Goal: Transaction & Acquisition: Purchase product/service

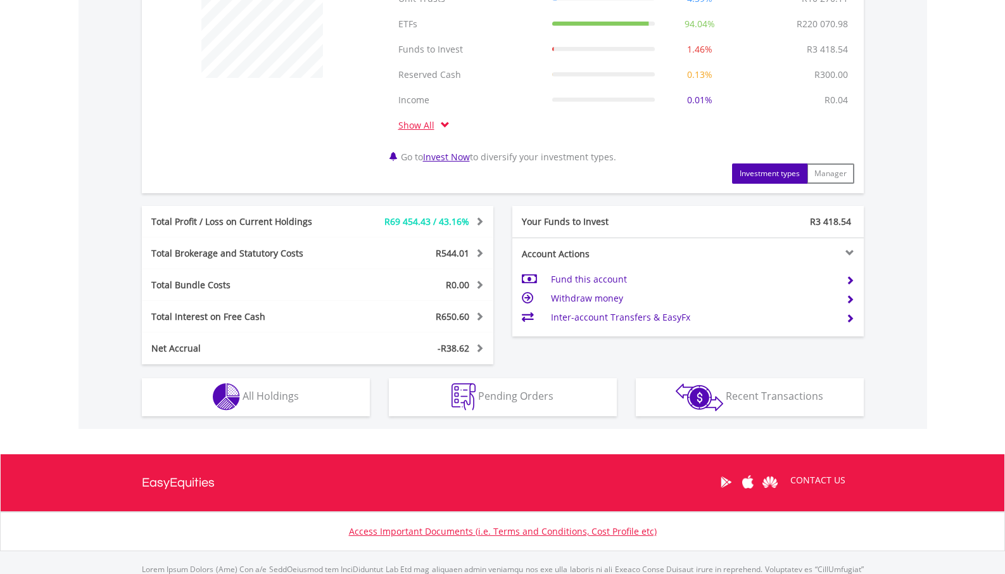
scroll to position [598, 0]
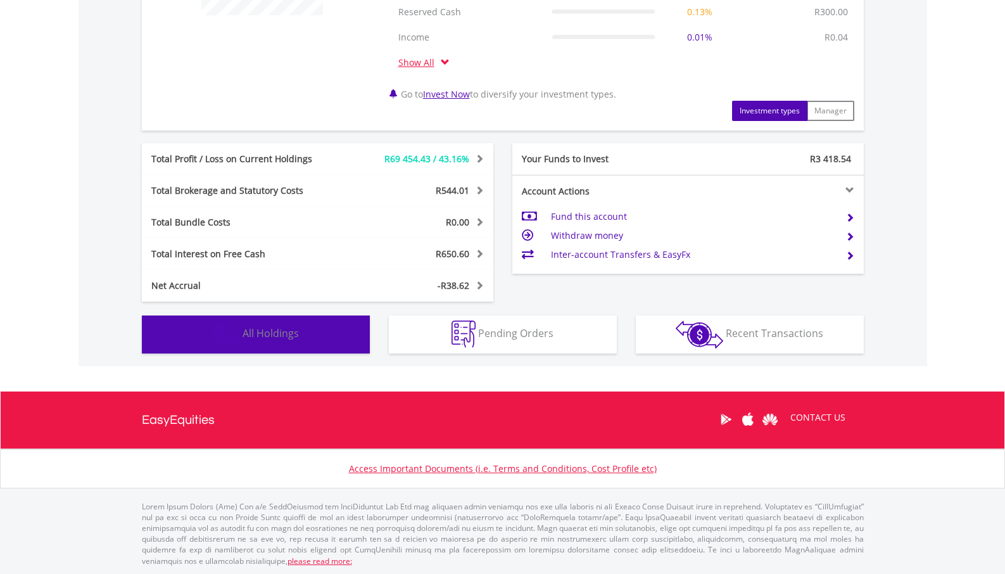
click at [266, 336] on span "All Holdings" at bounding box center [270, 333] width 56 height 14
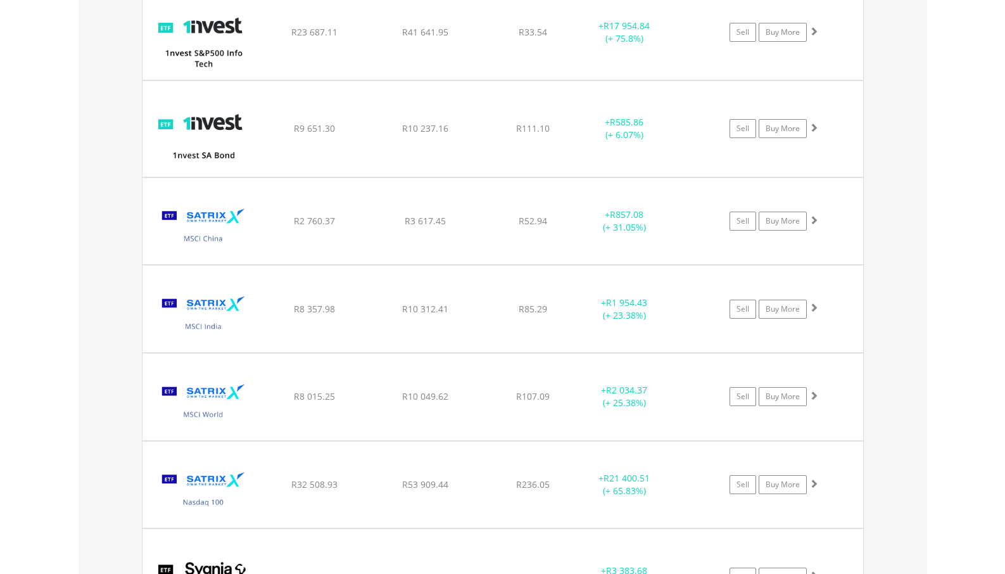
scroll to position [1274, 0]
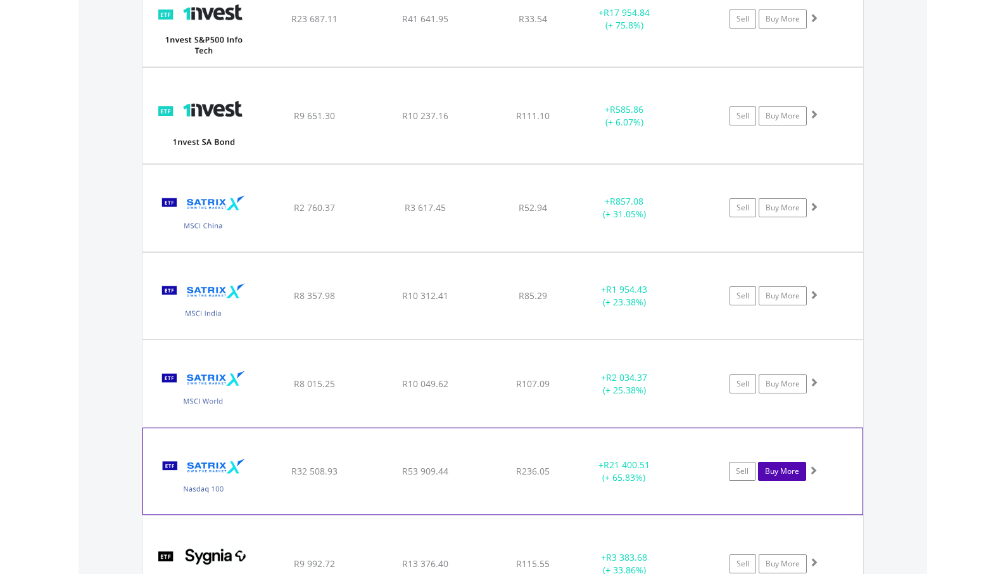
click at [784, 470] on link "Buy More" at bounding box center [782, 471] width 48 height 19
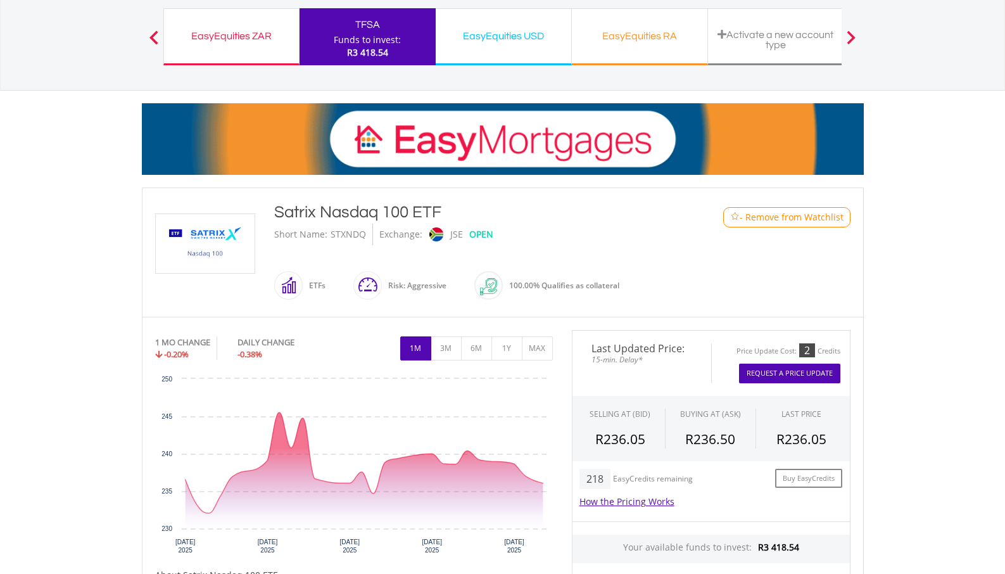
scroll to position [112, 0]
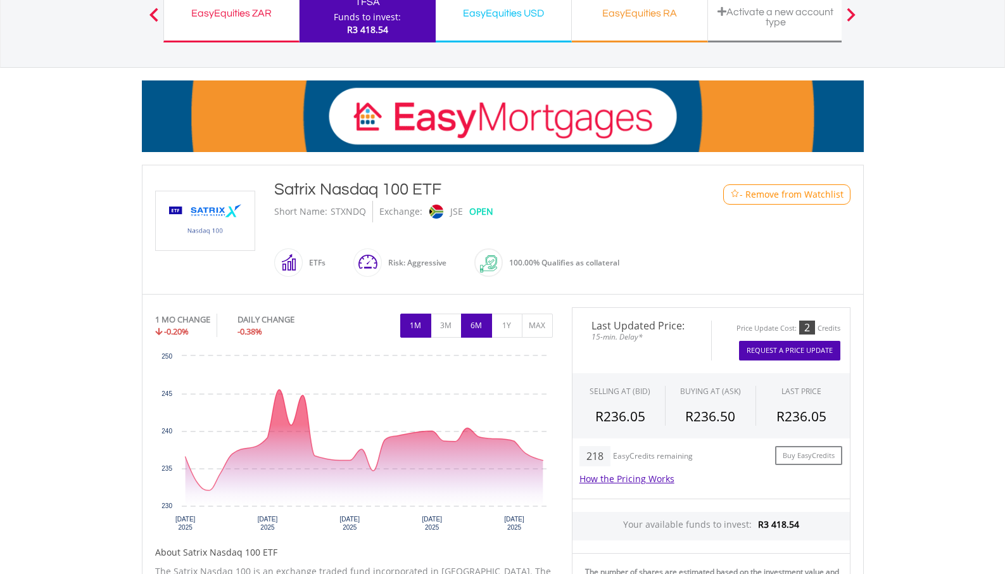
click at [472, 331] on button "6M" at bounding box center [476, 325] width 31 height 24
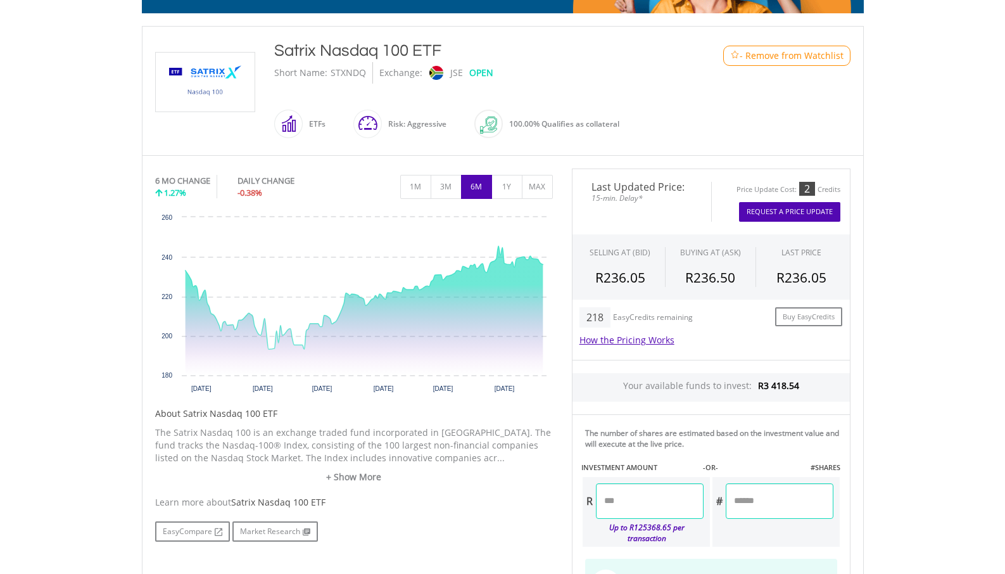
scroll to position [387, 0]
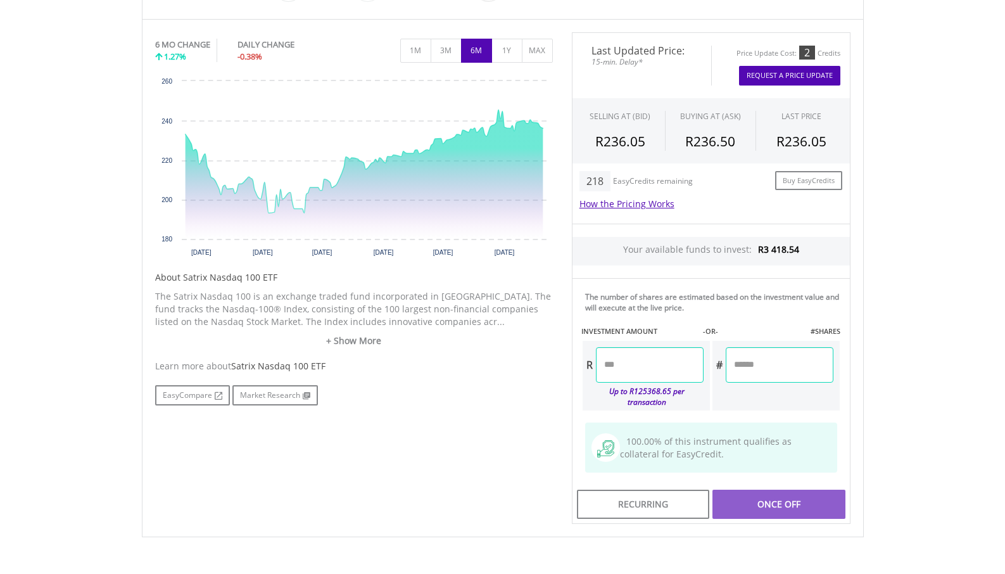
click at [629, 364] on input "number" at bounding box center [650, 364] width 108 height 35
click at [770, 507] on div "Last Updated Price: 15-min. Delay* Price Update Cost: 2 Credits Request A Price…" at bounding box center [711, 278] width 298 height 492
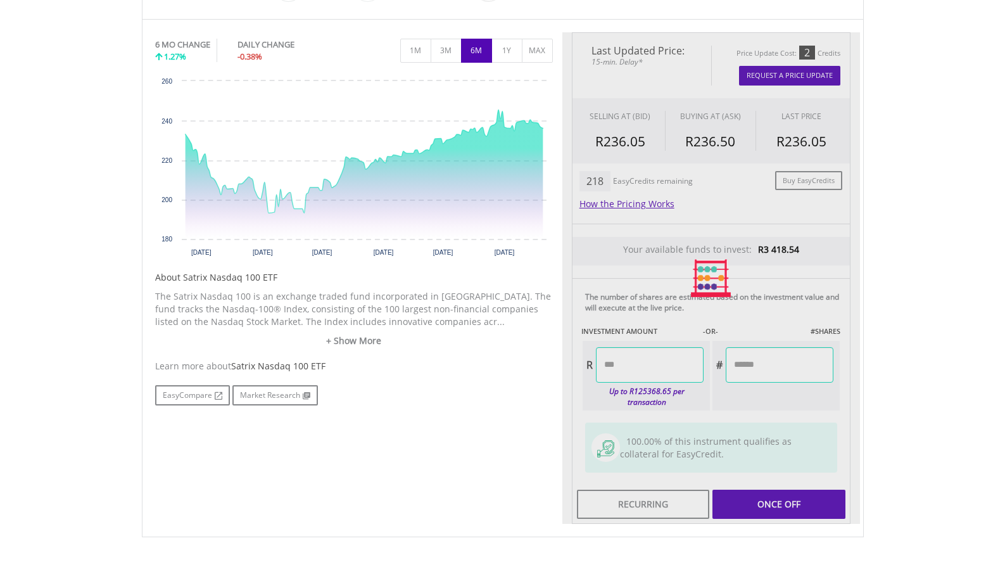
type input "******"
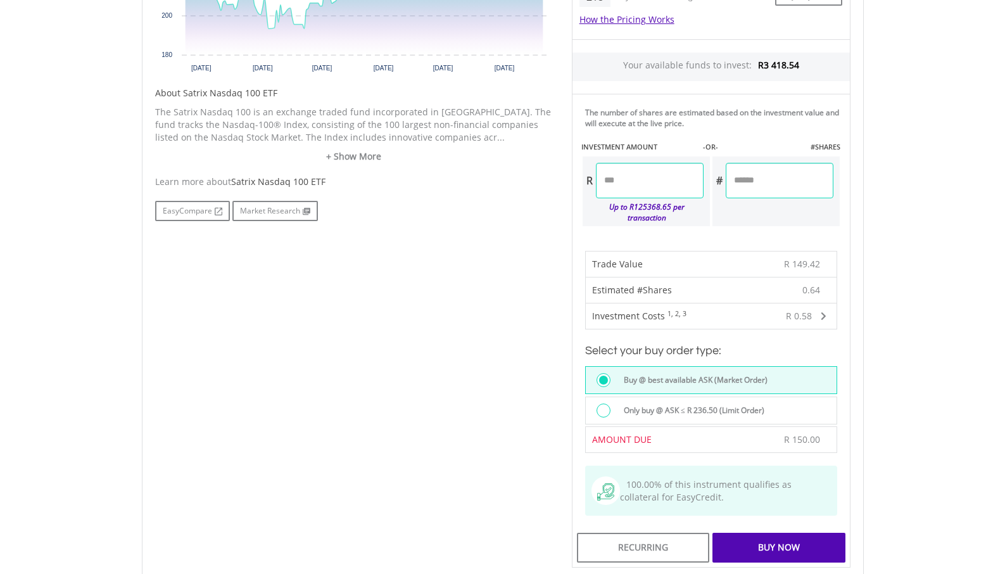
scroll to position [600, 0]
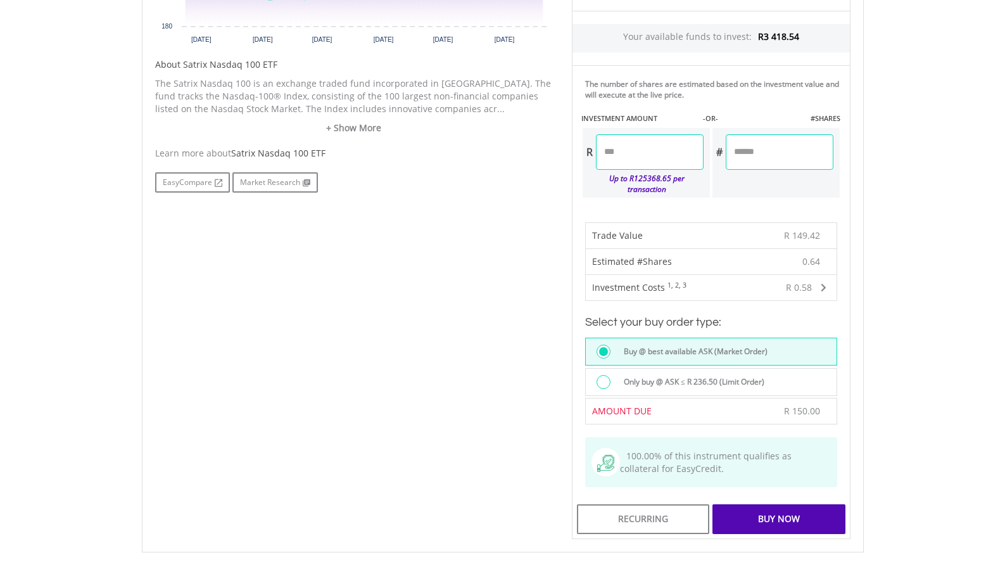
click at [774, 504] on div "Buy Now" at bounding box center [778, 518] width 132 height 29
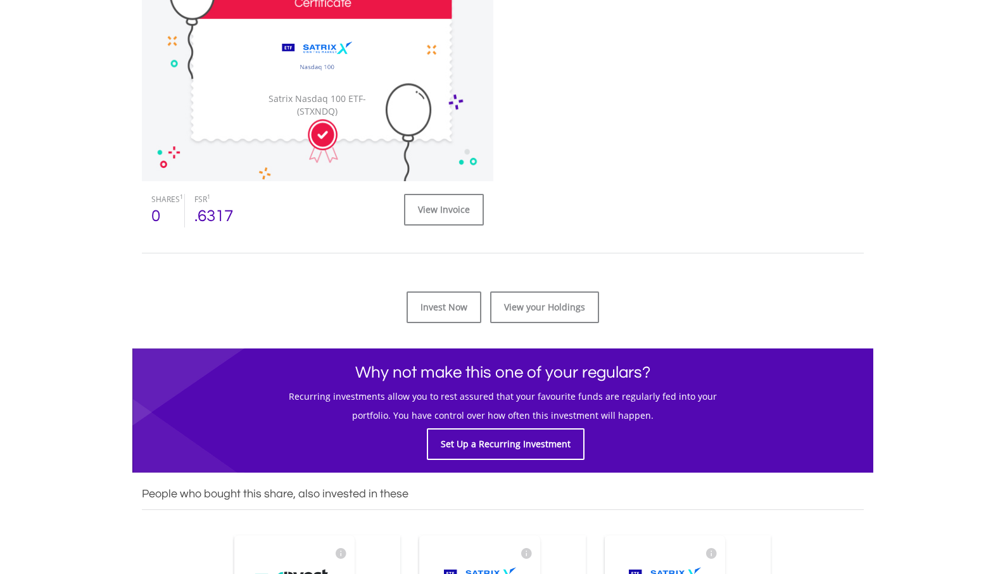
scroll to position [548, 0]
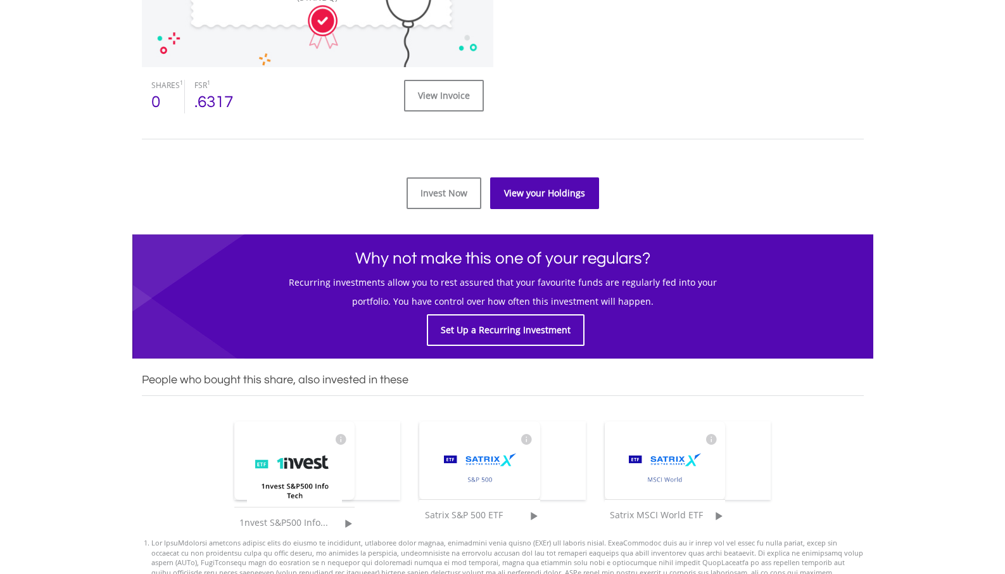
click at [534, 198] on link "View your Holdings" at bounding box center [544, 193] width 109 height 32
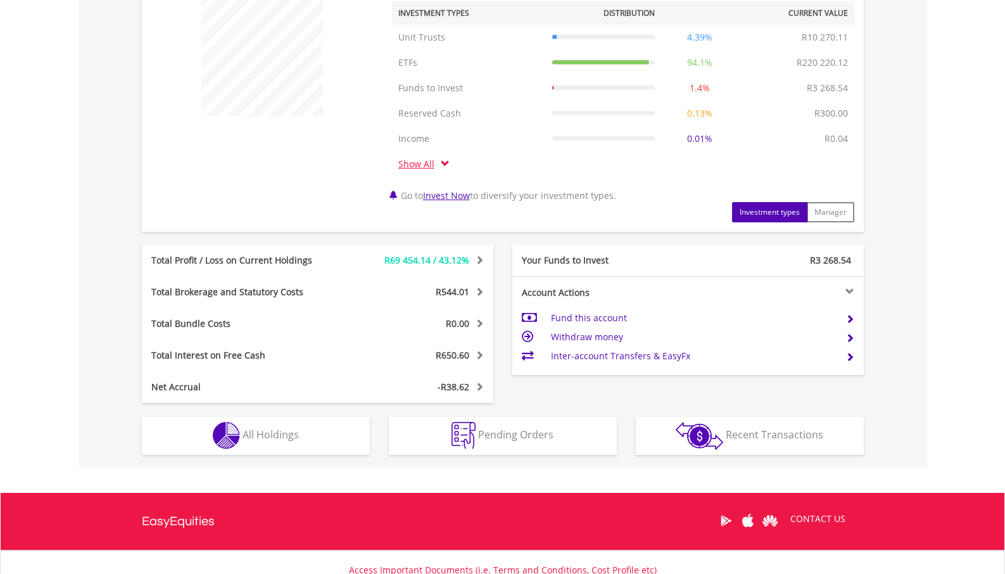
scroll to position [598, 0]
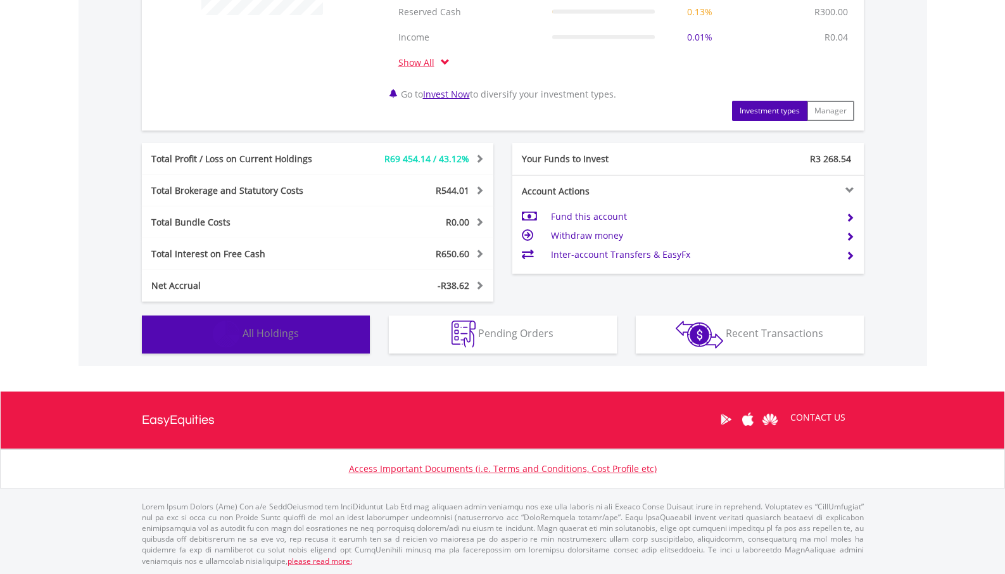
click at [293, 327] on span "All Holdings" at bounding box center [270, 333] width 56 height 14
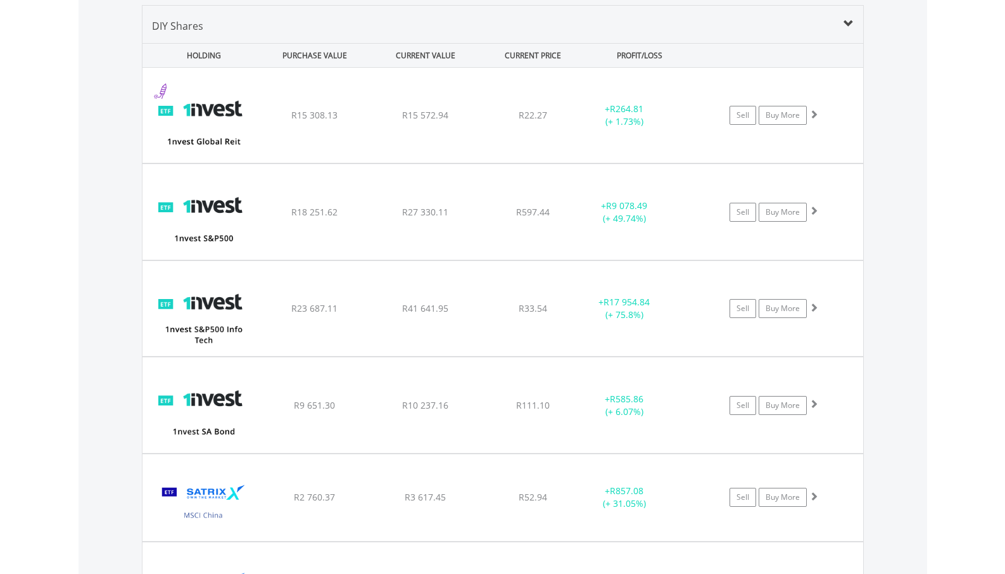
scroll to position [989, 0]
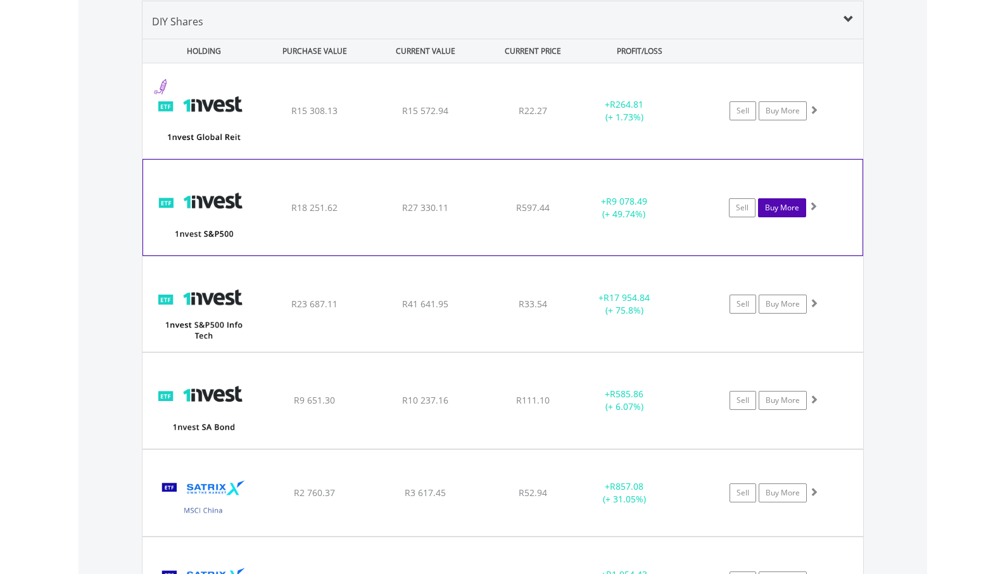
click at [795, 208] on link "Buy More" at bounding box center [782, 207] width 48 height 19
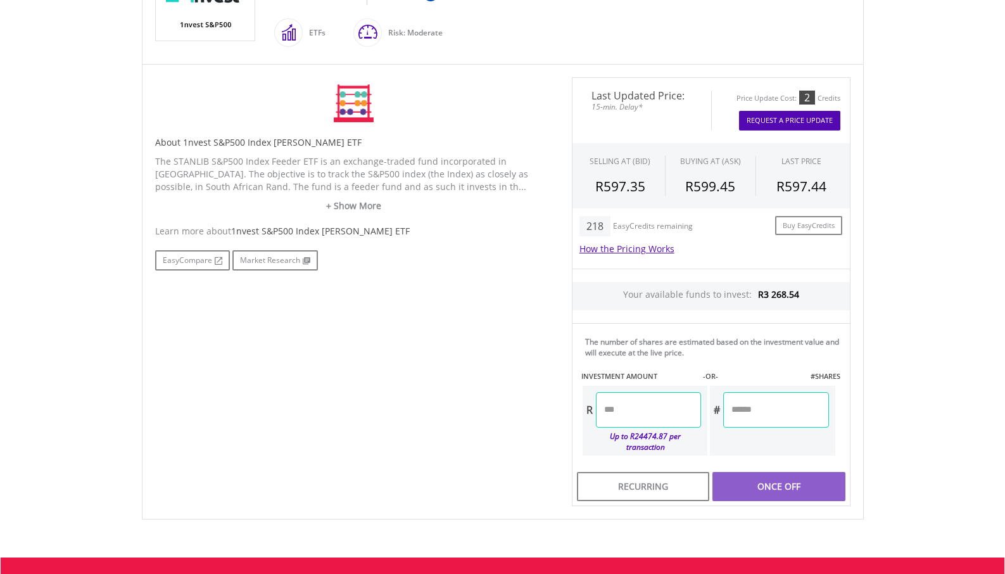
scroll to position [330, 0]
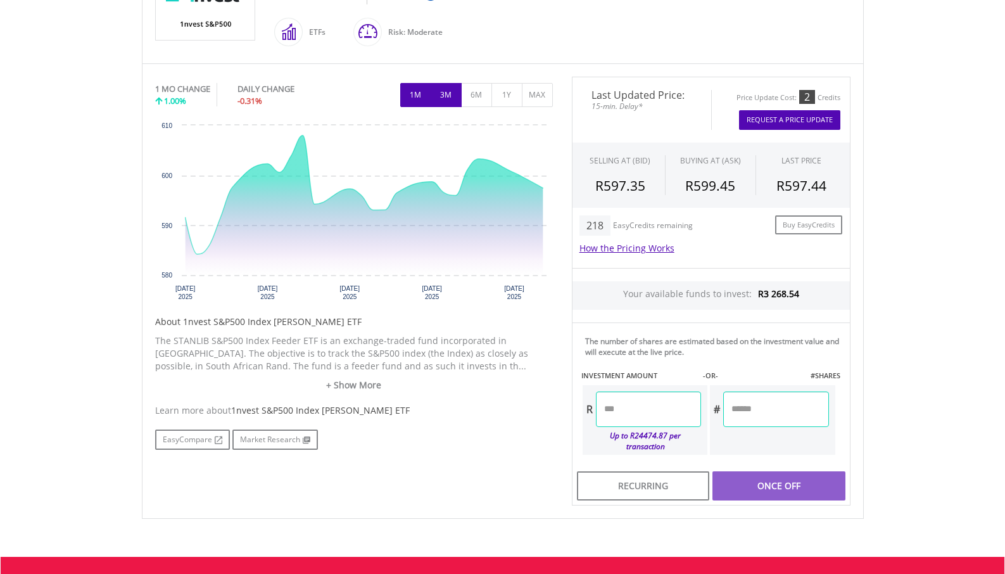
click at [452, 94] on button "3M" at bounding box center [446, 95] width 31 height 24
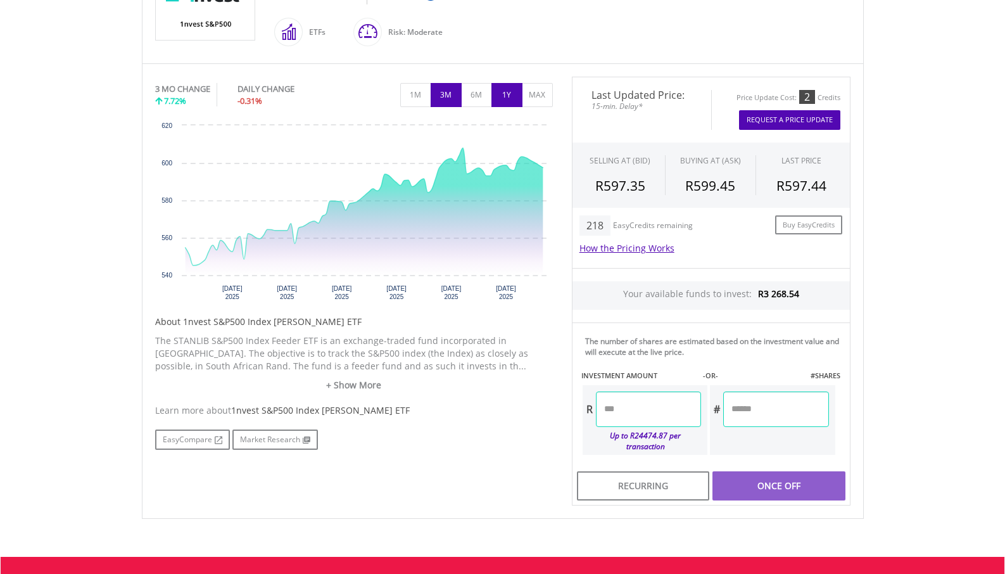
click at [498, 96] on button "1Y" at bounding box center [506, 95] width 31 height 24
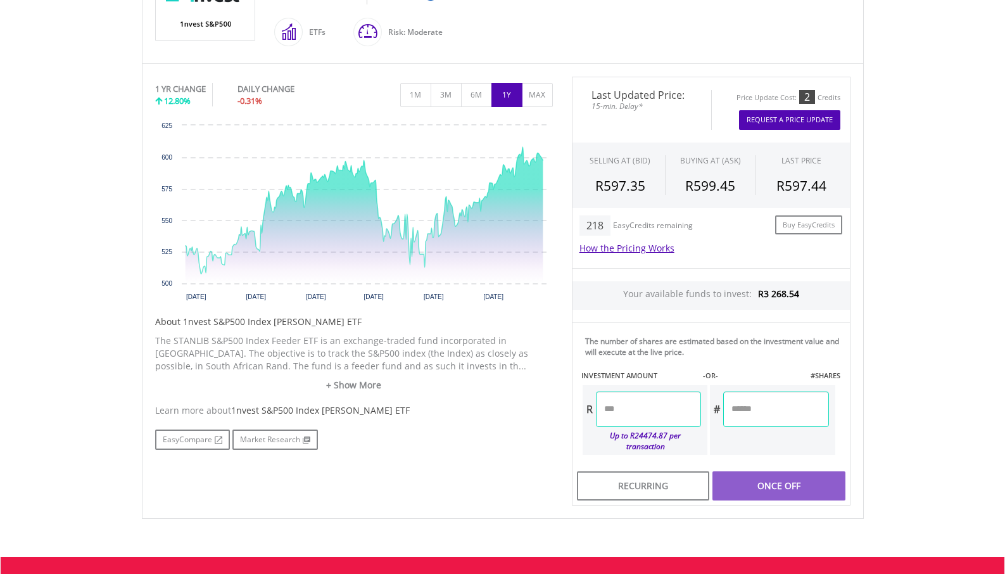
click at [634, 415] on input "number" at bounding box center [648, 408] width 105 height 35
click at [769, 484] on div "Last Updated Price: 15-min. Delay* Price Update Cost: 2 Credits Request A Price…" at bounding box center [711, 291] width 298 height 429
type input "******"
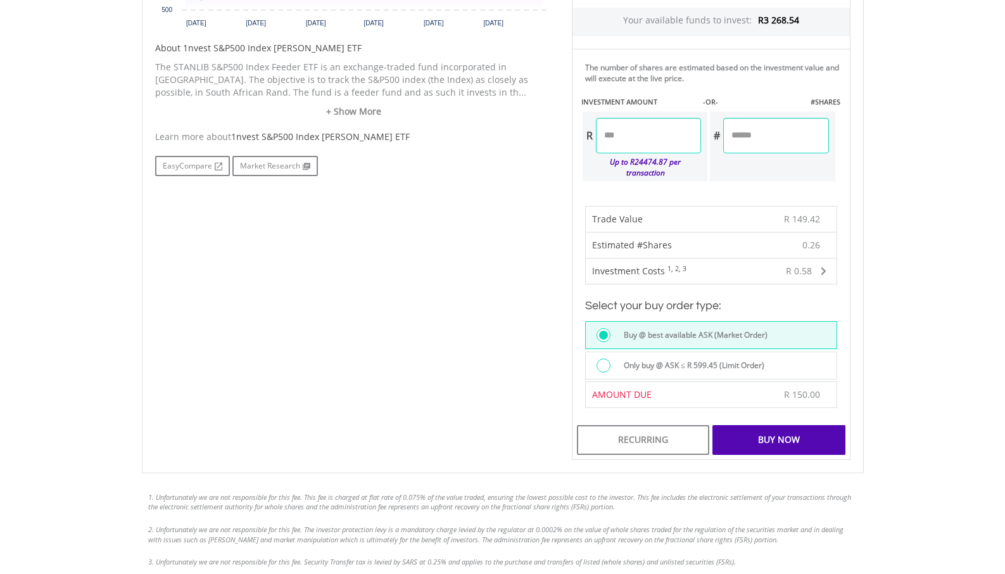
scroll to position [636, 0]
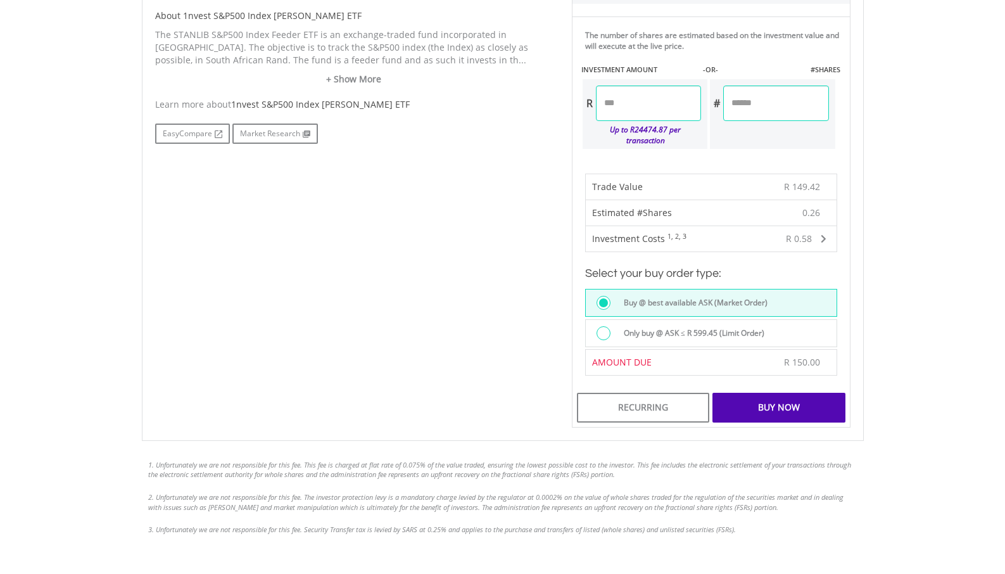
click at [788, 399] on div "Buy Now" at bounding box center [778, 407] width 132 height 29
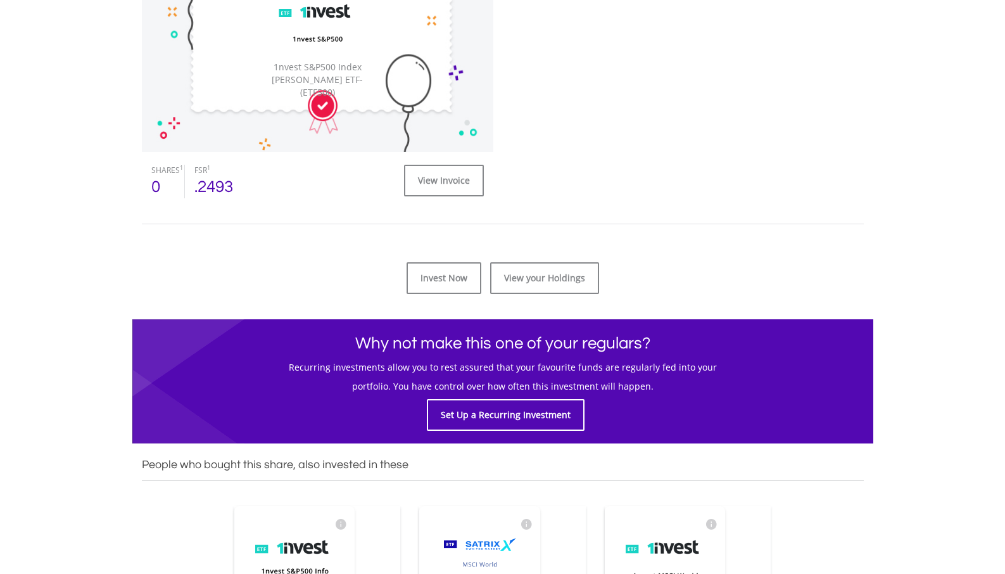
scroll to position [593, 0]
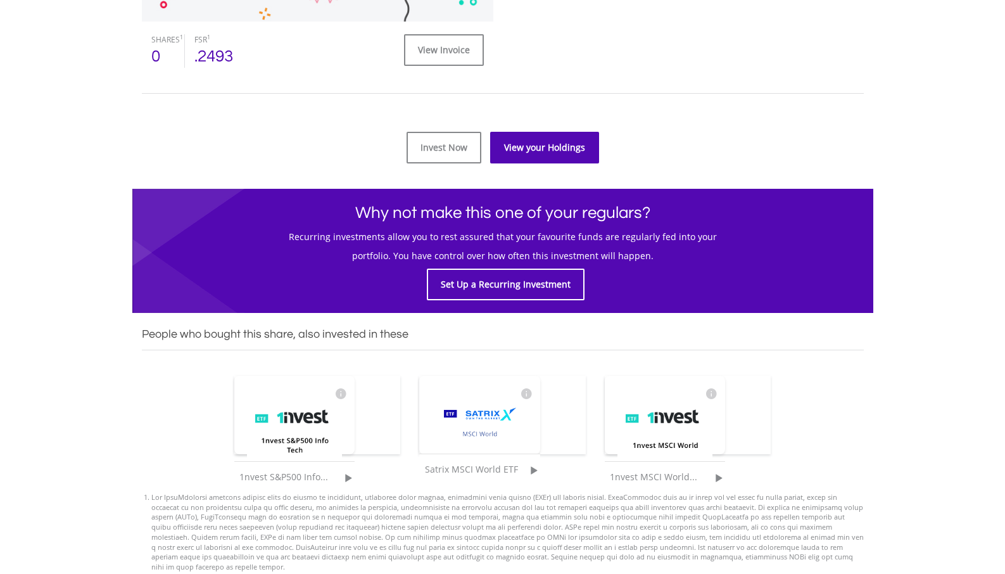
click at [530, 156] on link "View your Holdings" at bounding box center [544, 148] width 109 height 32
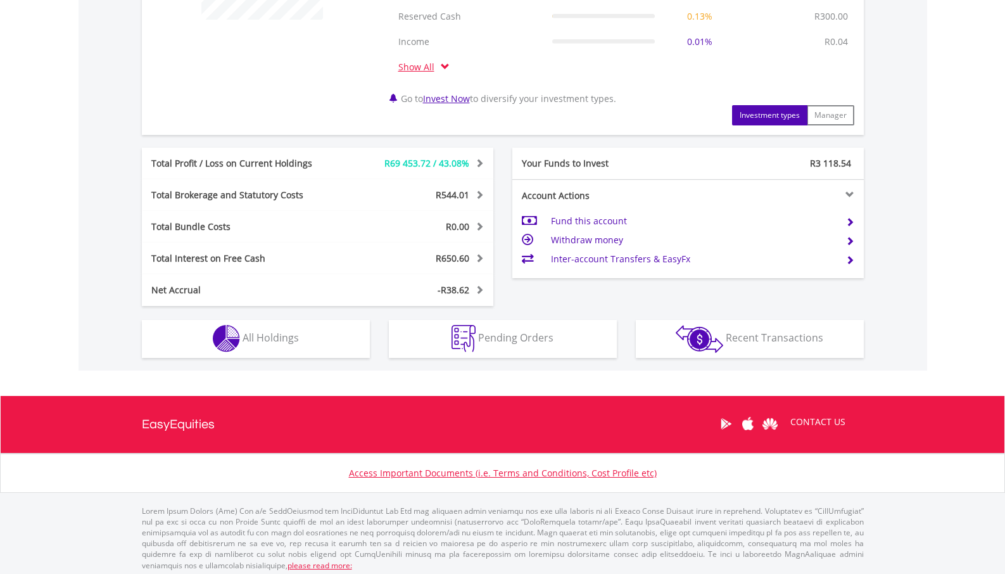
scroll to position [598, 0]
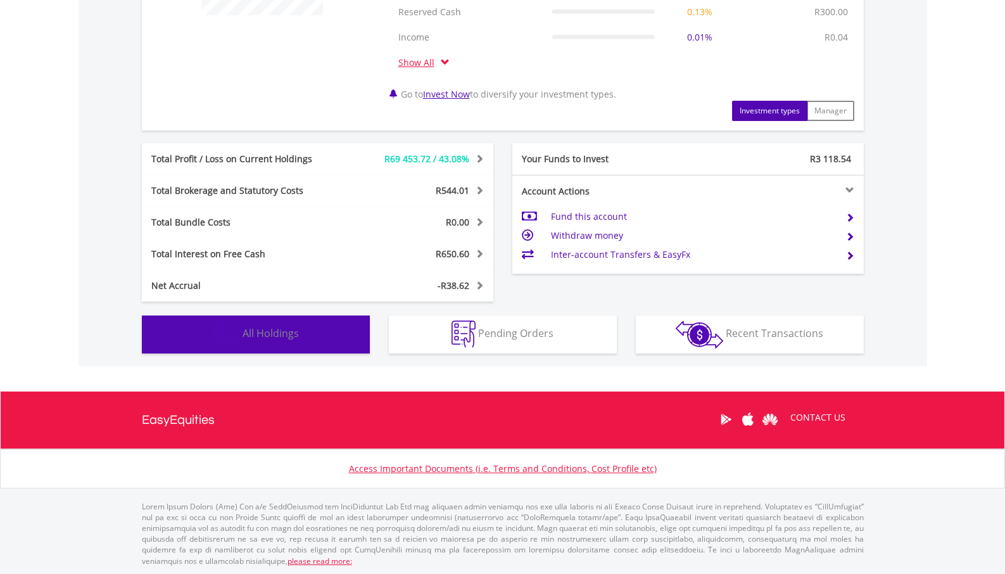
click at [303, 330] on button "Holdings All Holdings" at bounding box center [256, 334] width 228 height 38
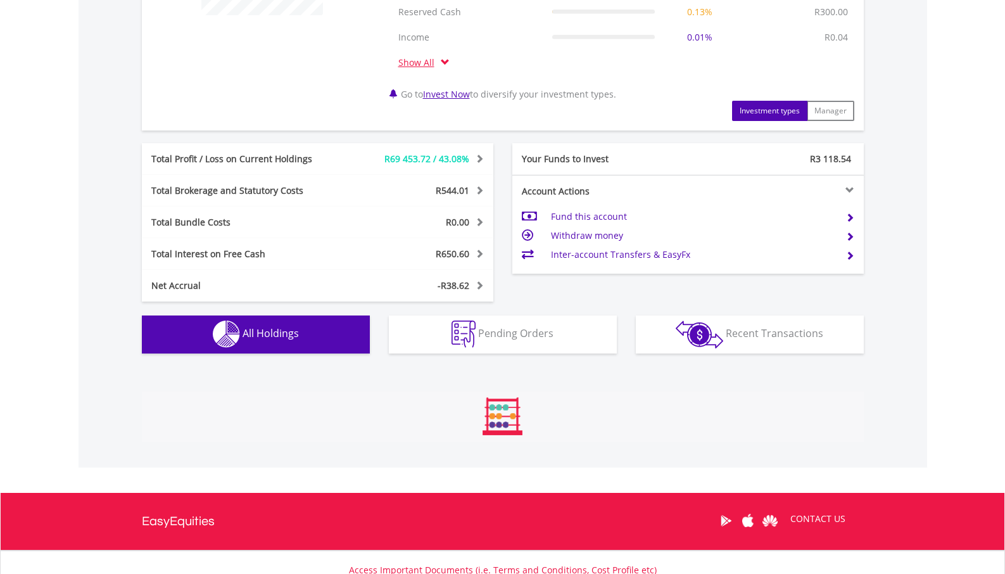
scroll to position [989, 0]
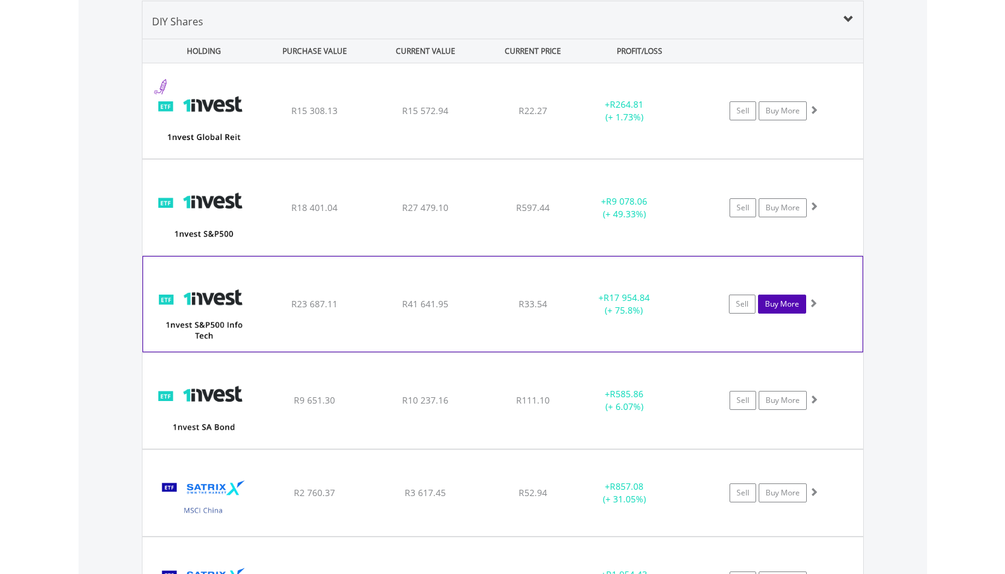
click at [789, 304] on link "Buy More" at bounding box center [782, 303] width 48 height 19
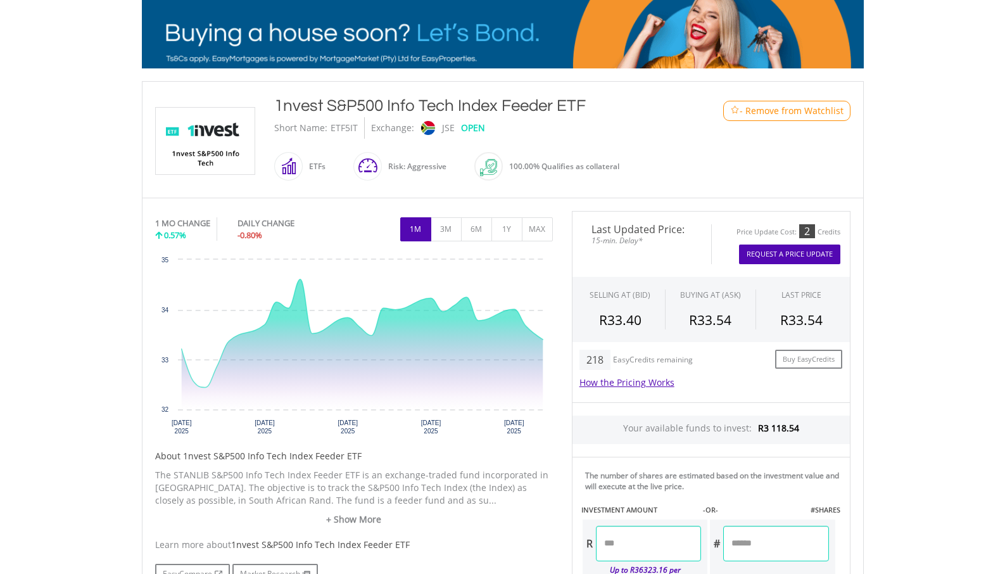
scroll to position [196, 0]
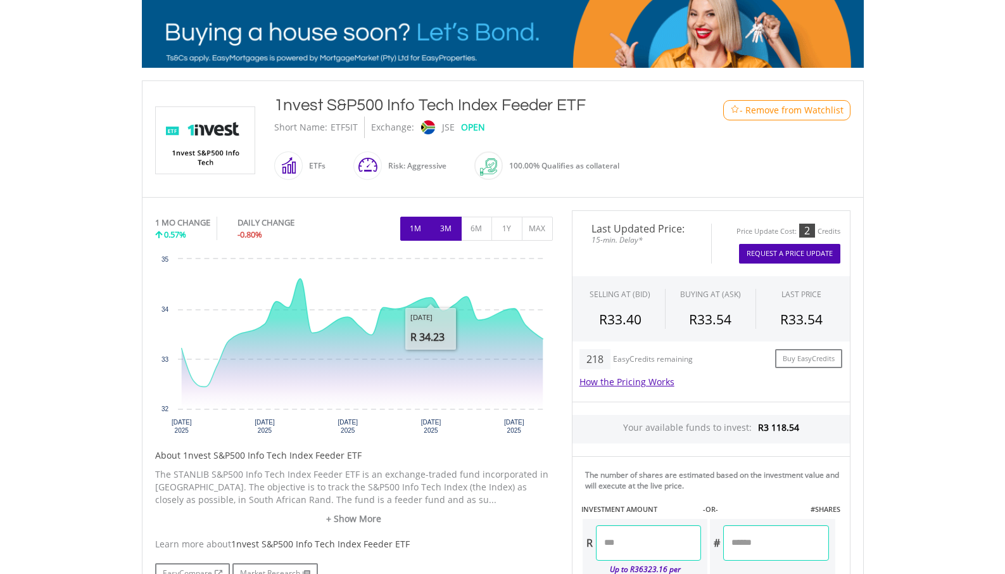
click at [446, 233] on button "3M" at bounding box center [446, 229] width 31 height 24
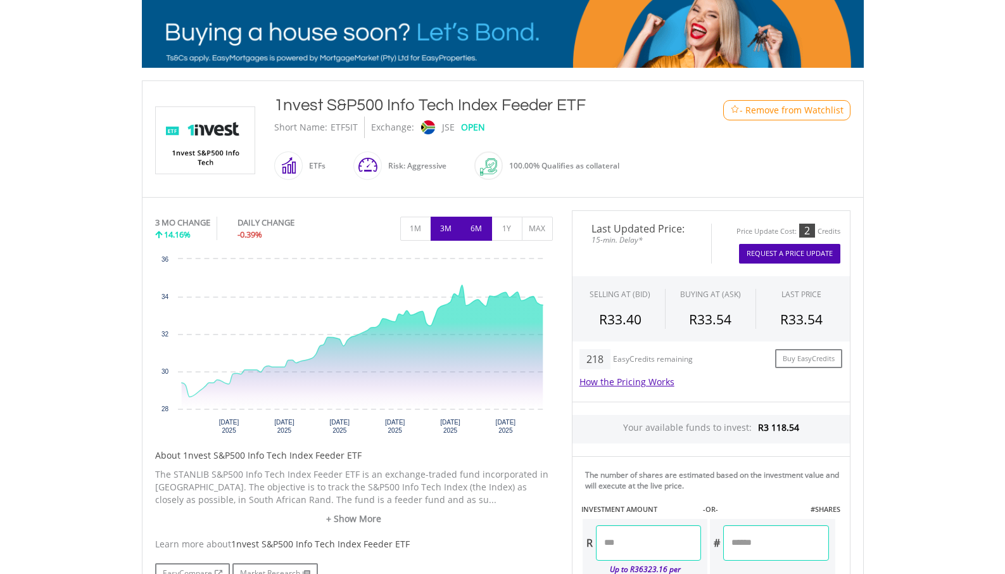
click at [481, 232] on button "6M" at bounding box center [476, 229] width 31 height 24
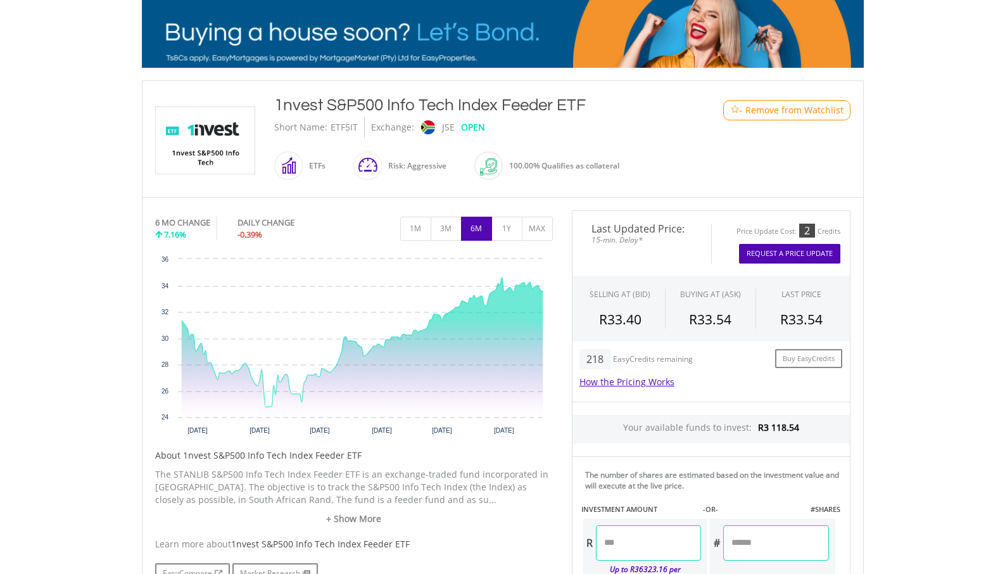
click at [622, 539] on input "number" at bounding box center [648, 542] width 105 height 35
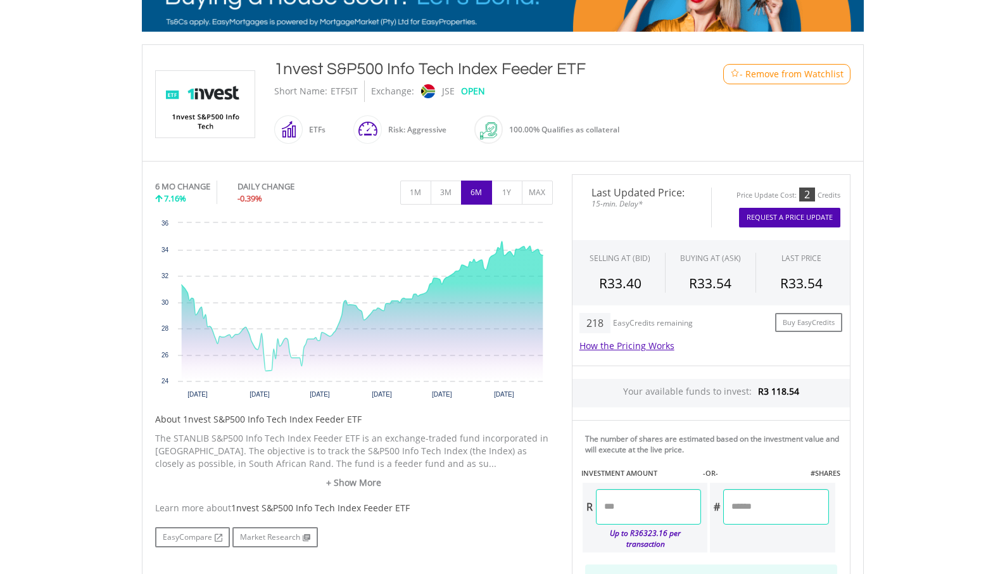
type input "******"
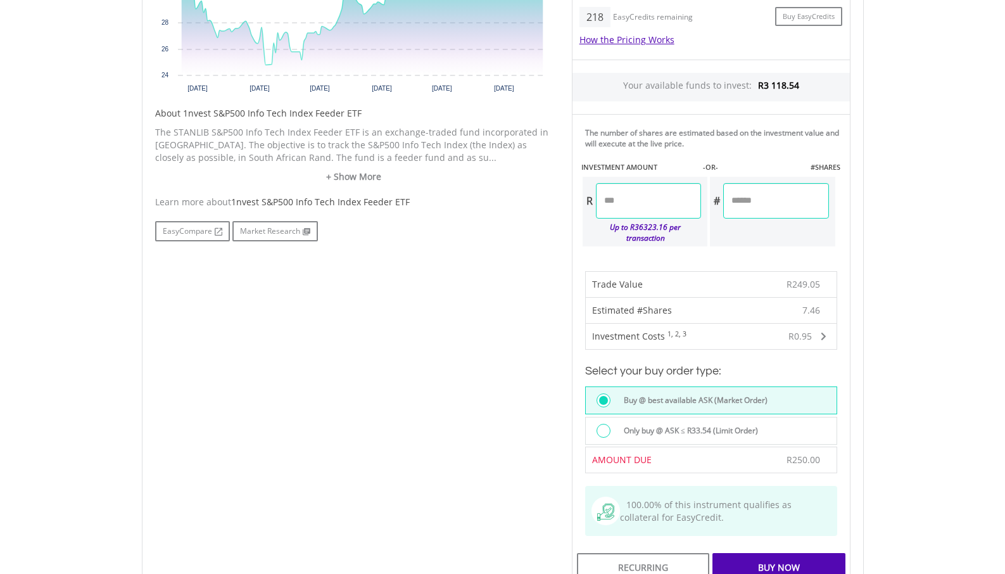
scroll to position [548, 0]
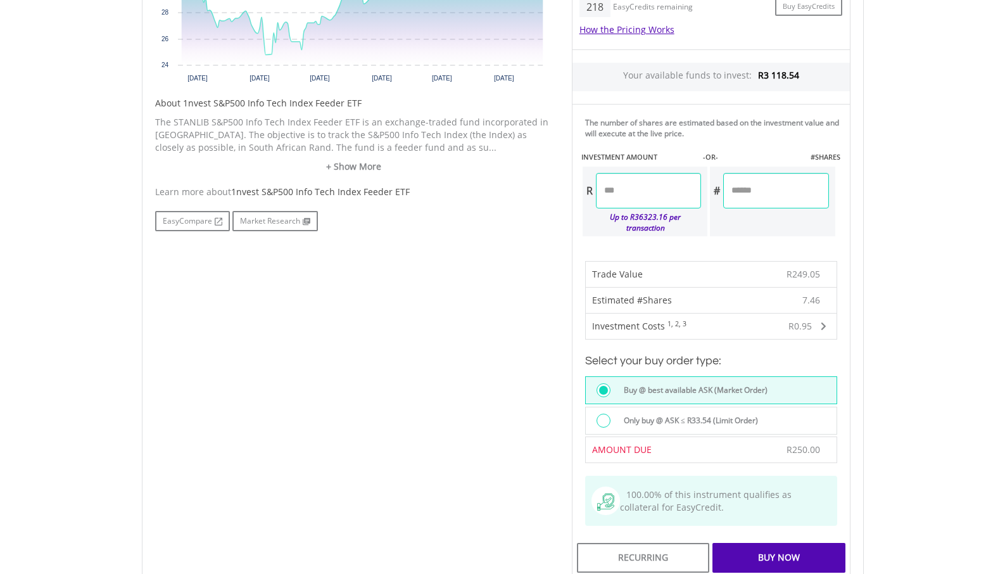
click at [780, 547] on div "Buy Now" at bounding box center [778, 557] width 132 height 29
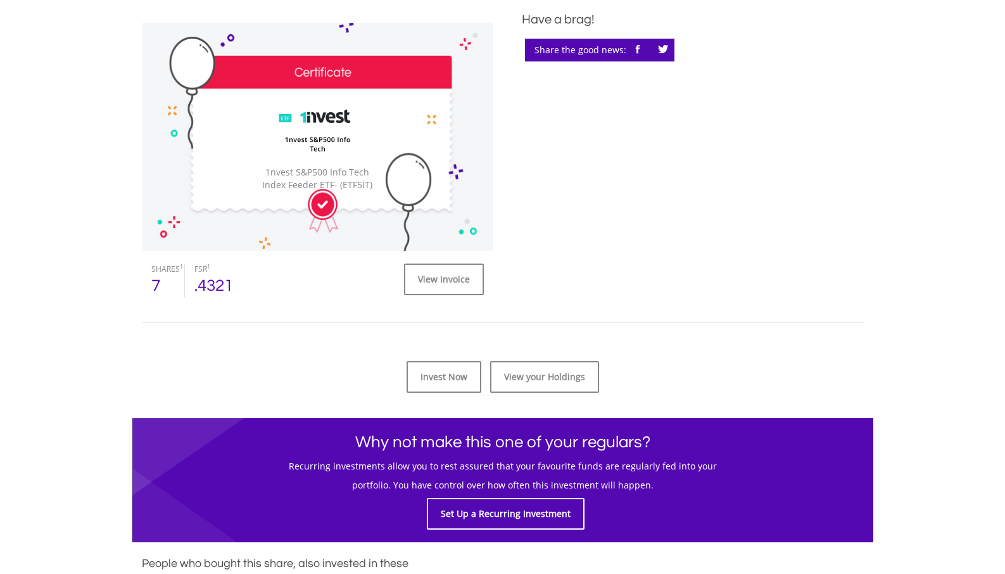
scroll to position [527, 0]
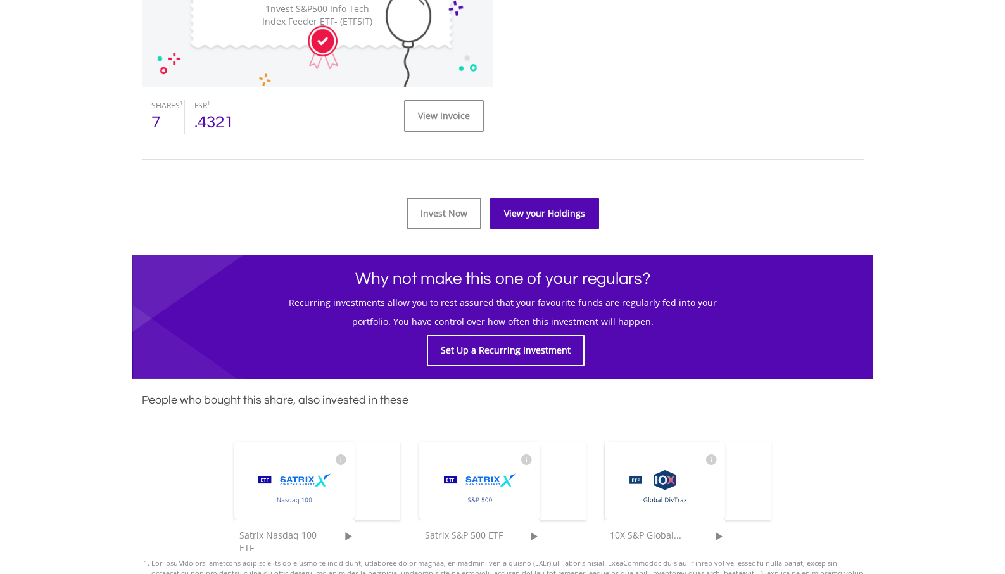
click at [515, 208] on link "View your Holdings" at bounding box center [544, 214] width 109 height 32
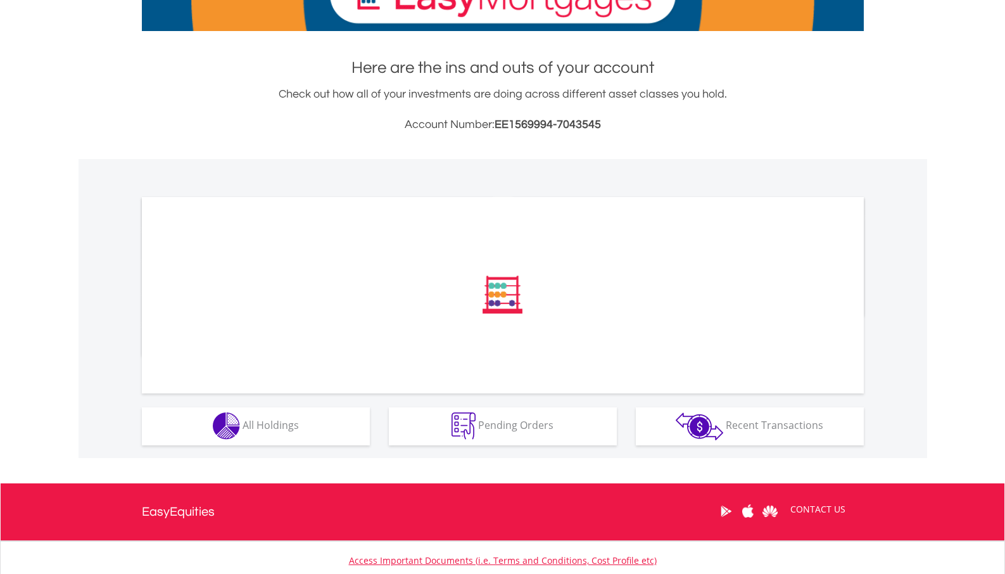
scroll to position [325, 0]
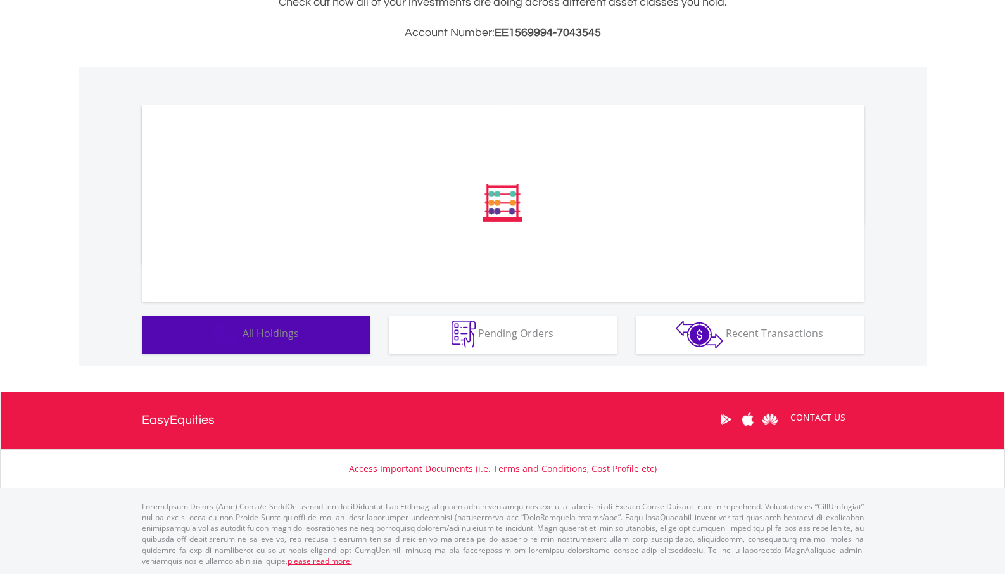
click at [277, 333] on span "All Holdings" at bounding box center [270, 333] width 56 height 14
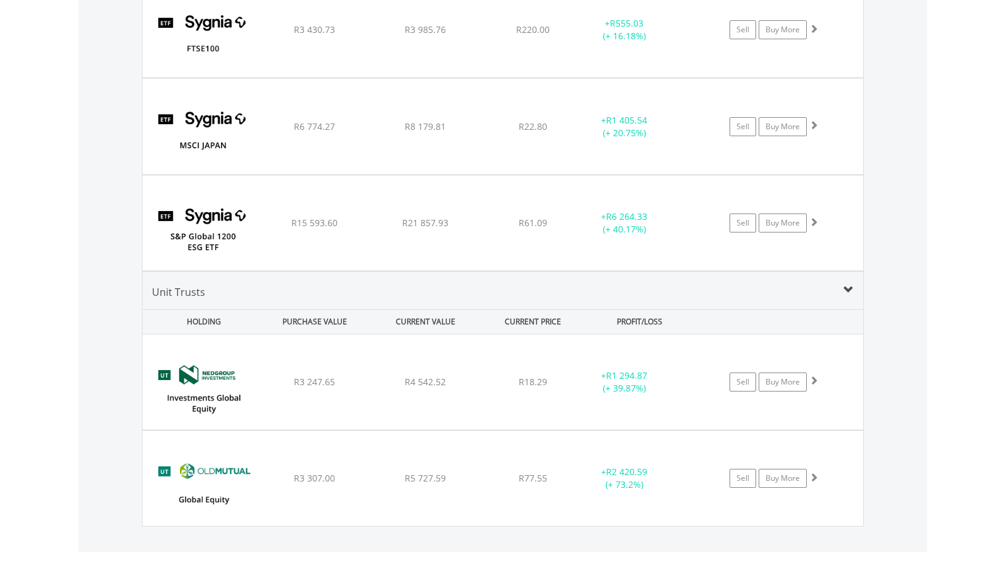
scroll to position [1891, 0]
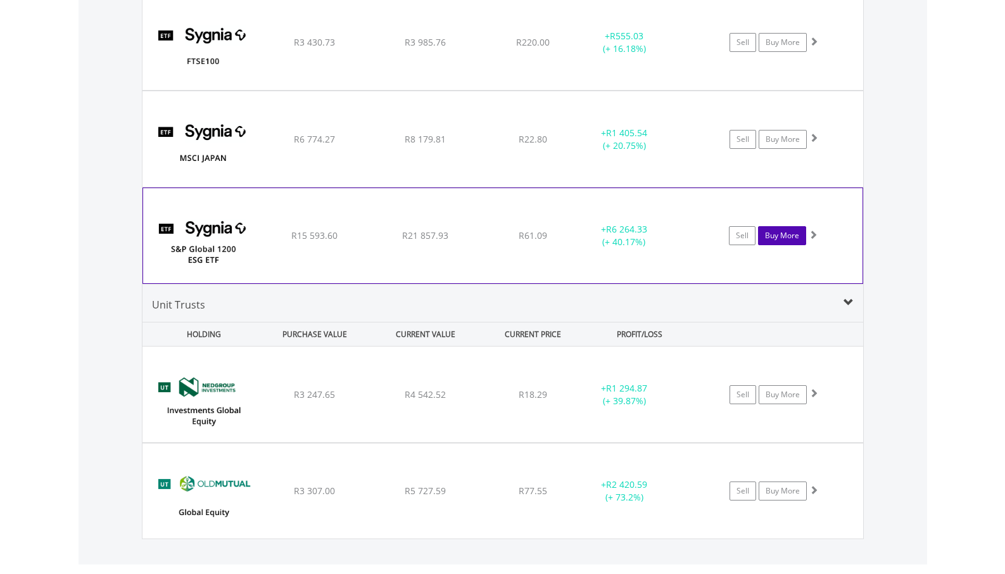
click at [776, 234] on link "Buy More" at bounding box center [782, 235] width 48 height 19
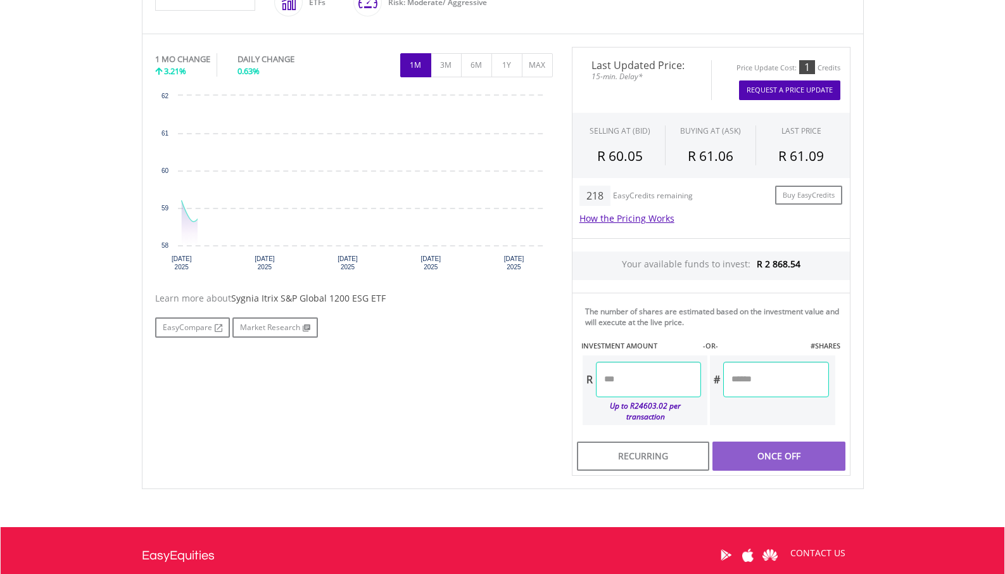
scroll to position [359, 0]
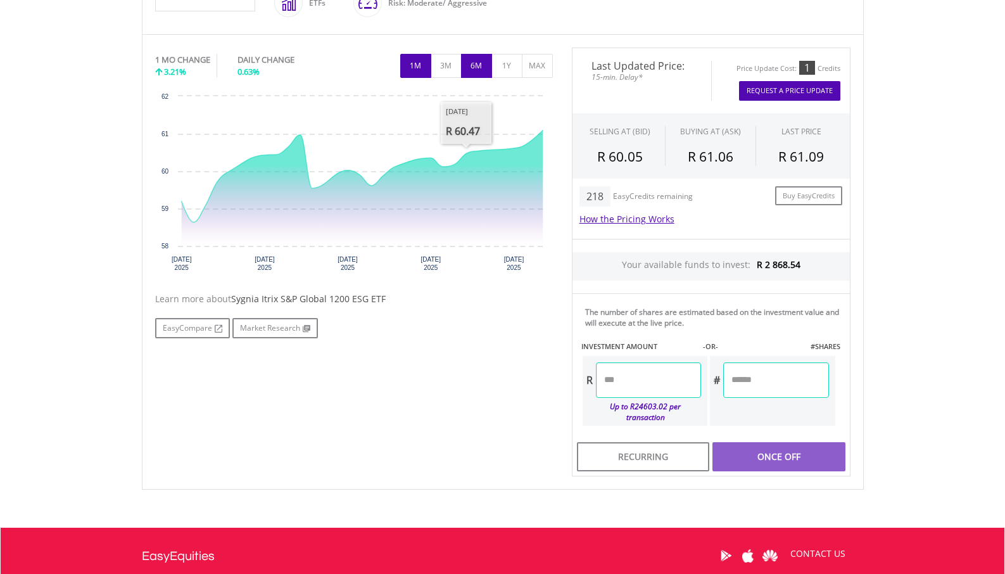
click at [468, 63] on button "6M" at bounding box center [476, 66] width 31 height 24
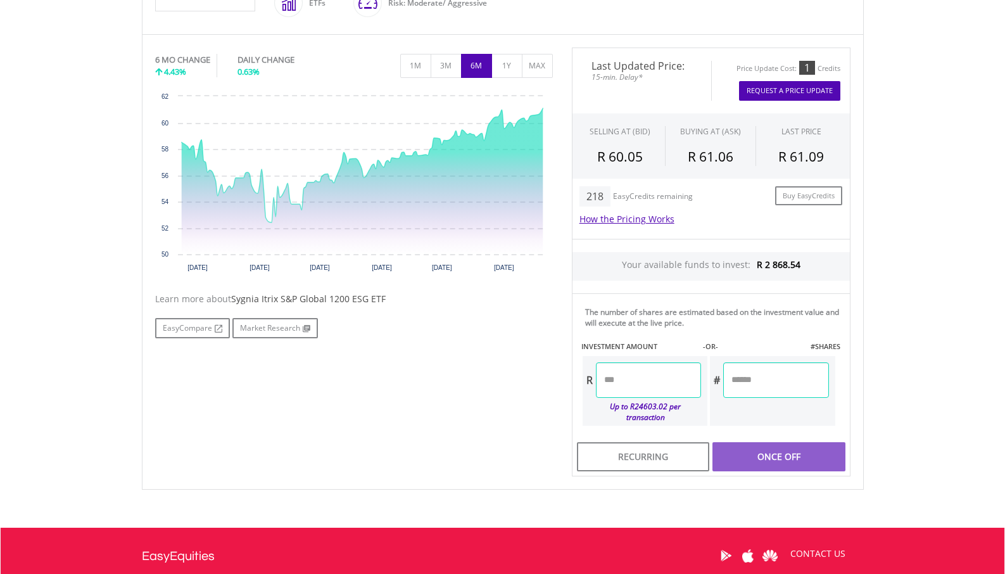
click at [635, 378] on input "number" at bounding box center [648, 379] width 105 height 35
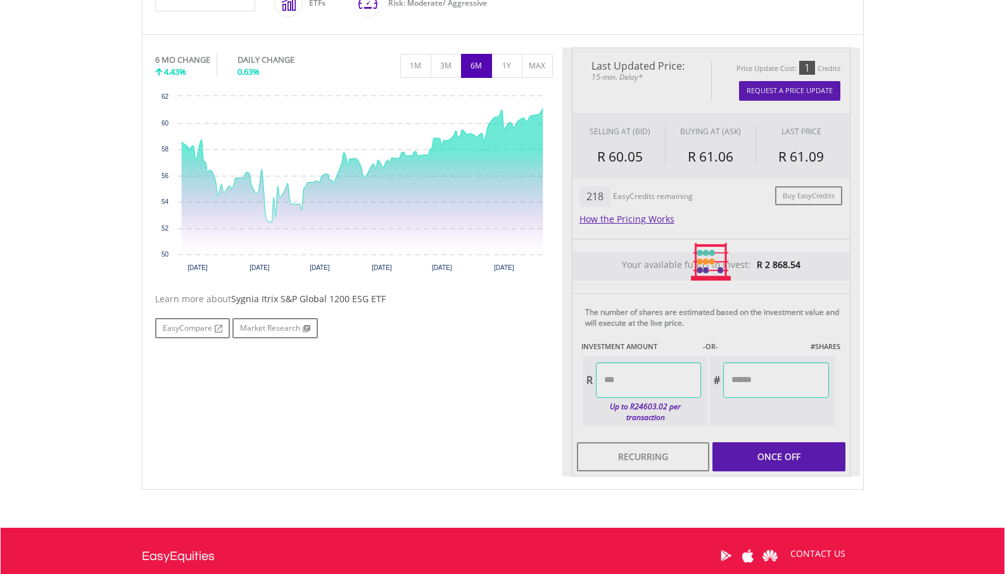
click at [798, 443] on div "Last Updated Price: 15-min. Delay* Price Update Cost: 1 Credits Request A Price…" at bounding box center [711, 261] width 298 height 429
type input "******"
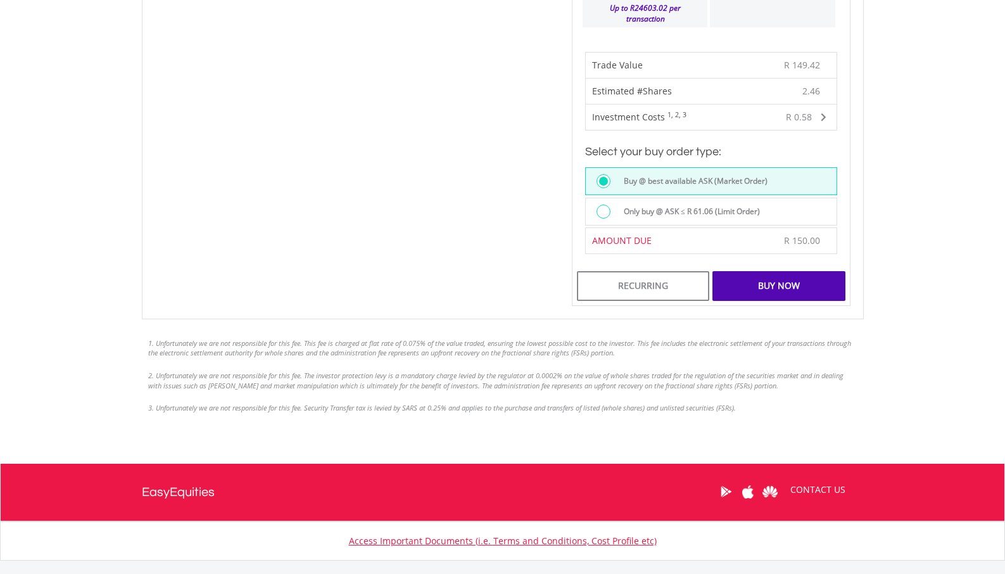
scroll to position [819, 0]
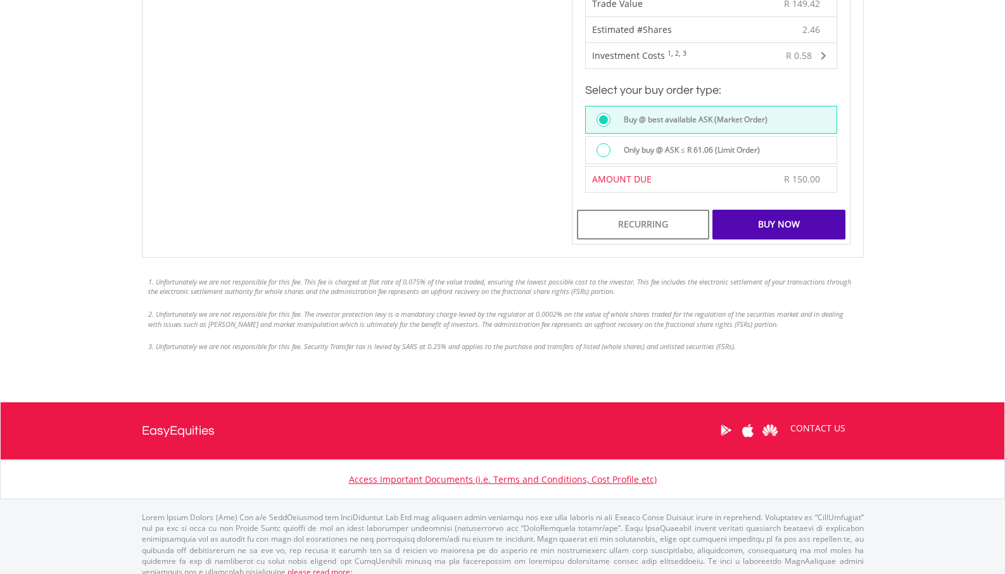
click at [785, 210] on div "Buy Now" at bounding box center [778, 224] width 132 height 29
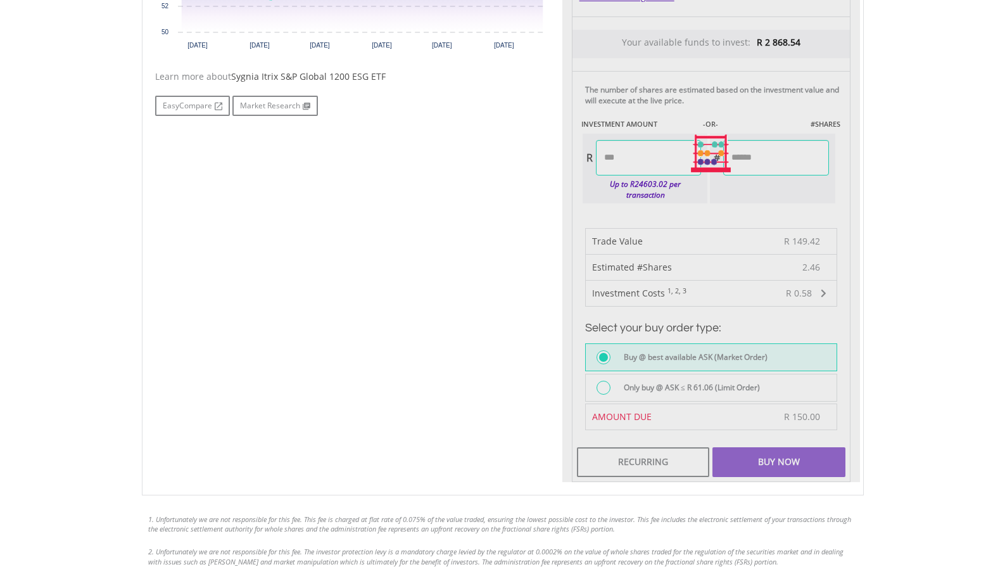
scroll to position [510, 0]
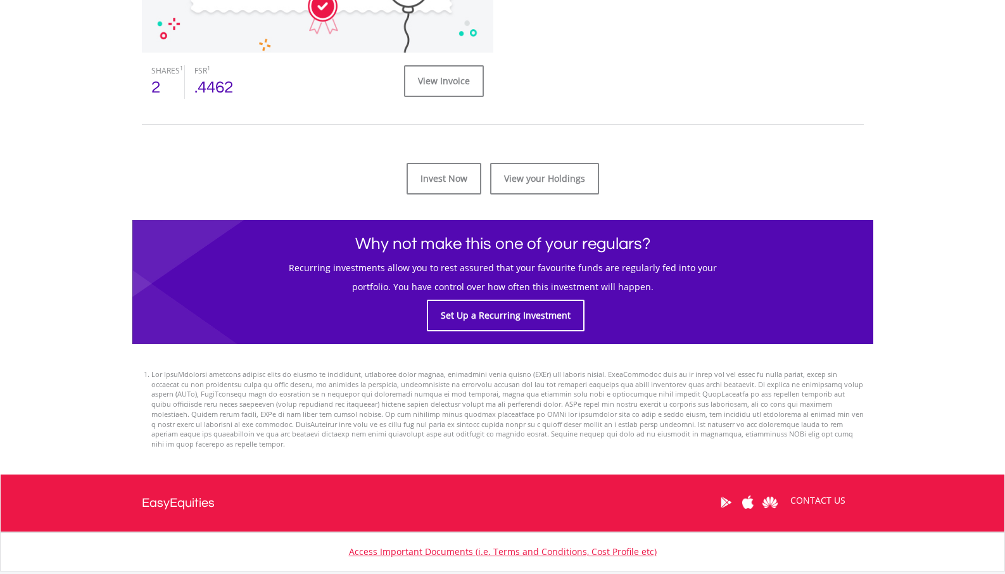
scroll to position [552, 0]
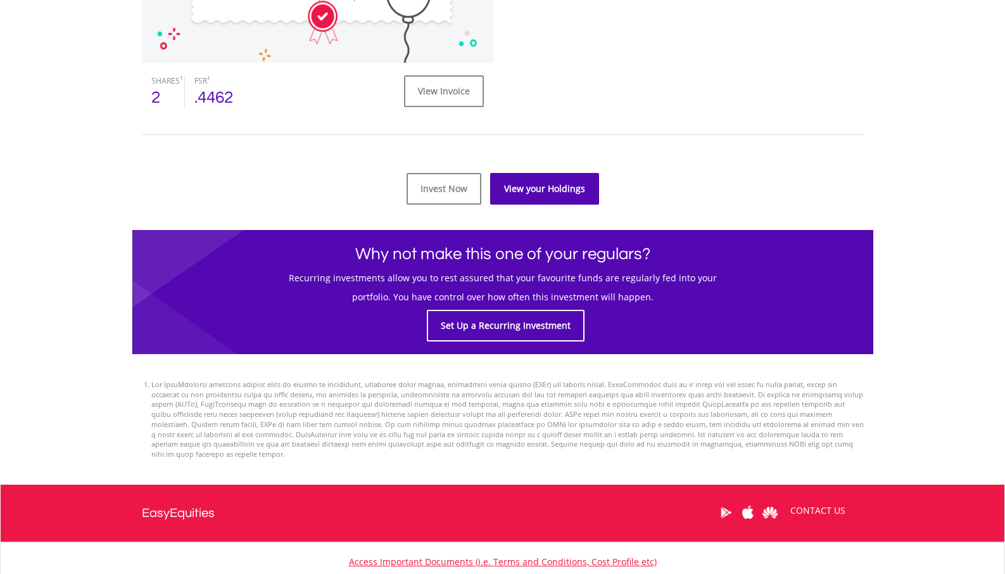
click at [549, 181] on link "View your Holdings" at bounding box center [544, 189] width 109 height 32
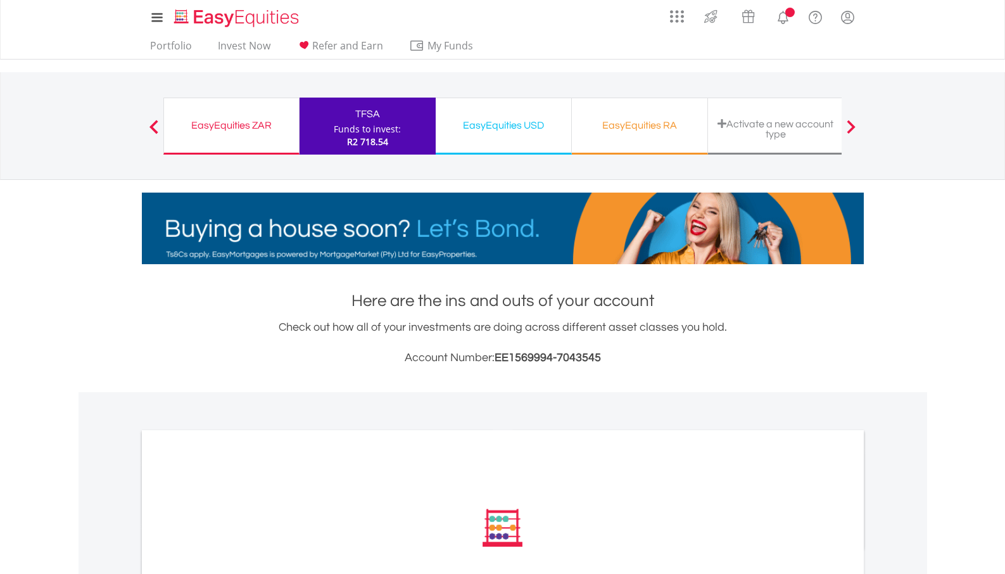
scroll to position [325, 0]
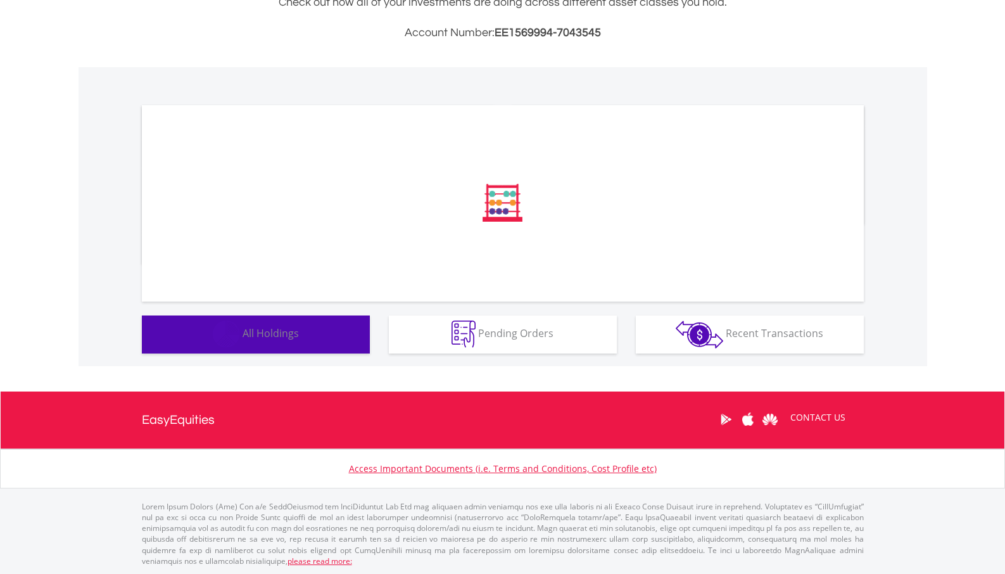
click at [305, 335] on button "Holdings All Holdings" at bounding box center [256, 334] width 228 height 38
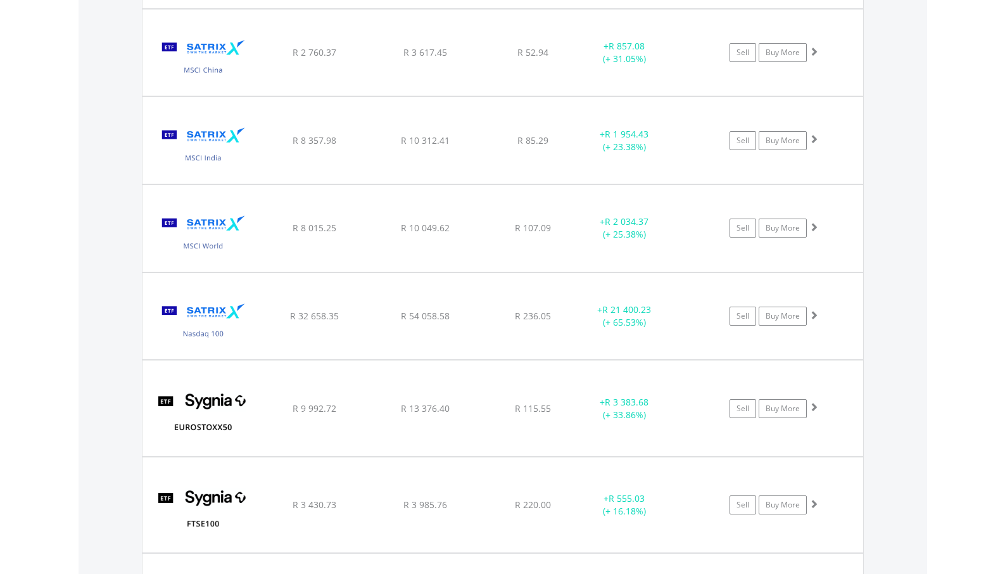
scroll to position [1290, 0]
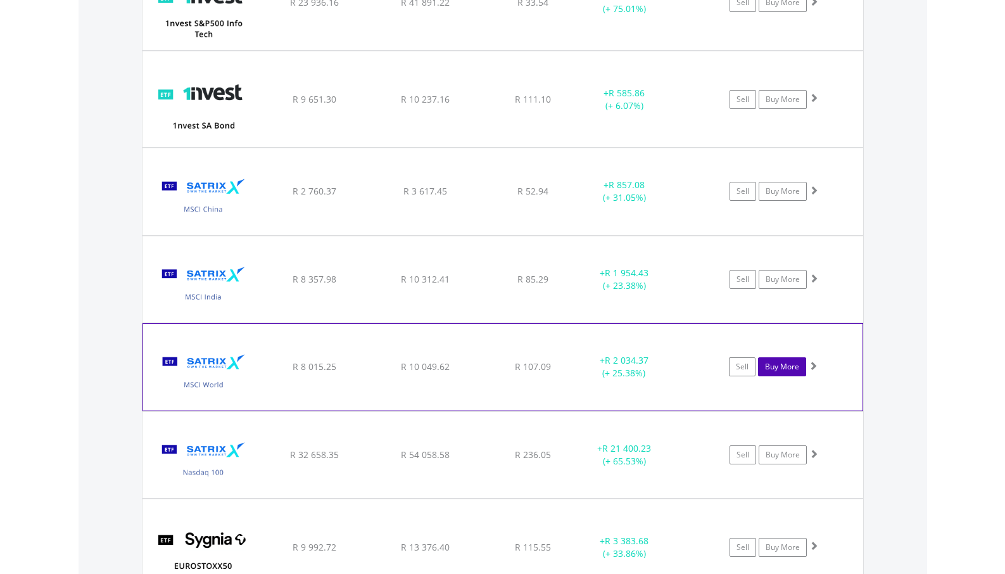
click at [799, 372] on link "Buy More" at bounding box center [782, 366] width 48 height 19
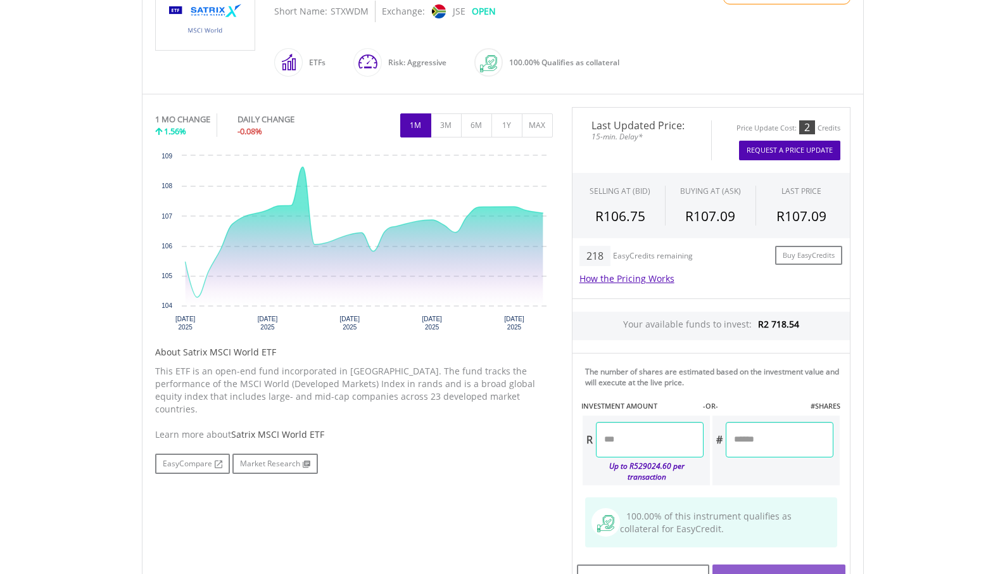
scroll to position [368, 0]
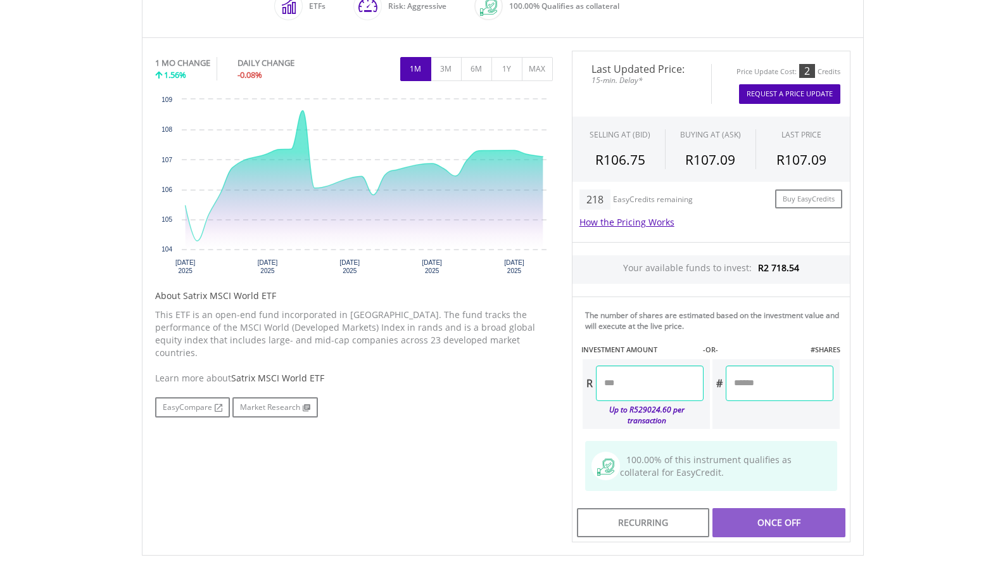
click at [635, 375] on input "number" at bounding box center [650, 382] width 108 height 35
type input "******"
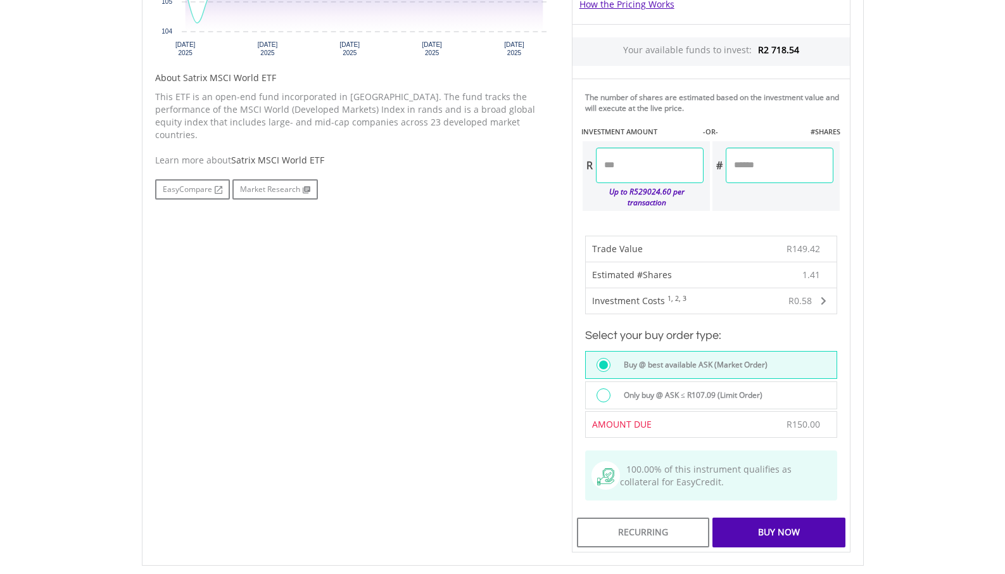
scroll to position [615, 0]
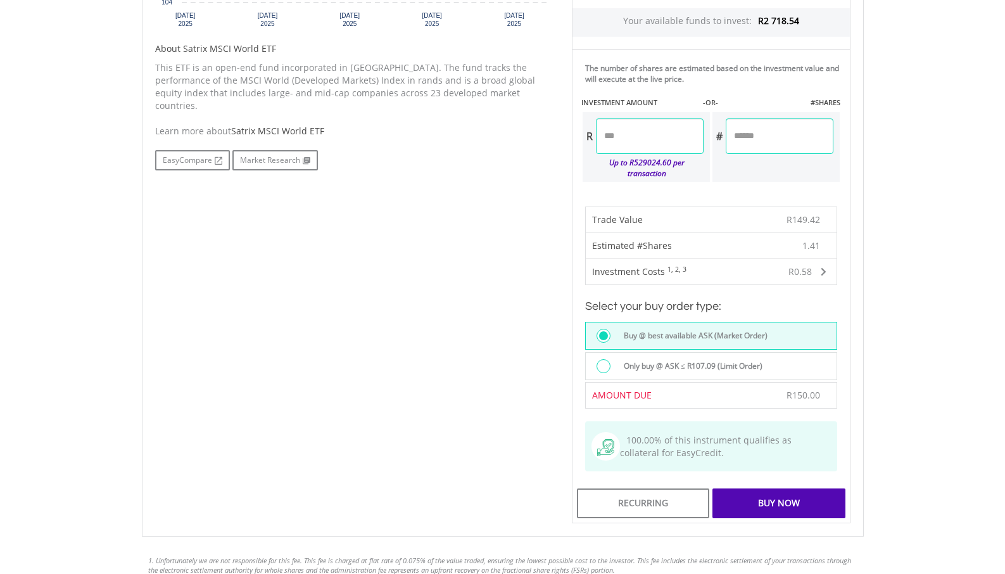
click at [767, 496] on div "Buy Now" at bounding box center [778, 502] width 132 height 29
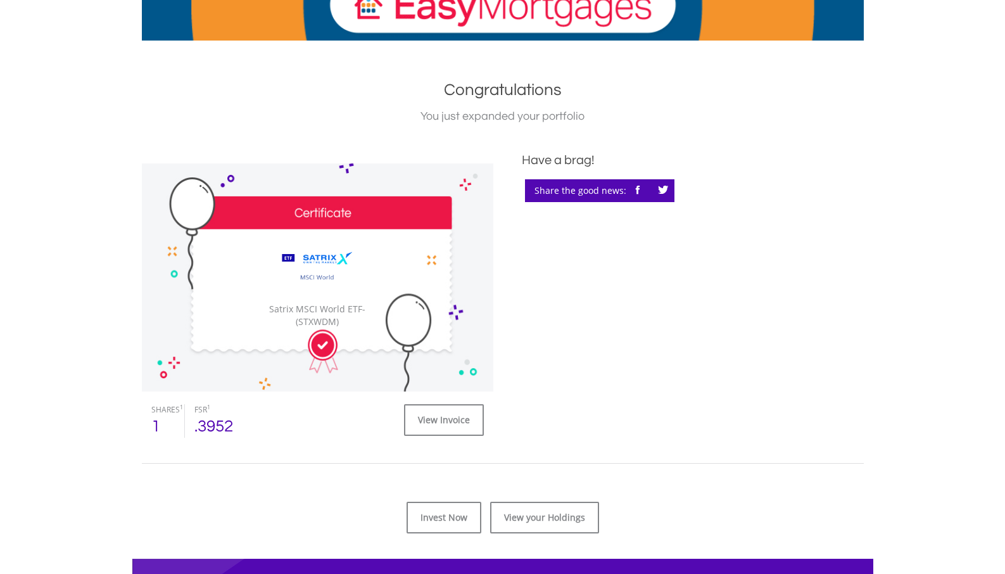
scroll to position [367, 0]
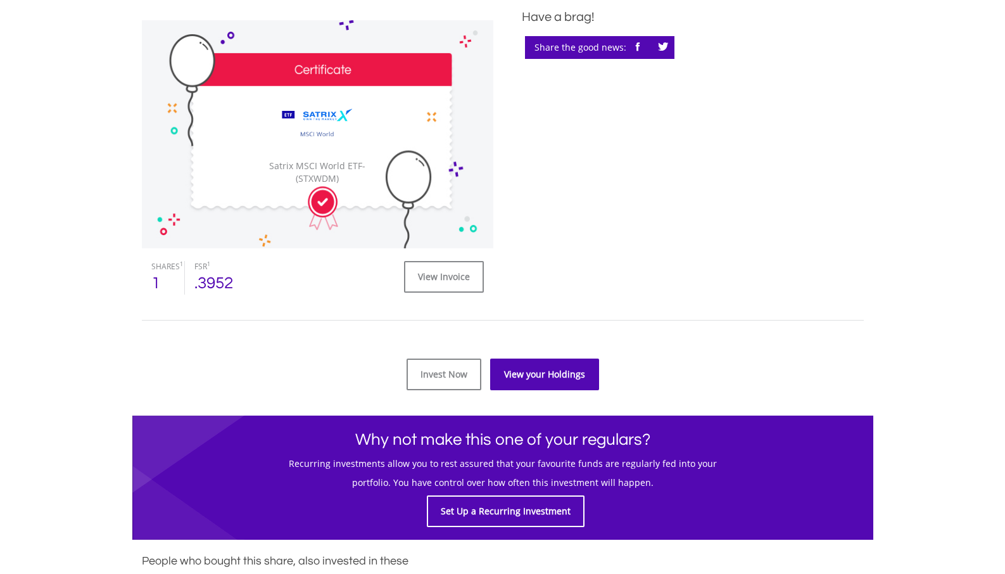
click at [517, 374] on link "View your Holdings" at bounding box center [544, 374] width 109 height 32
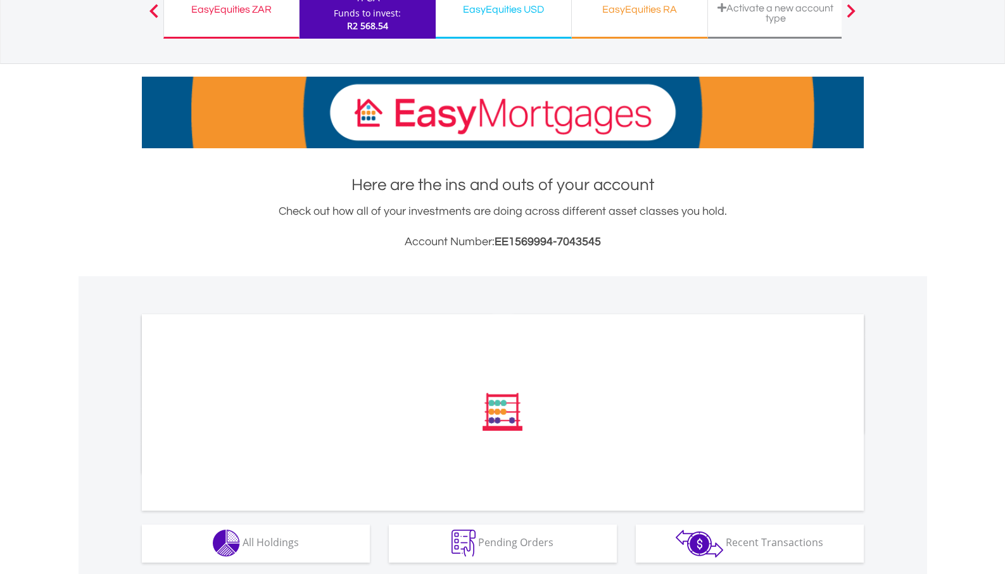
scroll to position [325, 0]
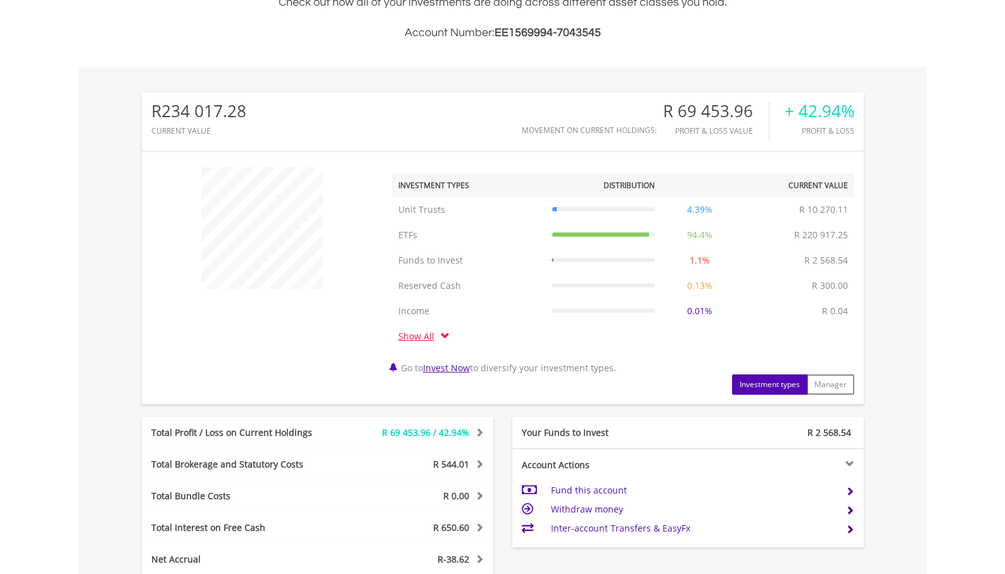
click at [277, 330] on div "﻿ Investment Types Distribution Current Value Show All Unit Trusts Unit Trusts …" at bounding box center [503, 278] width 722 height 234
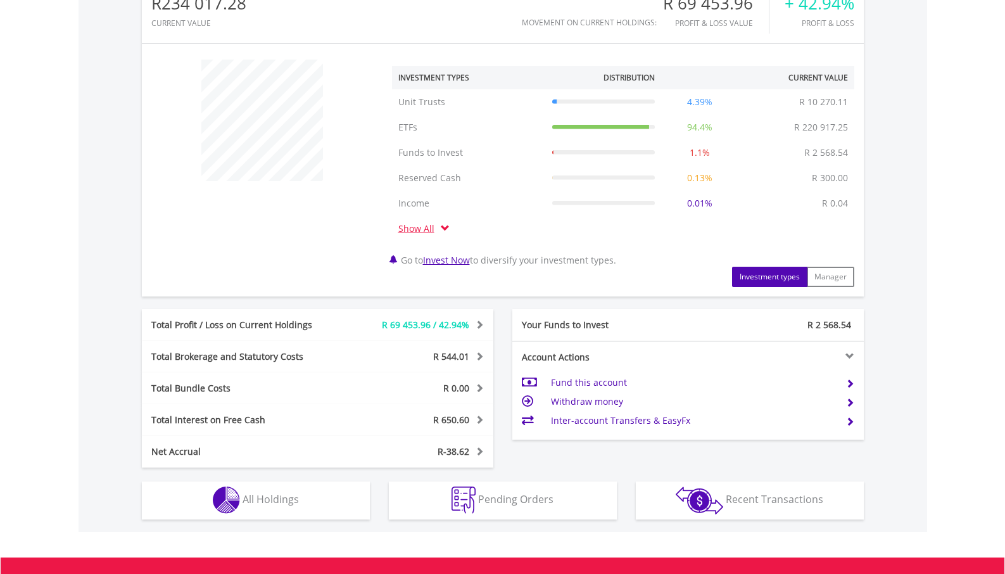
scroll to position [598, 0]
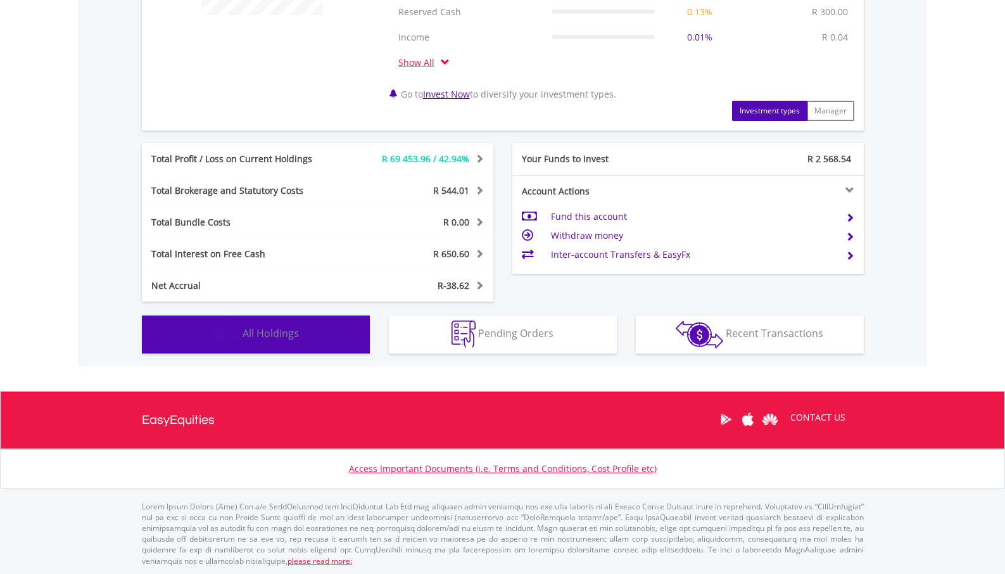
click at [277, 339] on span "All Holdings" at bounding box center [270, 333] width 56 height 14
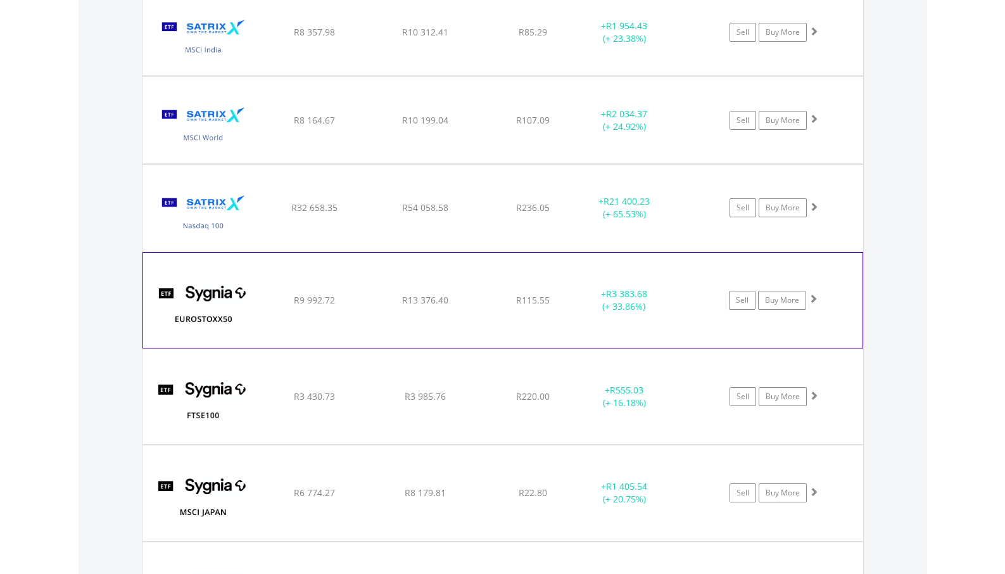
scroll to position [1538, 0]
click at [779, 298] on link "Buy More" at bounding box center [782, 299] width 48 height 19
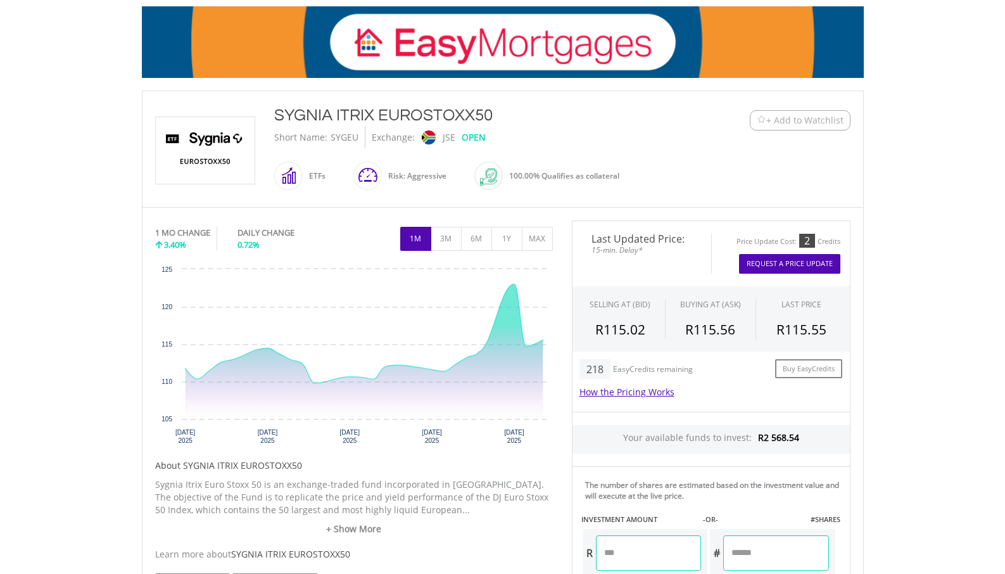
scroll to position [265, 0]
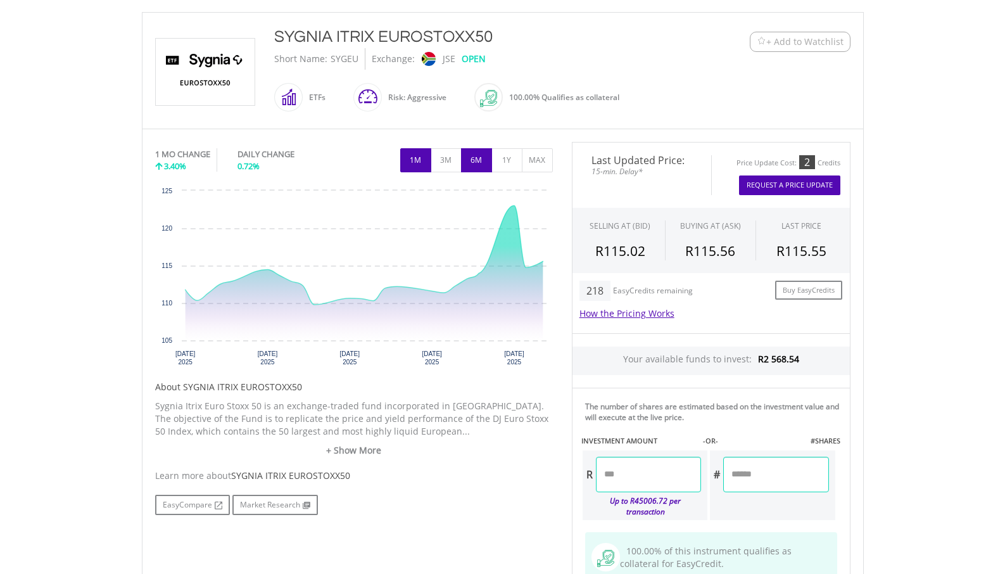
click at [471, 157] on button "6M" at bounding box center [476, 160] width 31 height 24
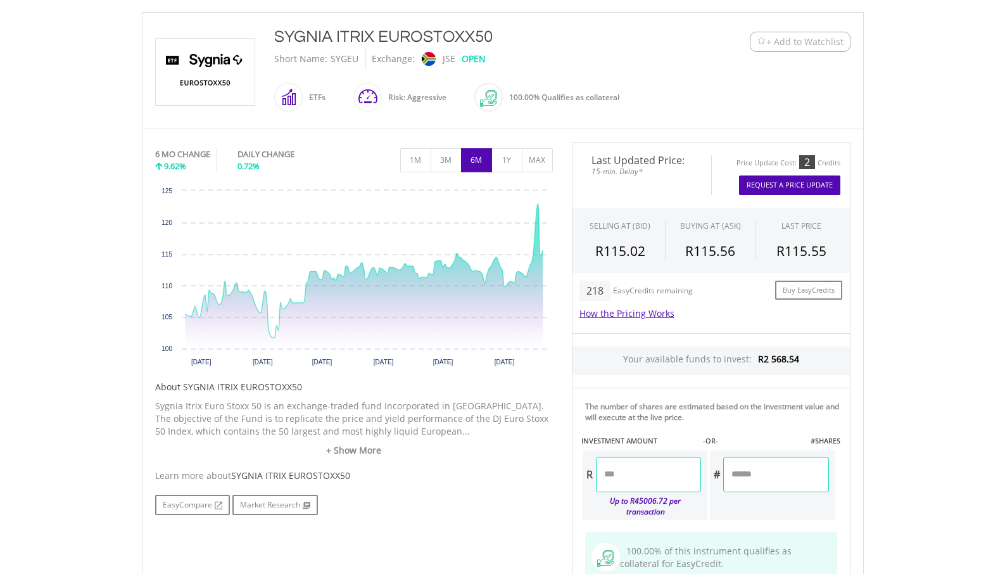
click at [645, 481] on input "number" at bounding box center [648, 473] width 105 height 35
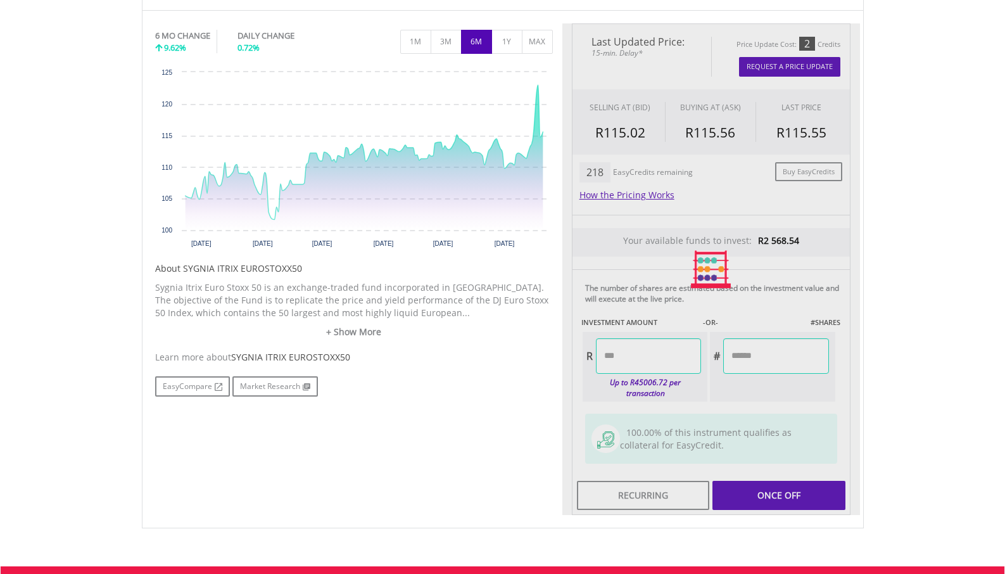
scroll to position [398, 0]
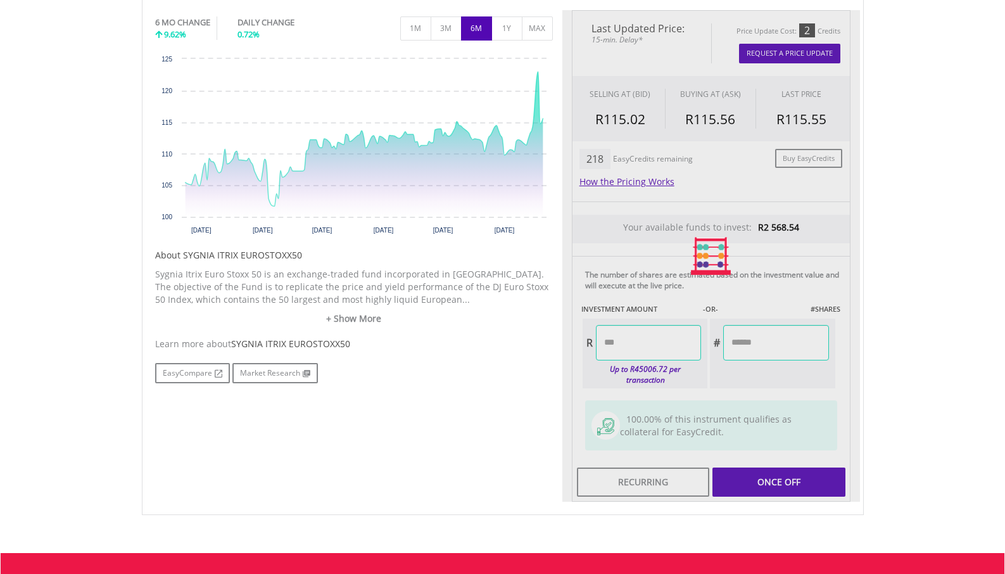
type input "******"
type input "*****"
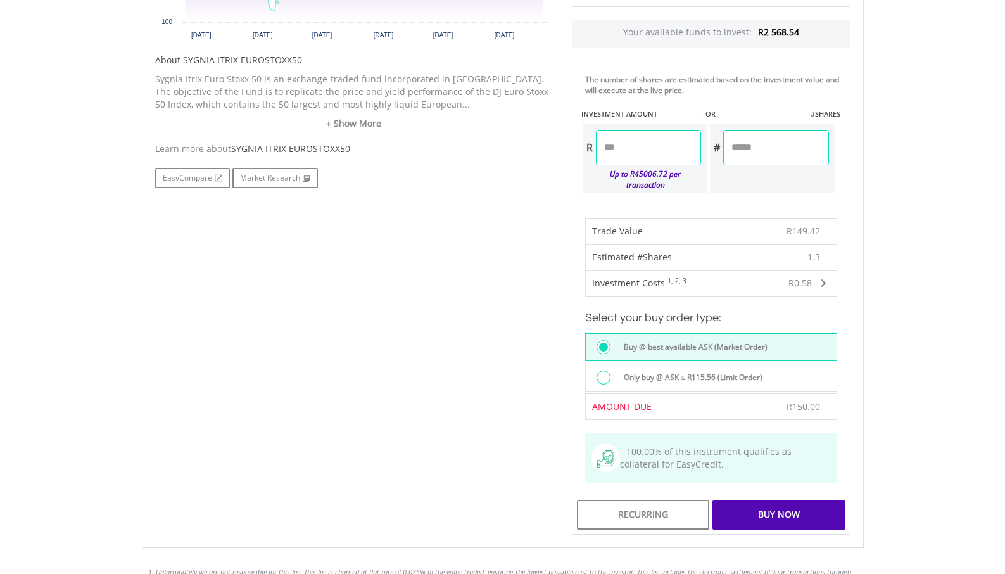
scroll to position [581, 0]
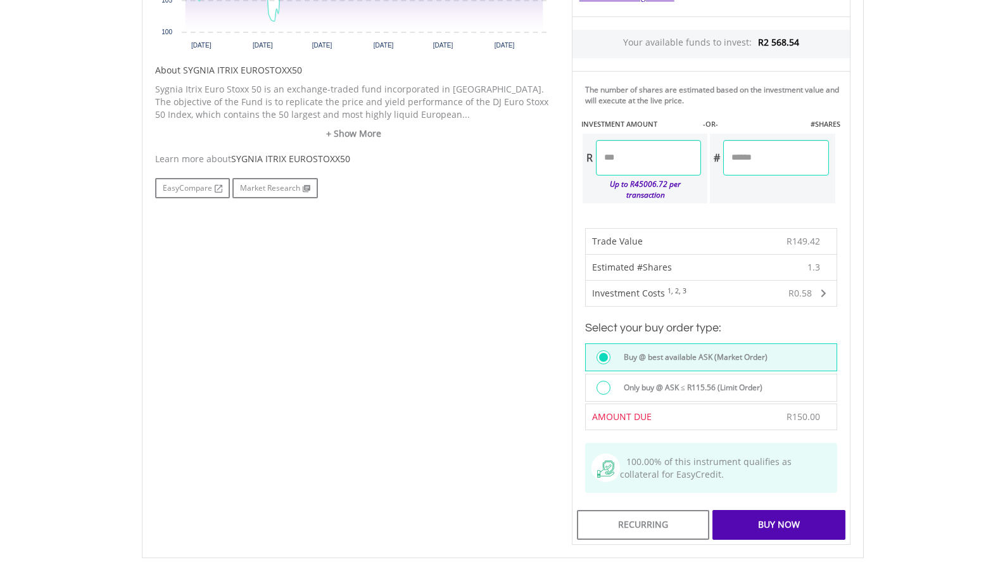
click at [781, 511] on div "Buy Now" at bounding box center [778, 524] width 132 height 29
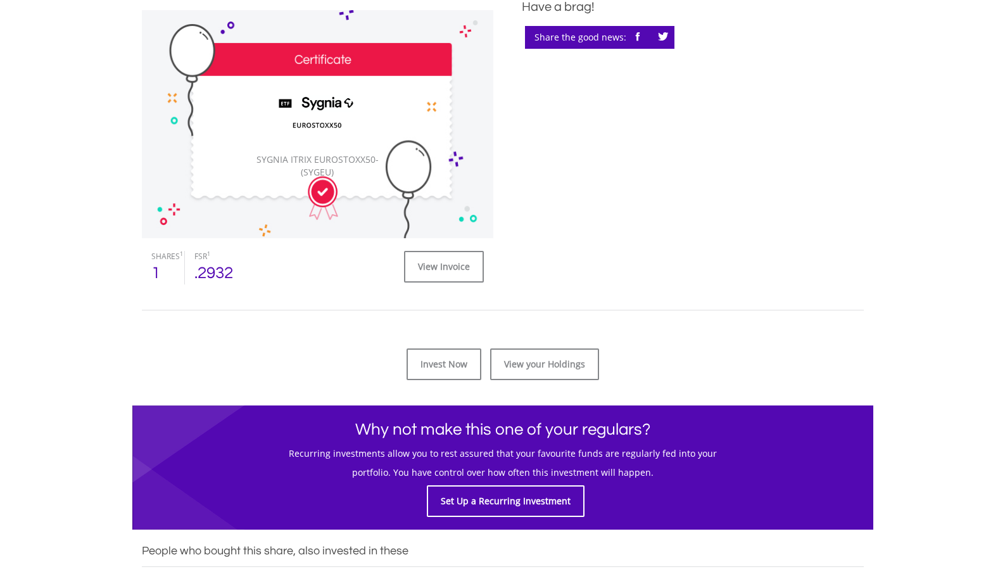
scroll to position [488, 0]
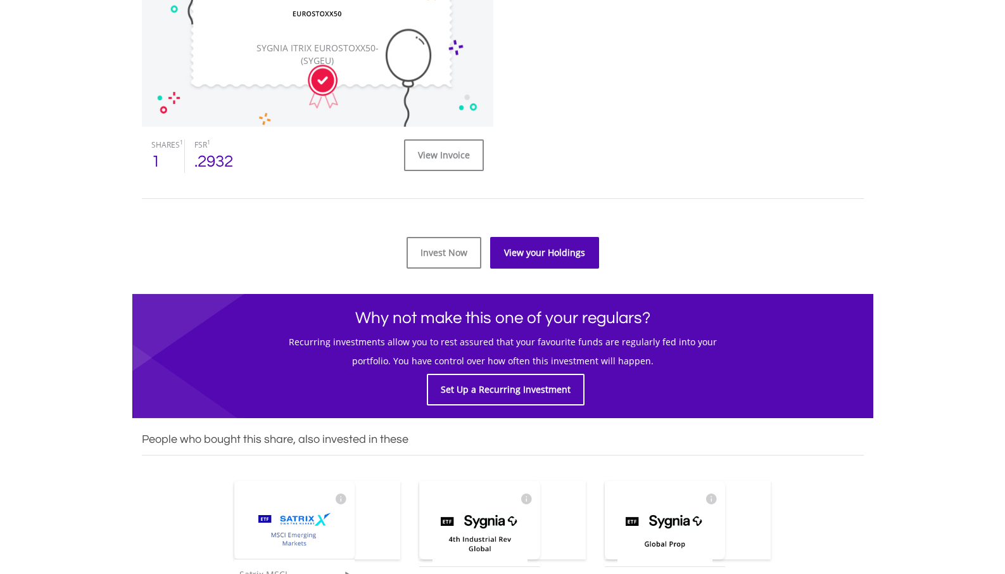
click at [539, 257] on link "View your Holdings" at bounding box center [544, 253] width 109 height 32
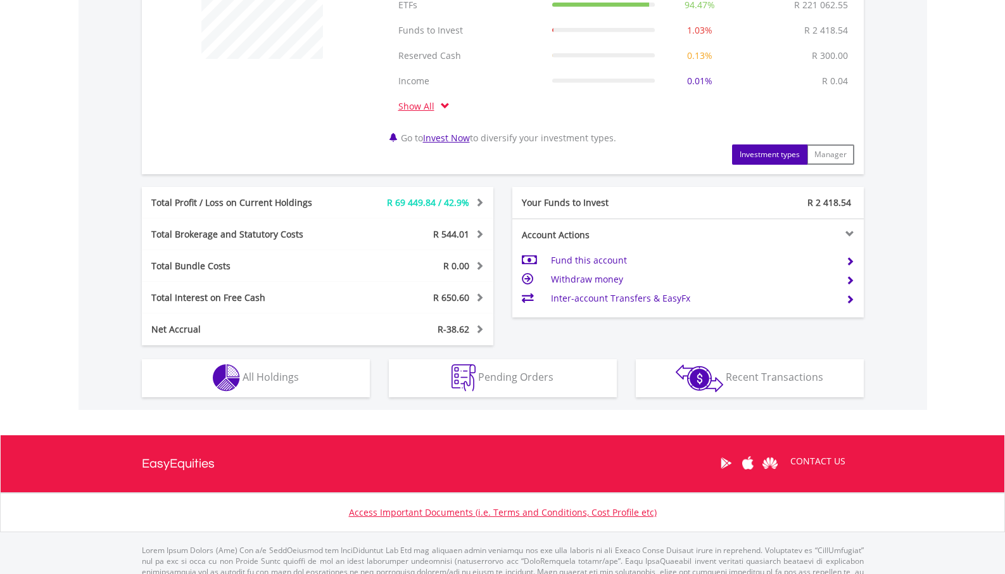
scroll to position [555, 0]
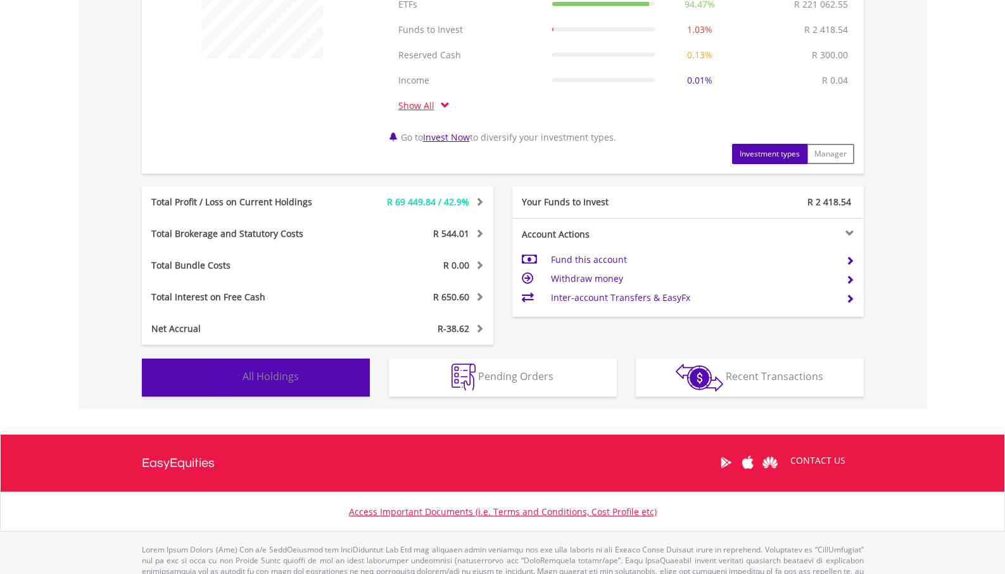
click at [305, 377] on button "Holdings All Holdings" at bounding box center [256, 377] width 228 height 38
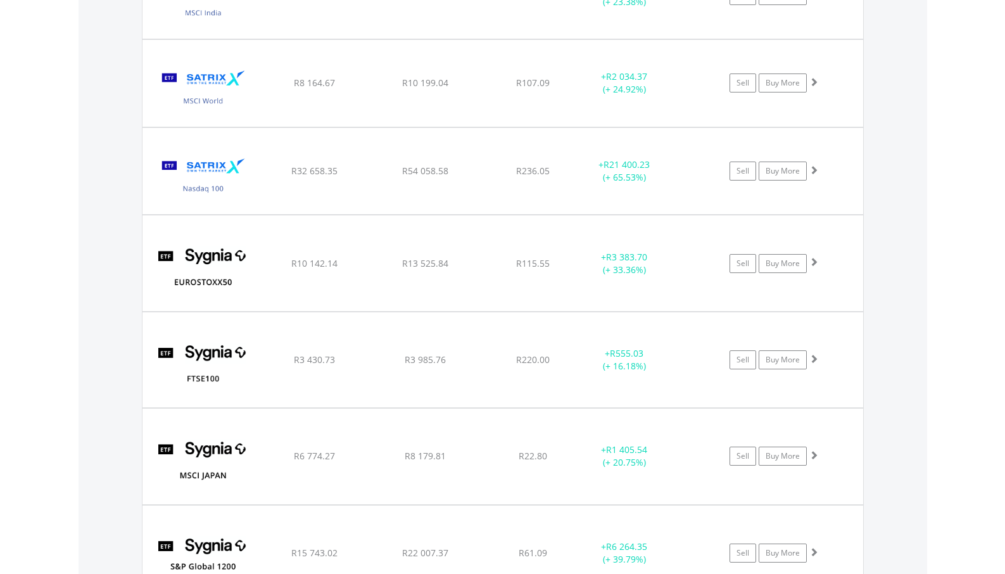
scroll to position [1577, 0]
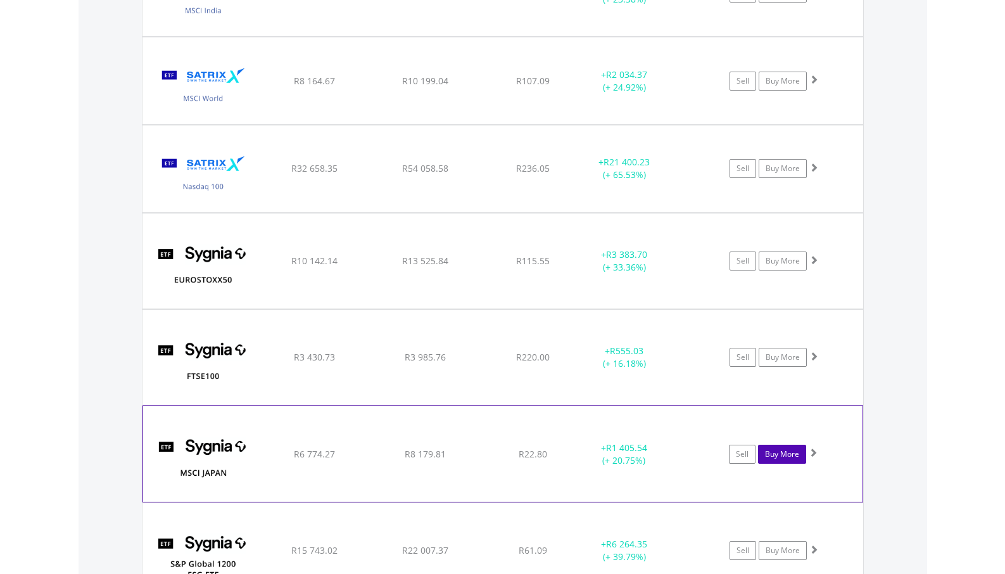
click at [774, 454] on link "Buy More" at bounding box center [782, 453] width 48 height 19
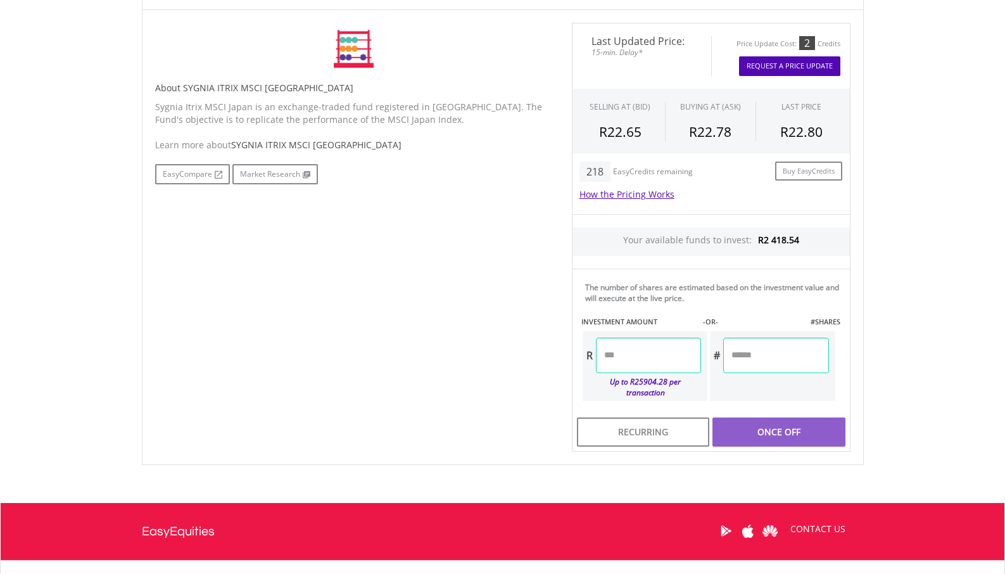
scroll to position [484, 0]
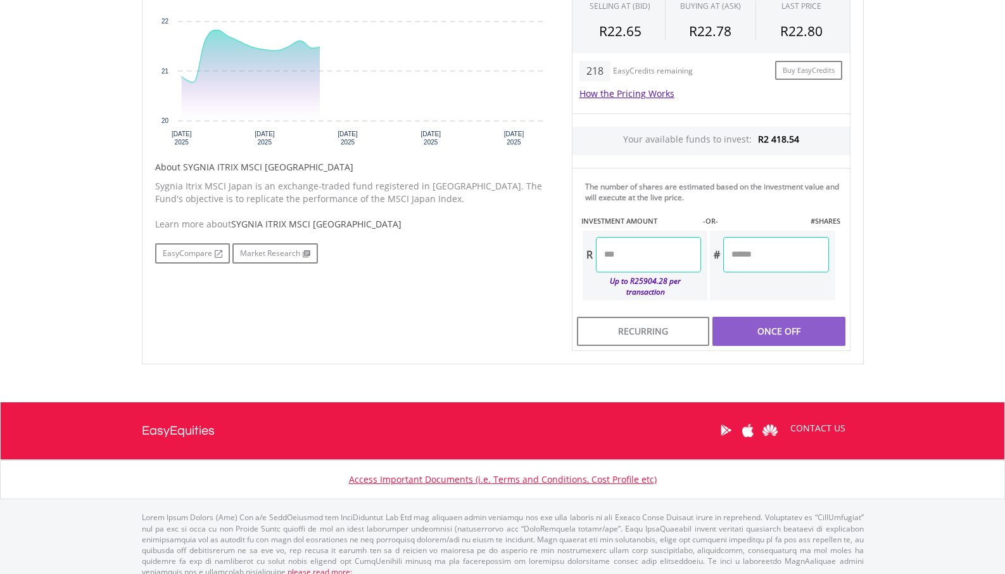
click at [649, 257] on input "number" at bounding box center [648, 254] width 105 height 35
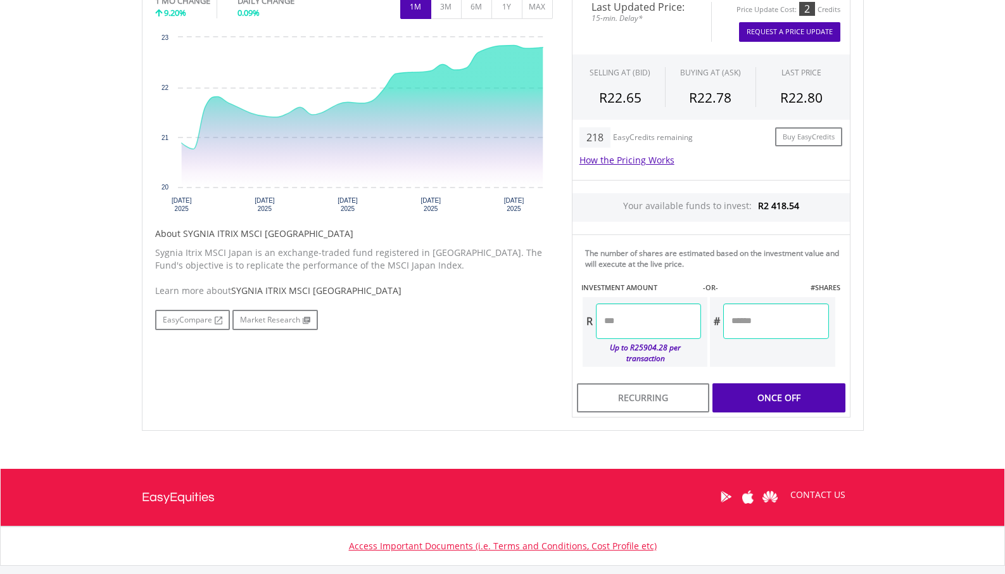
scroll to position [346, 0]
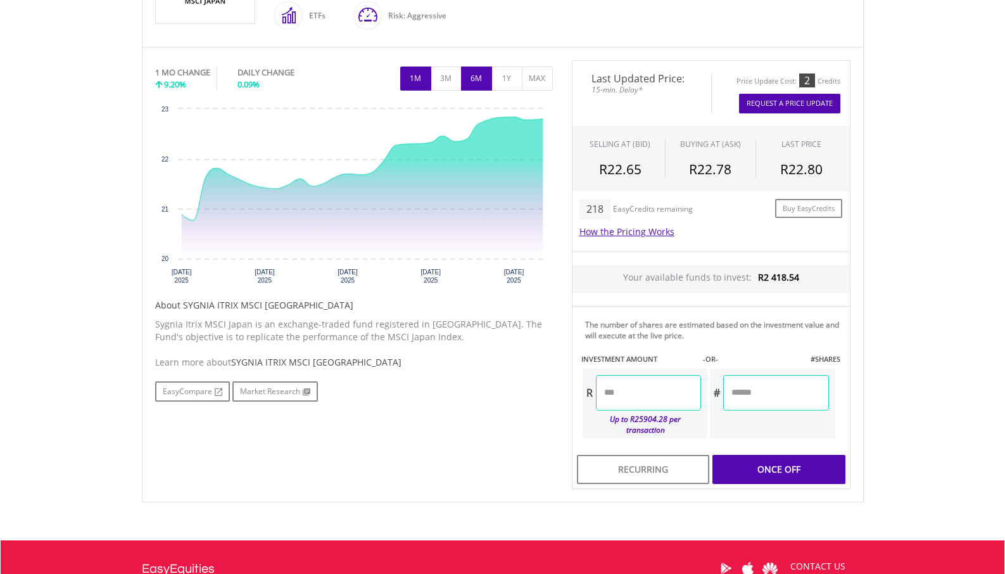
click at [472, 81] on button "6M" at bounding box center [476, 78] width 31 height 24
type input "******"
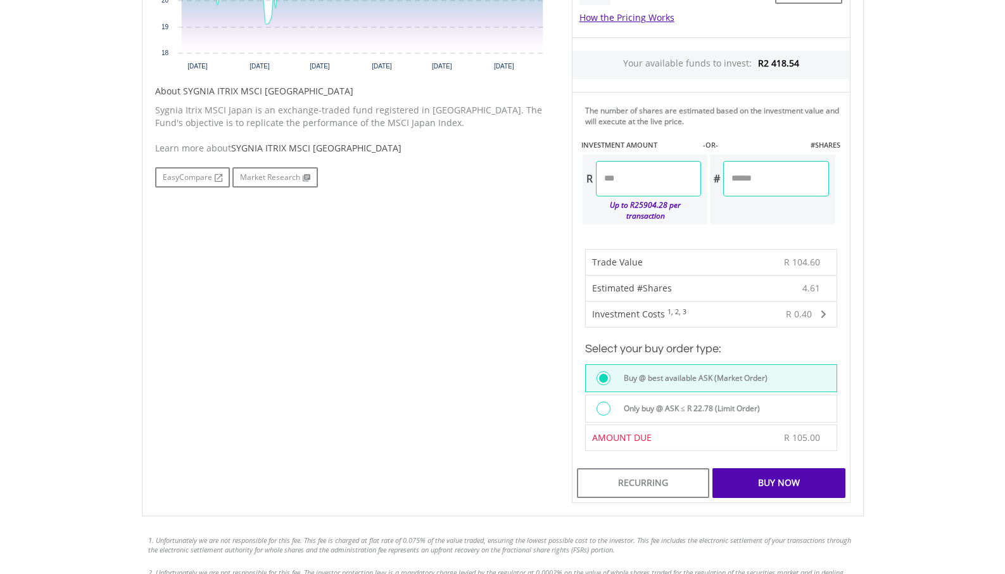
scroll to position [572, 0]
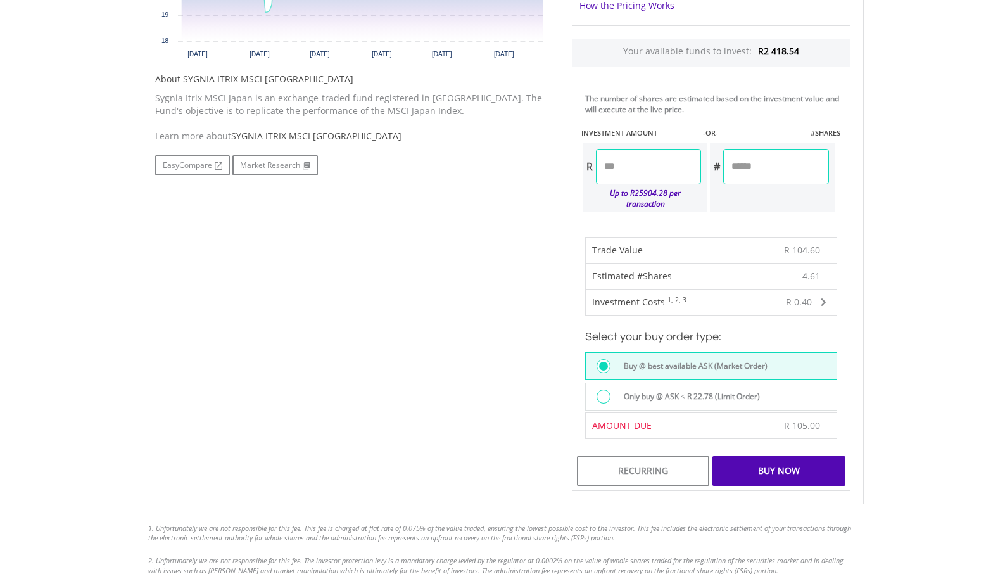
click at [777, 459] on div "Buy Now" at bounding box center [778, 470] width 132 height 29
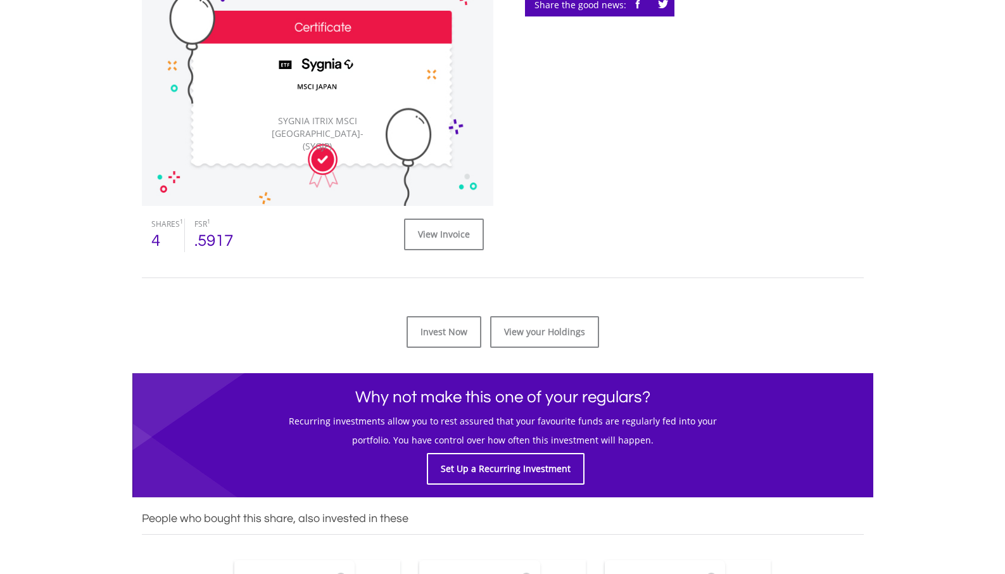
scroll to position [432, 0]
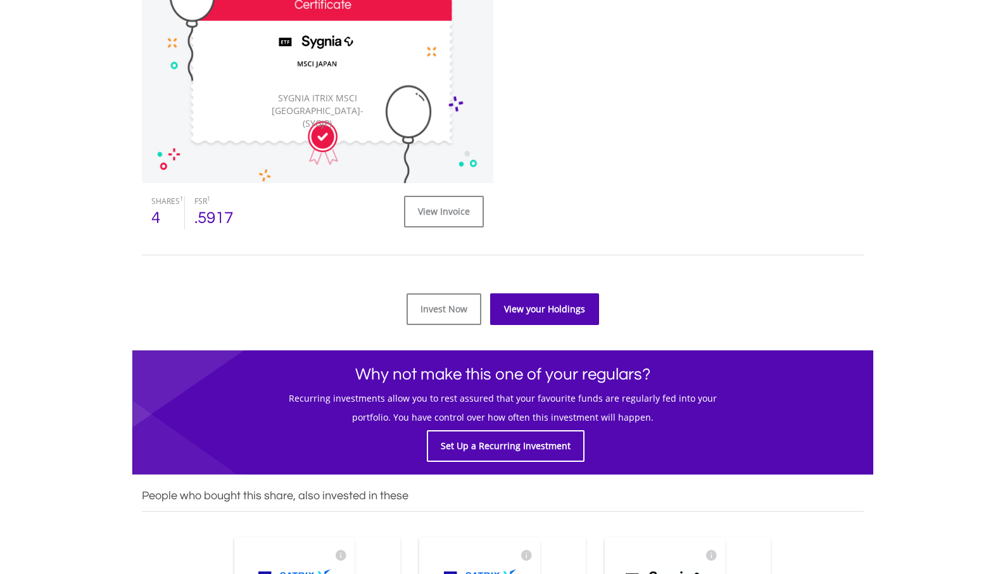
click at [547, 312] on link "View your Holdings" at bounding box center [544, 309] width 109 height 32
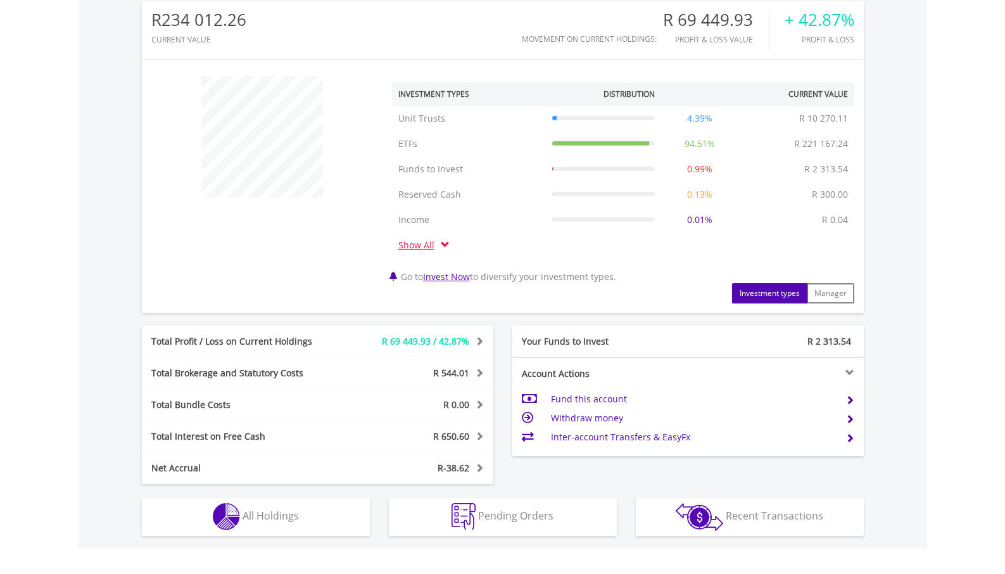
scroll to position [598, 0]
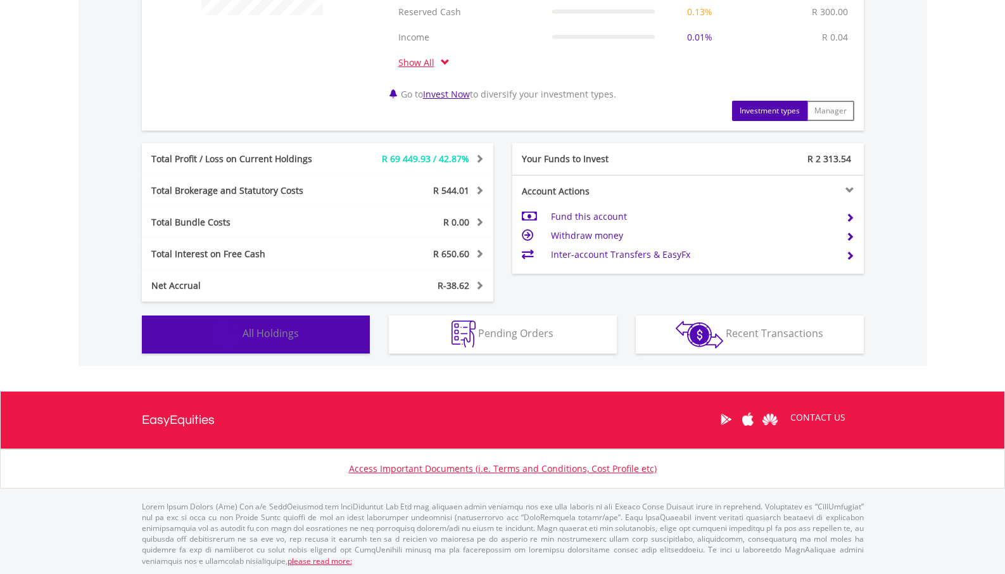
click at [289, 335] on span "All Holdings" at bounding box center [270, 333] width 56 height 14
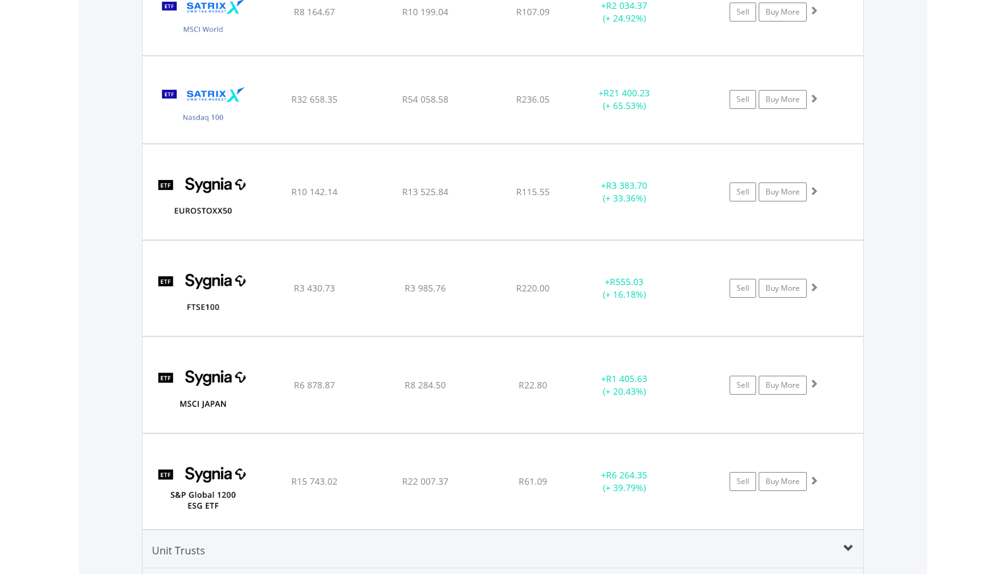
scroll to position [1704, 0]
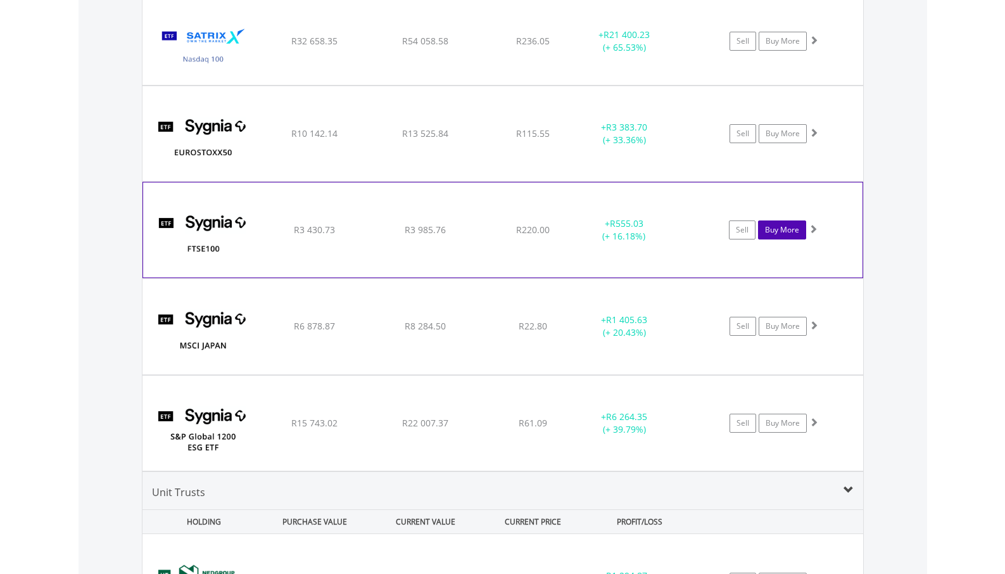
click at [777, 225] on link "Buy More" at bounding box center [782, 229] width 48 height 19
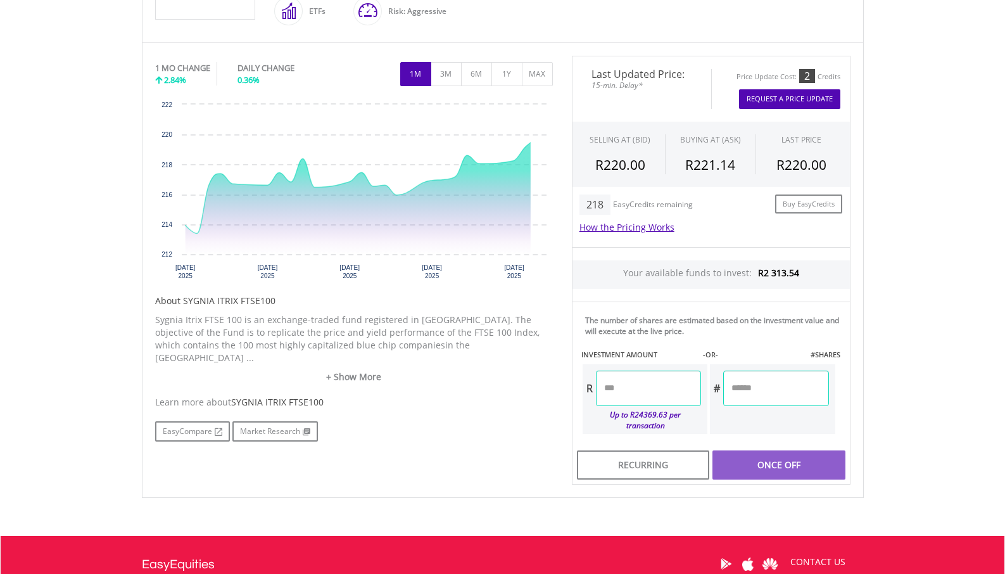
scroll to position [387, 0]
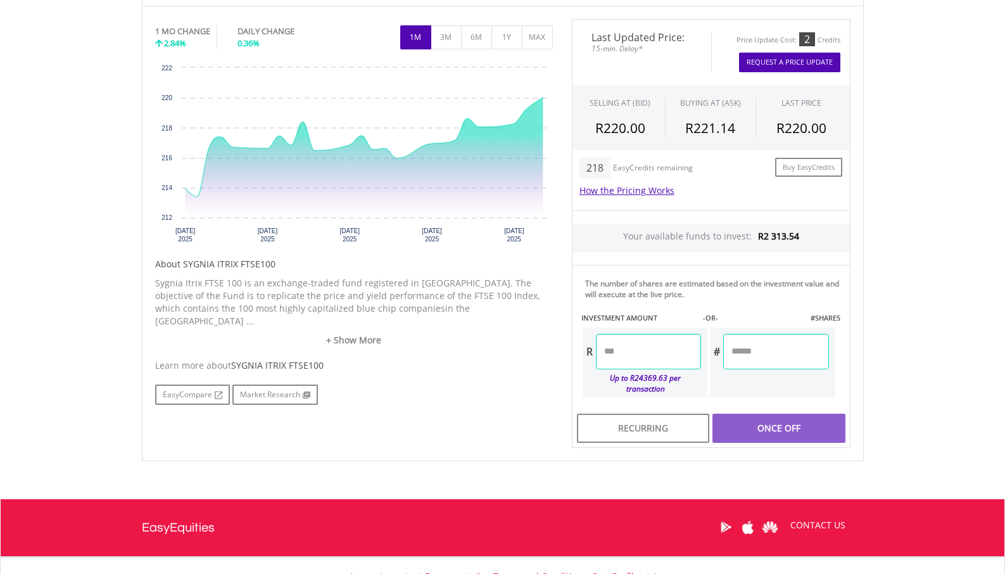
click at [645, 343] on input "number" at bounding box center [648, 351] width 105 height 35
click at [777, 409] on div "Last Updated Price: 15-min. Delay* Price Update Cost: 2 Credits Request A Price…" at bounding box center [711, 233] width 298 height 429
type input "*****"
type input "******"
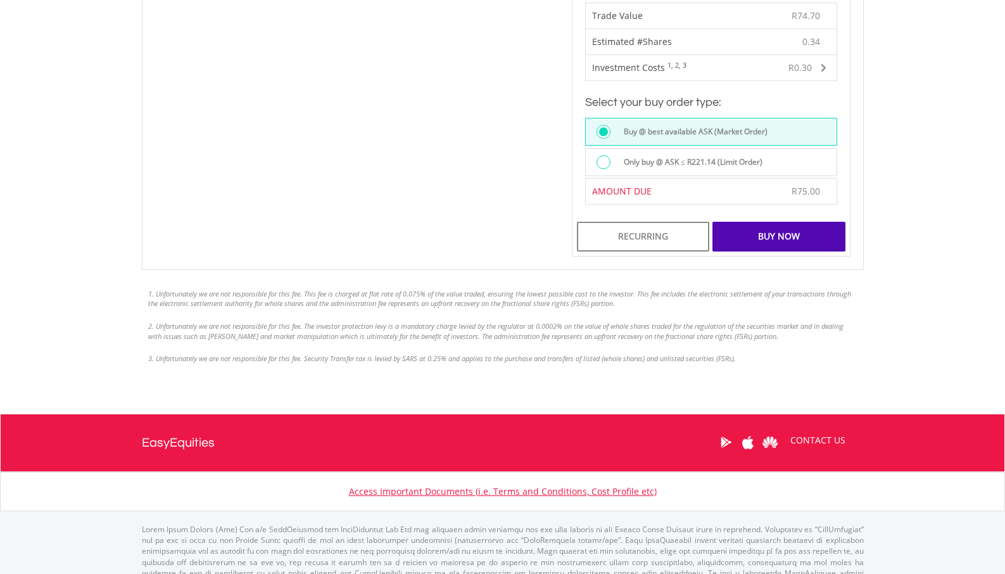
scroll to position [819, 0]
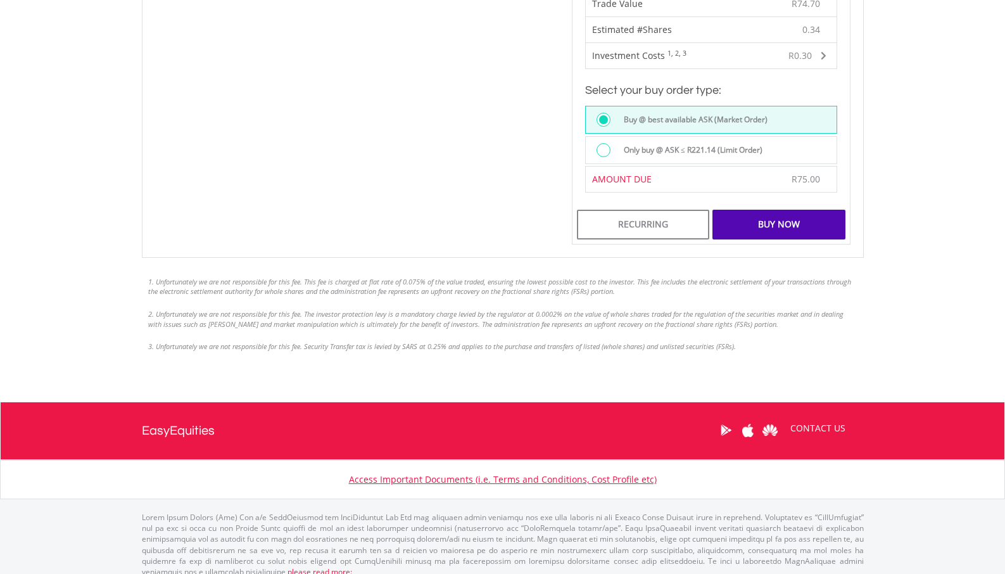
click at [790, 210] on div "Buy Now" at bounding box center [778, 224] width 132 height 29
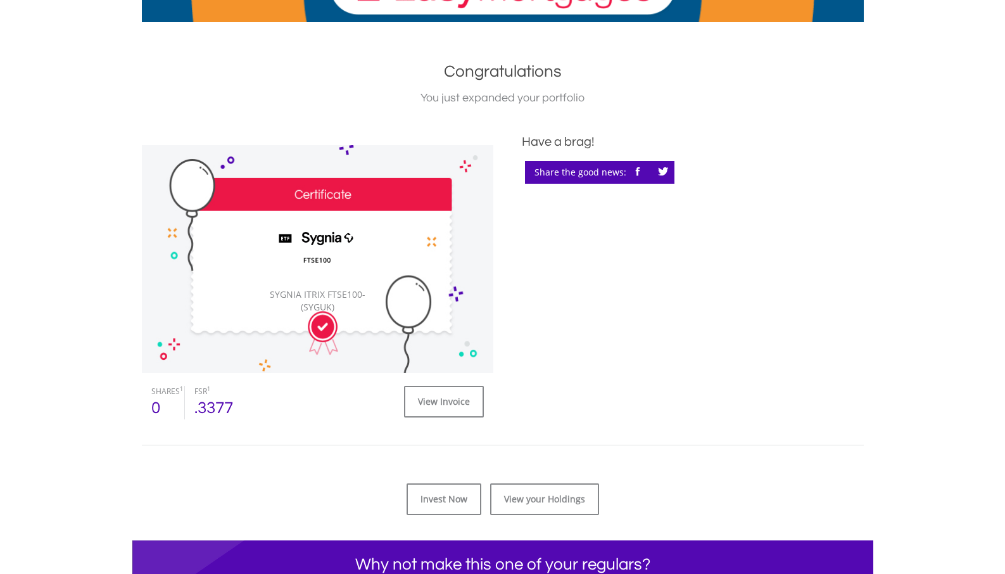
scroll to position [396, 0]
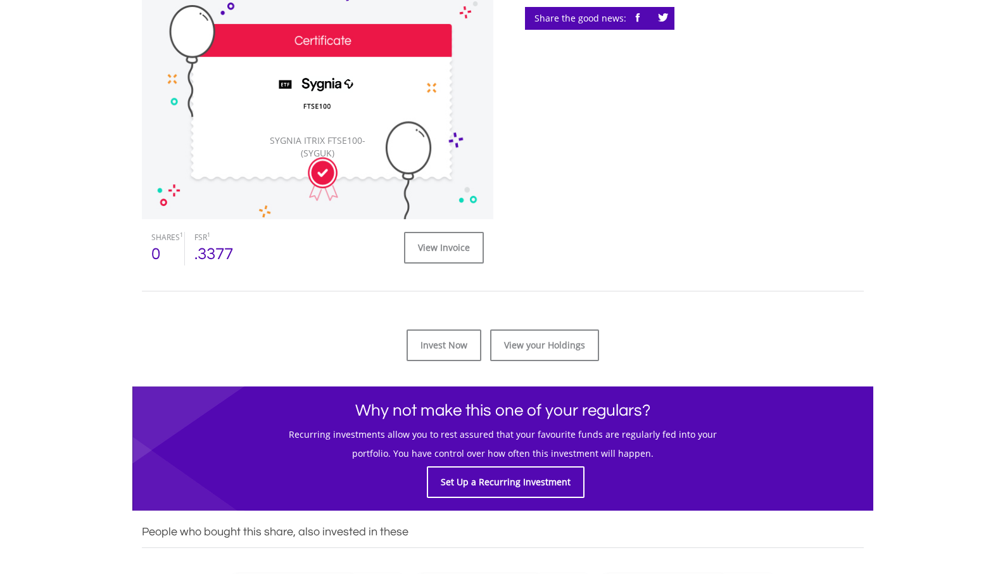
click at [534, 362] on div "﻿ ﻿ Congratulations You just expanded your portfolio ﻿ PENDING ﻿ SYGNIA ITRIX F…" at bounding box center [502, 325] width 741 height 888
click at [536, 352] on link "View your Holdings" at bounding box center [544, 345] width 109 height 32
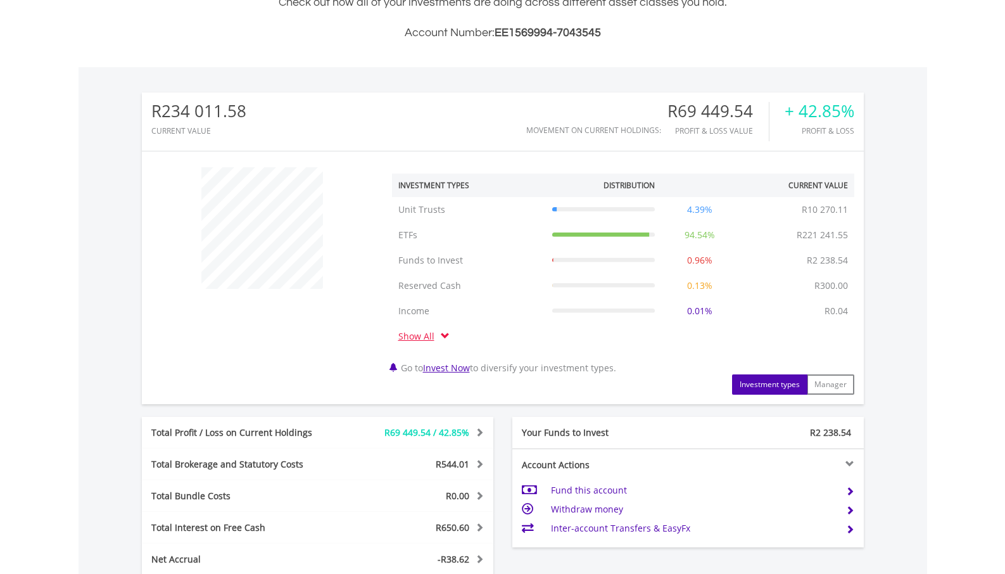
scroll to position [598, 0]
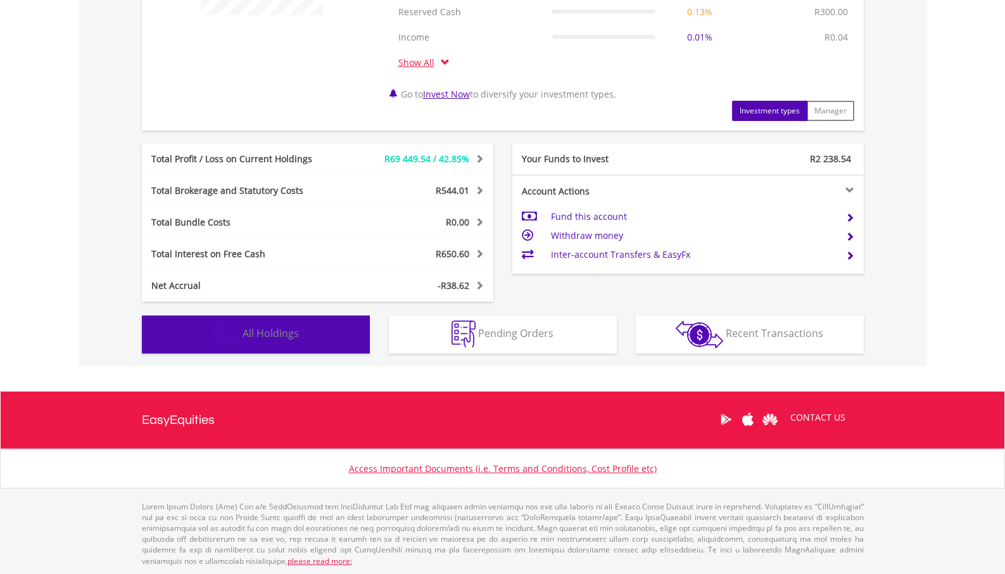
click at [330, 327] on button "Holdings All Holdings" at bounding box center [256, 334] width 228 height 38
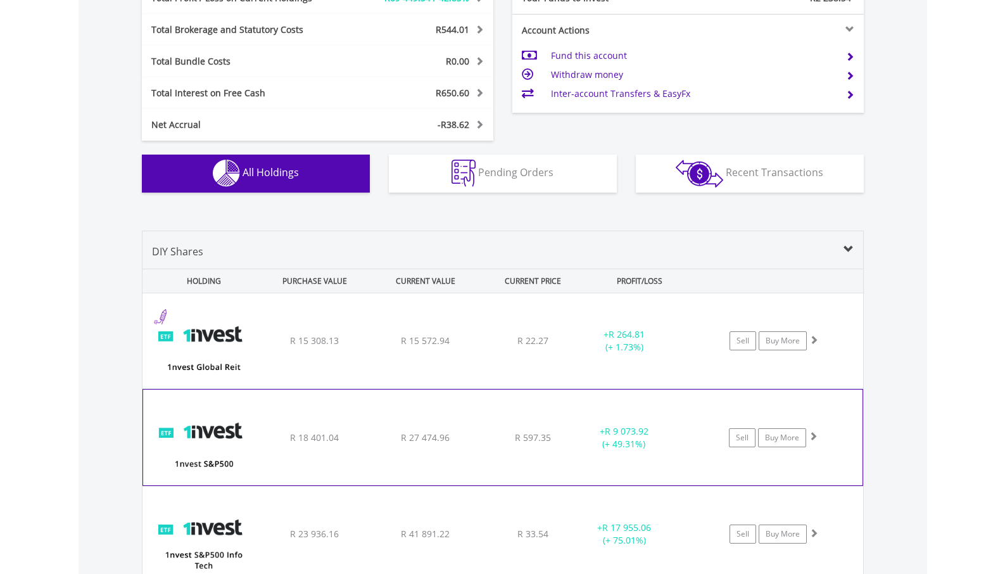
scroll to position [764, 0]
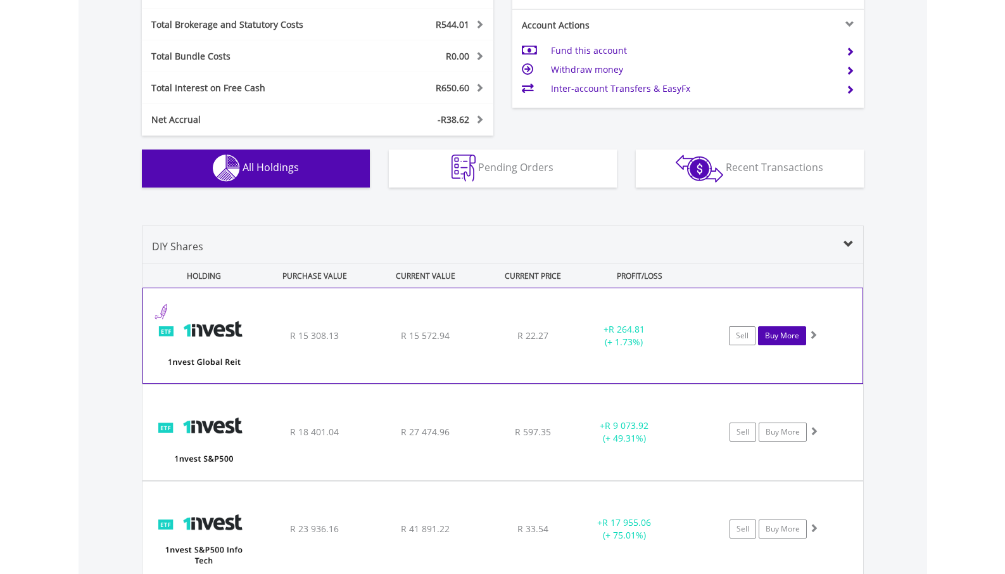
click at [786, 333] on link "Buy More" at bounding box center [782, 335] width 48 height 19
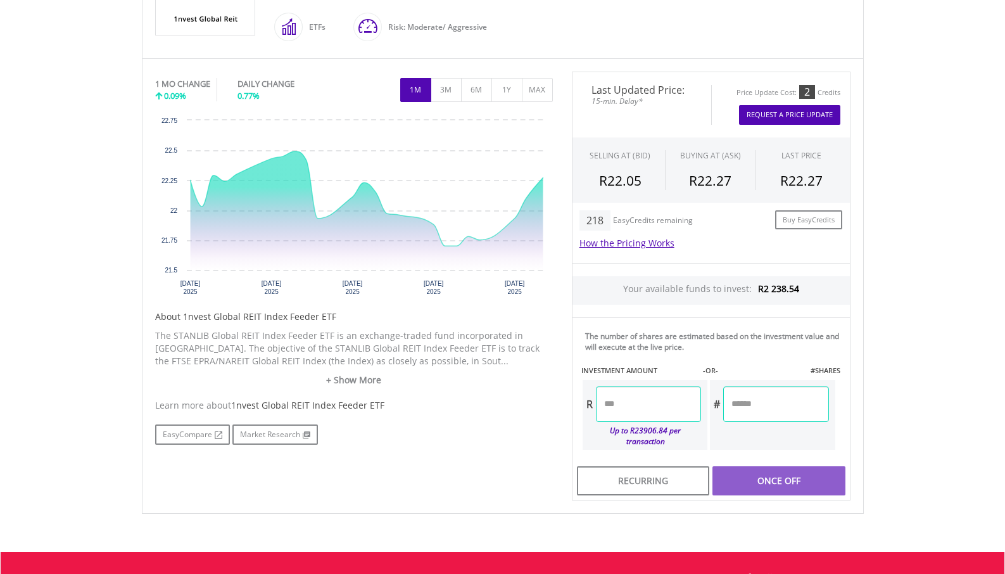
scroll to position [379, 0]
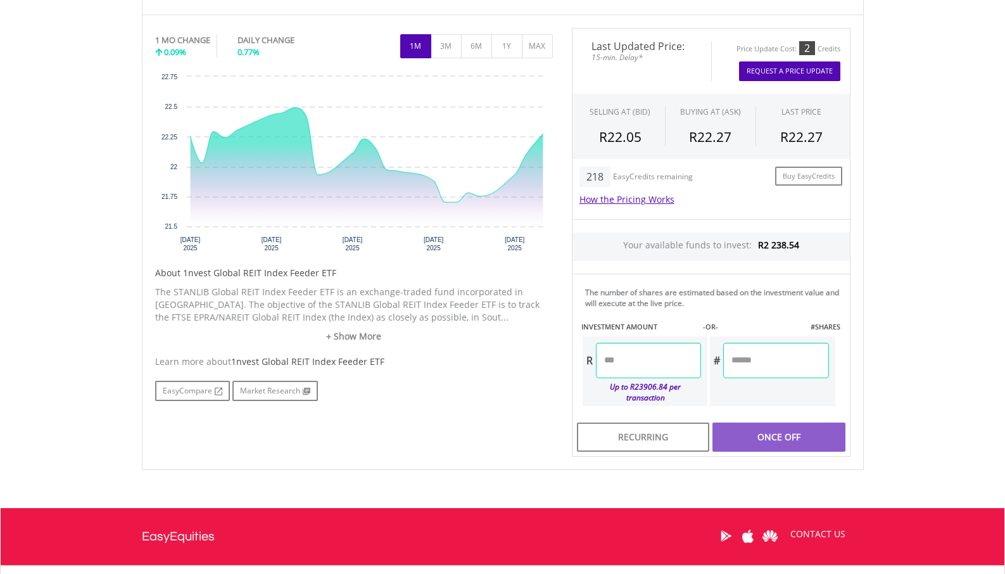
click at [629, 357] on input "number" at bounding box center [648, 360] width 105 height 35
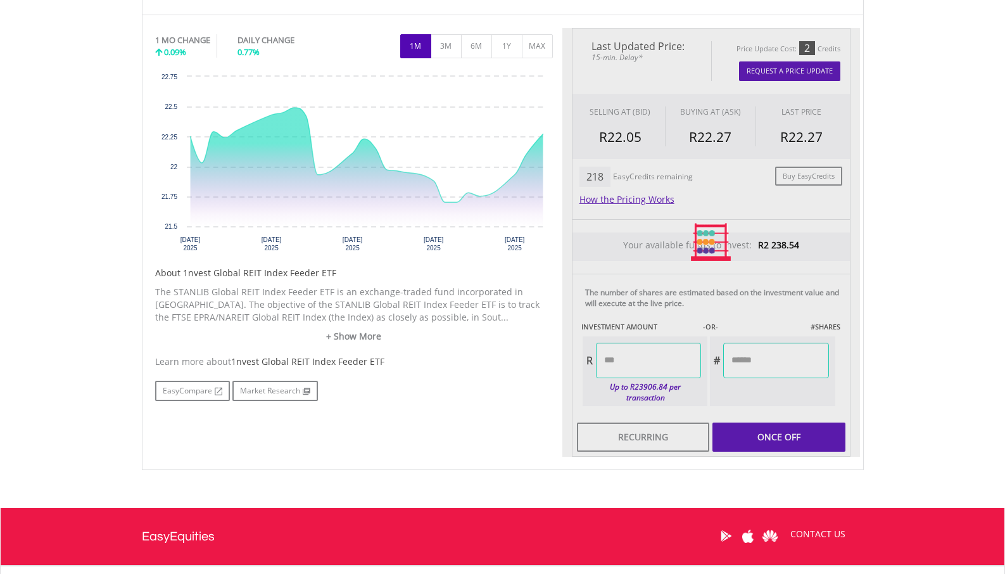
click at [796, 423] on div "Last Updated Price: 15-min. Delay* Price Update Cost: 2 Credits Request A Price…" at bounding box center [711, 242] width 298 height 429
type input "******"
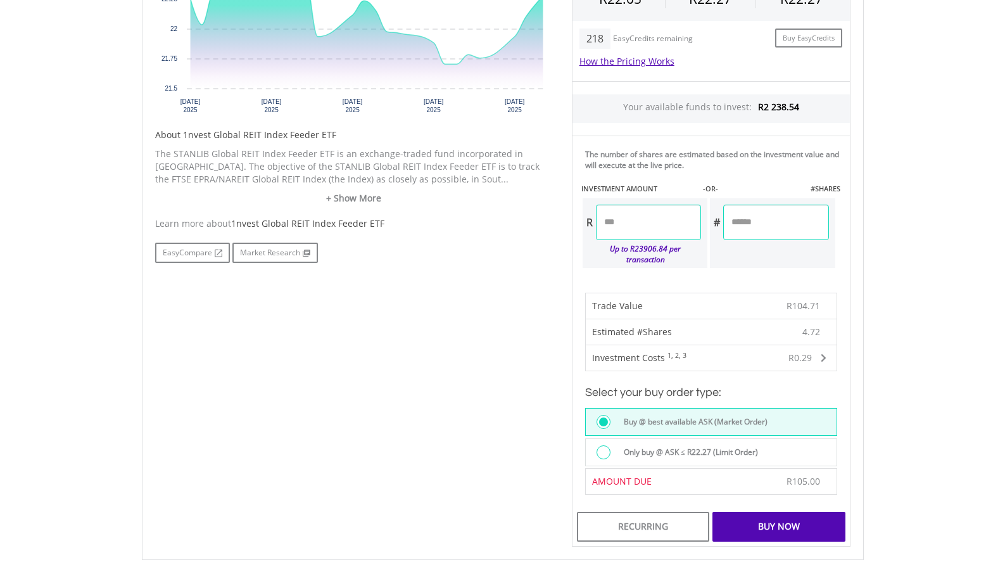
scroll to position [638, 0]
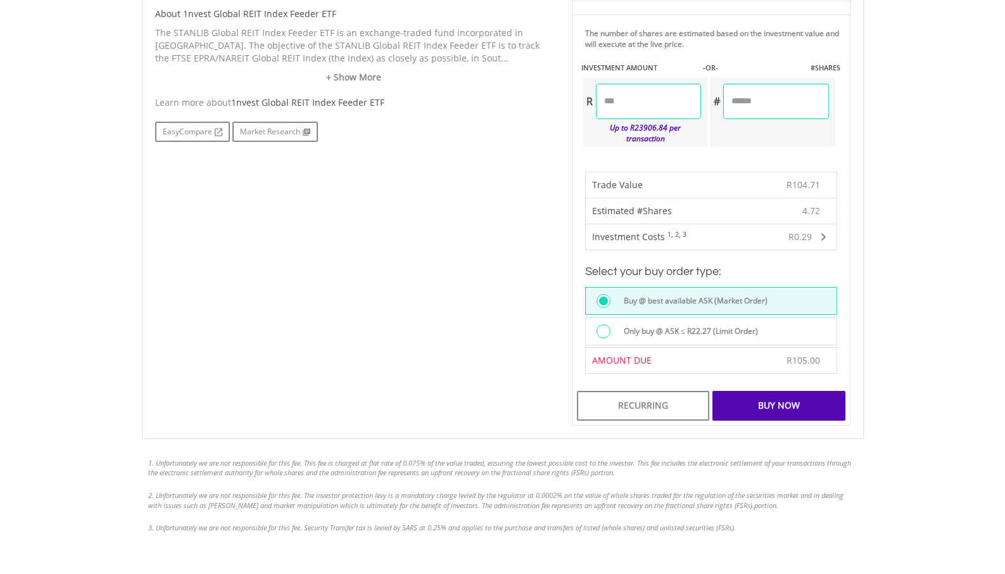
click at [760, 391] on div "Buy Now" at bounding box center [778, 405] width 132 height 29
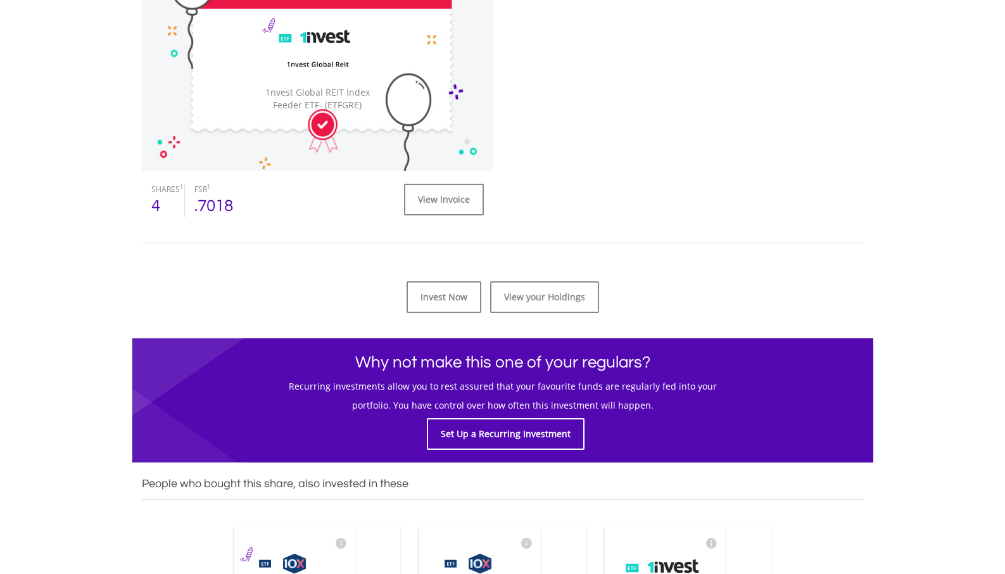
scroll to position [447, 0]
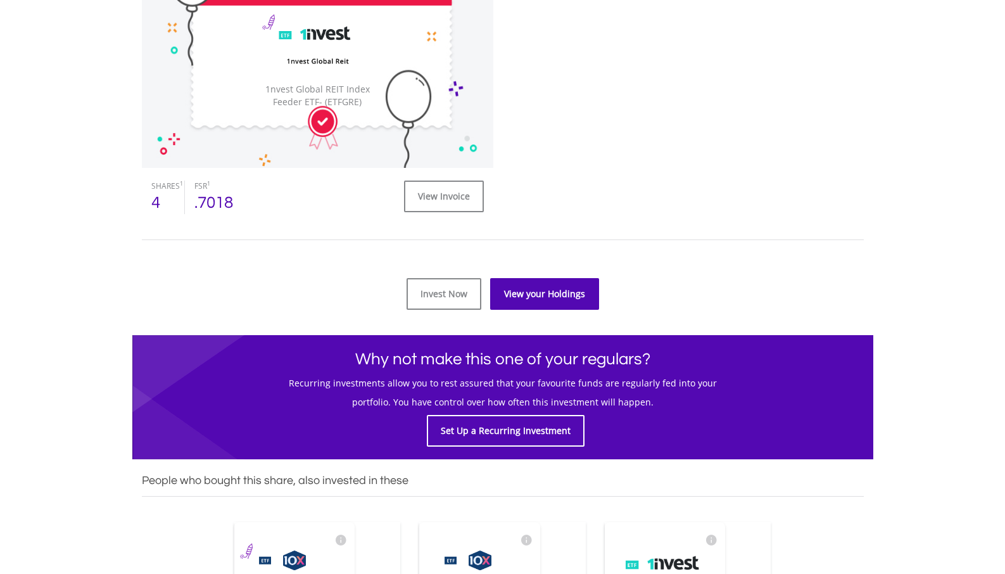
click at [539, 287] on link "View your Holdings" at bounding box center [544, 294] width 109 height 32
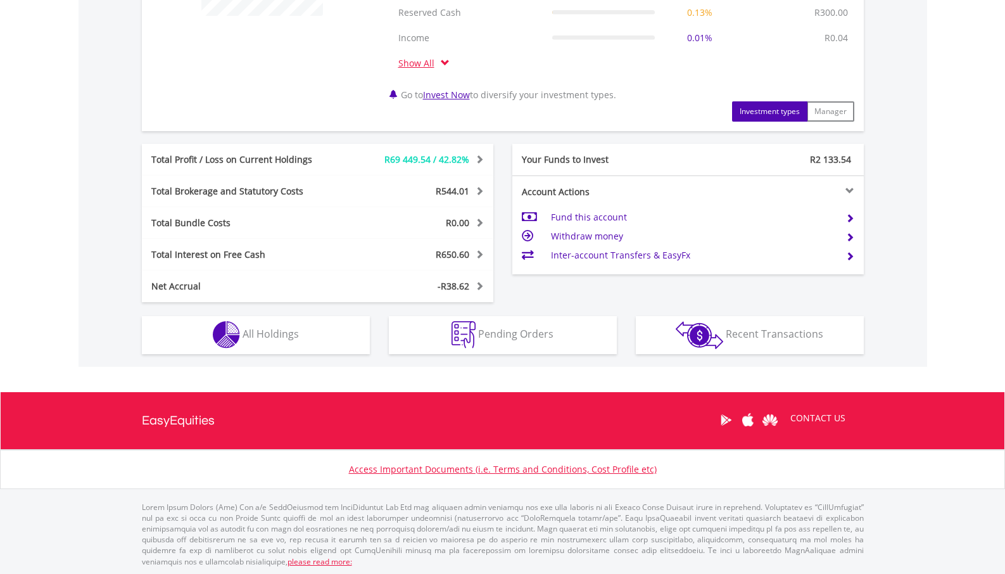
scroll to position [598, 0]
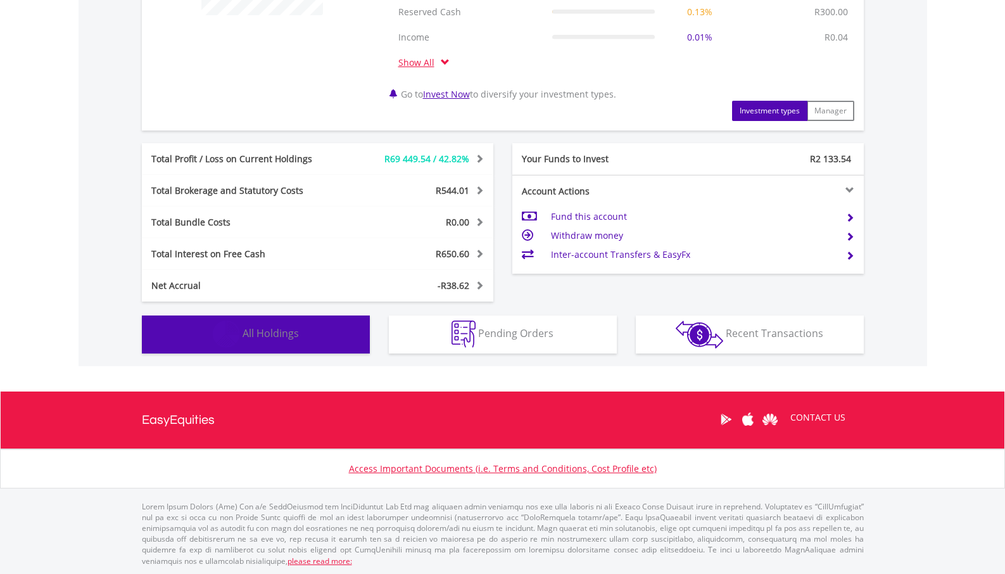
click at [257, 331] on span "All Holdings" at bounding box center [270, 333] width 56 height 14
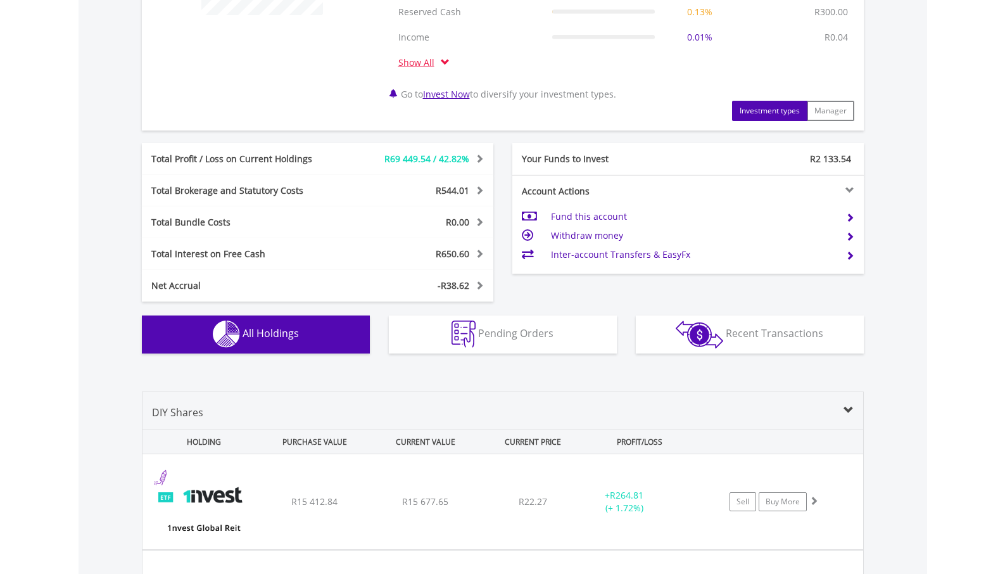
scroll to position [989, 0]
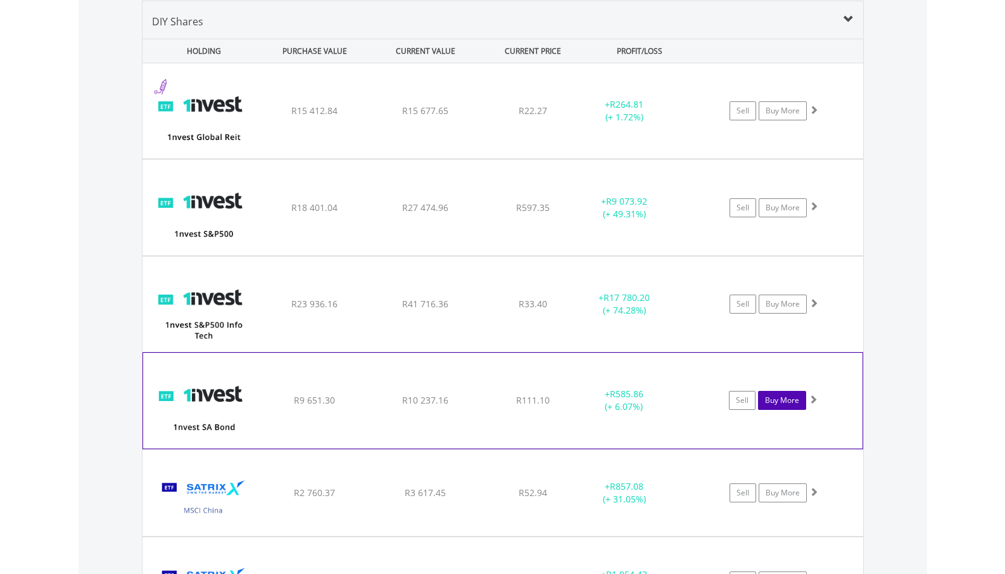
click at [783, 400] on link "Buy More" at bounding box center [782, 400] width 48 height 19
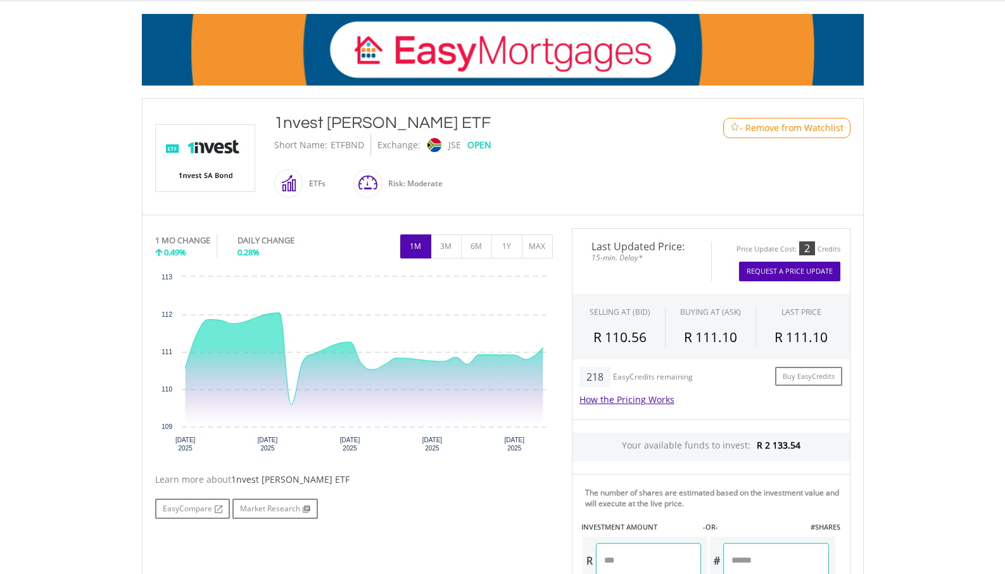
scroll to position [198, 0]
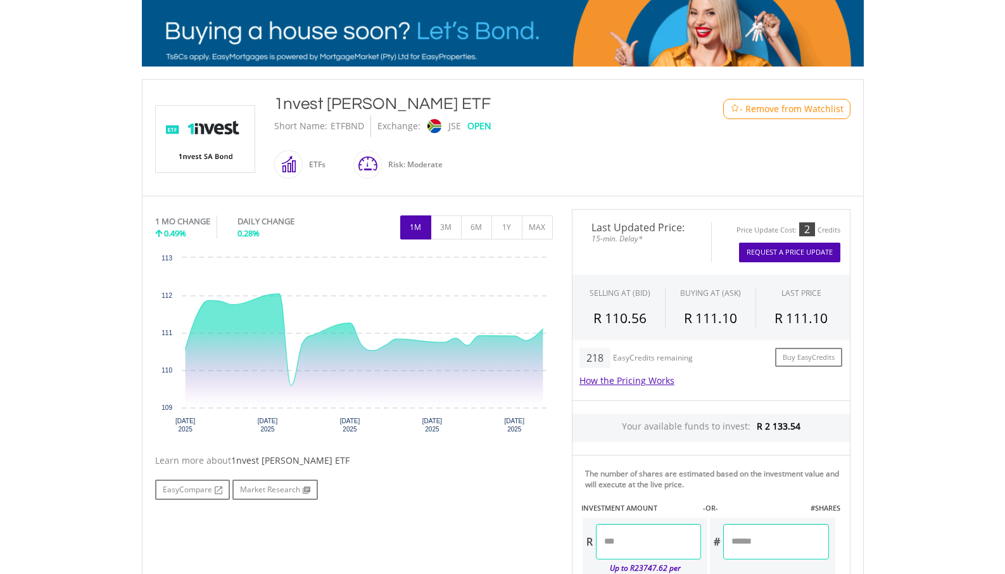
click at [634, 526] on input "number" at bounding box center [648, 541] width 105 height 35
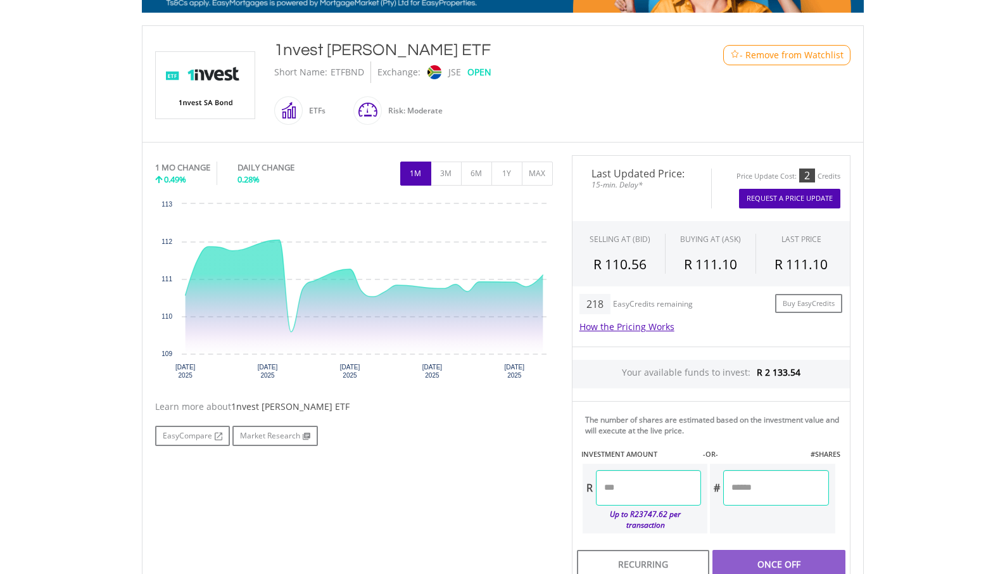
scroll to position [253, 0]
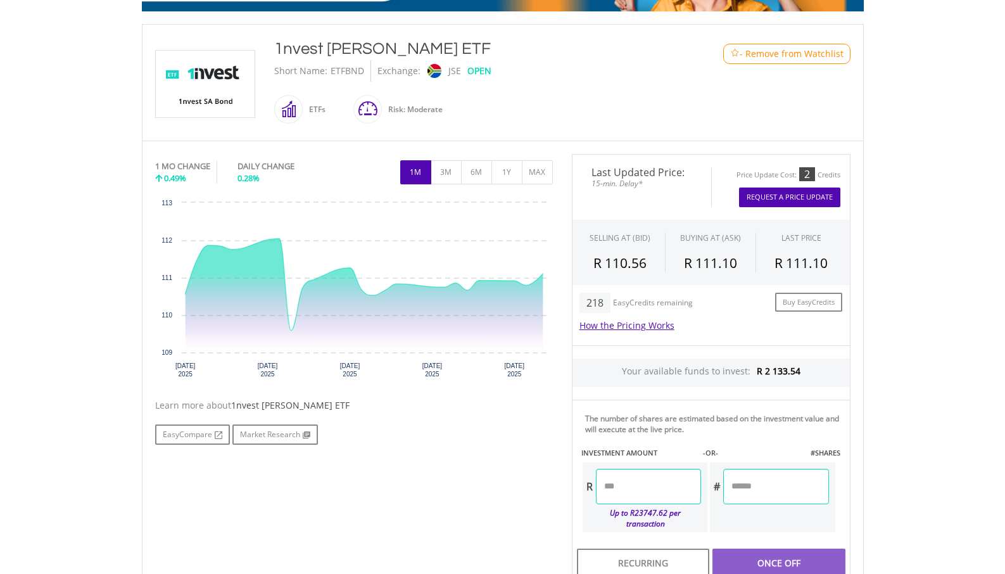
click at [640, 498] on input "number" at bounding box center [648, 486] width 105 height 35
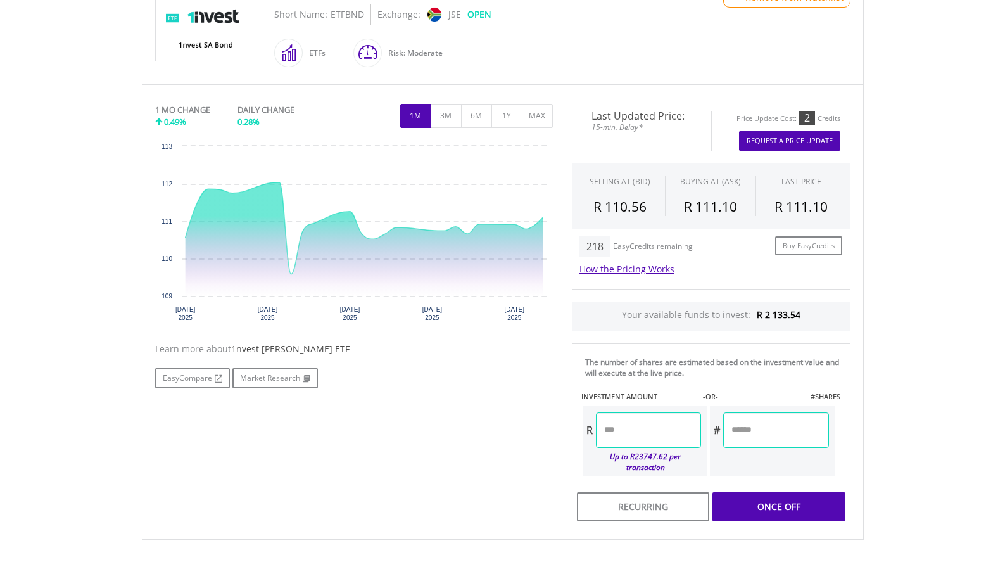
type input "*****"
type input "****"
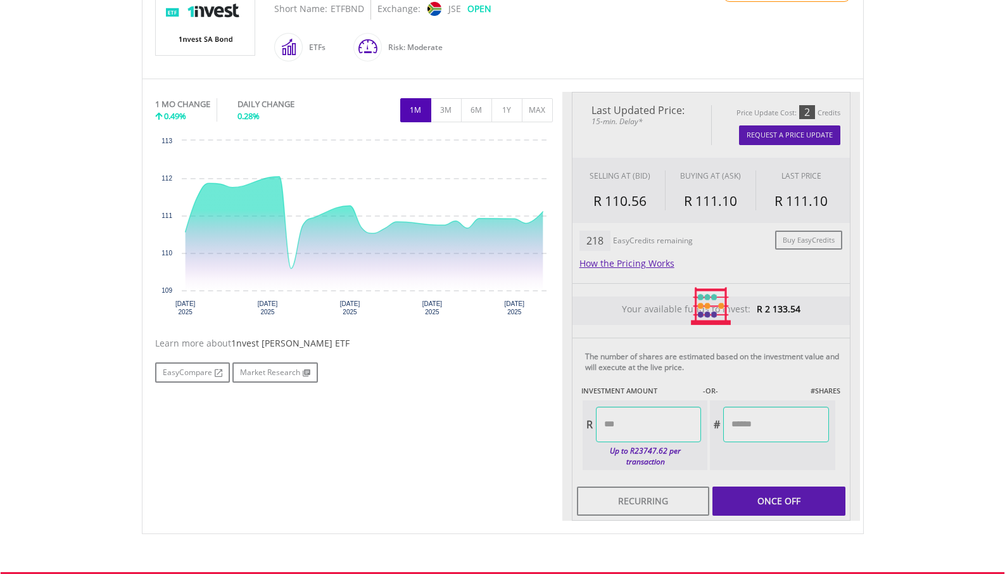
scroll to position [320, 0]
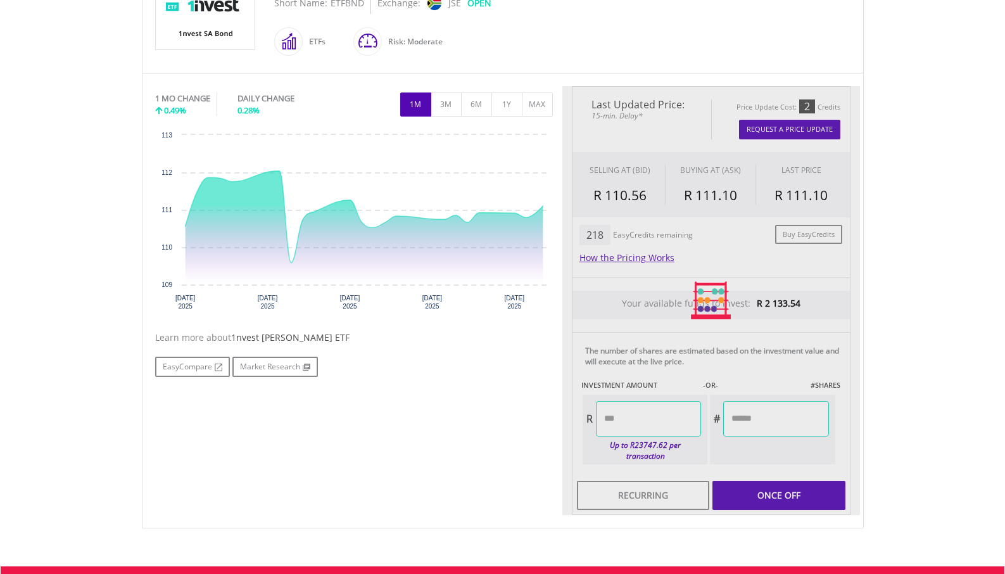
click at [759, 487] on div at bounding box center [711, 300] width 298 height 429
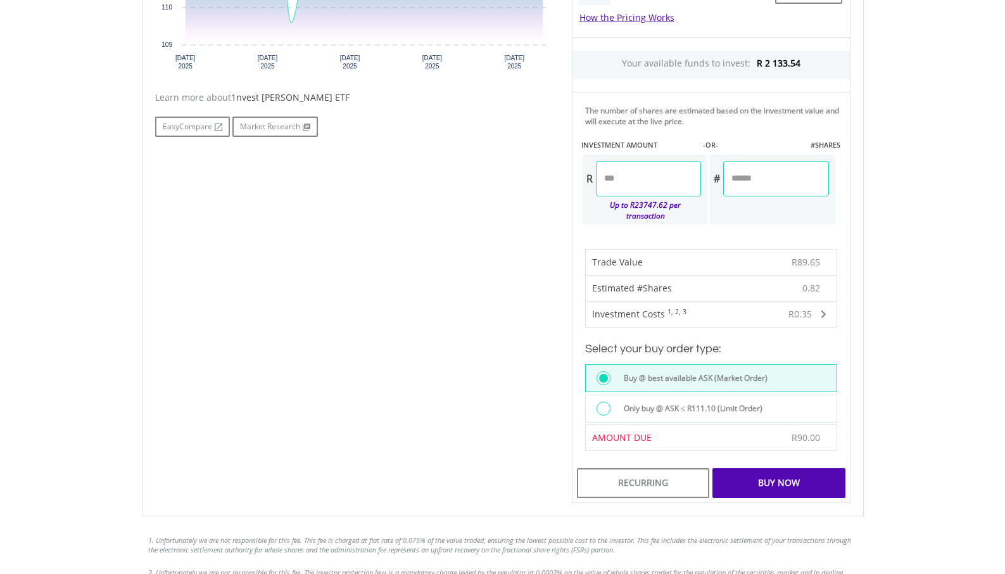
scroll to position [675, 0]
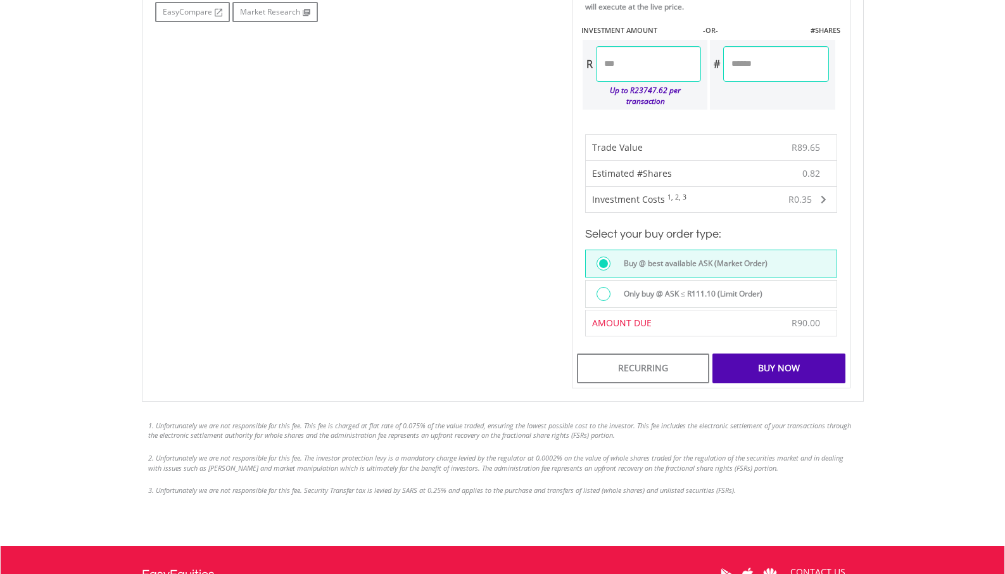
click at [794, 360] on div "Buy Now" at bounding box center [778, 367] width 132 height 29
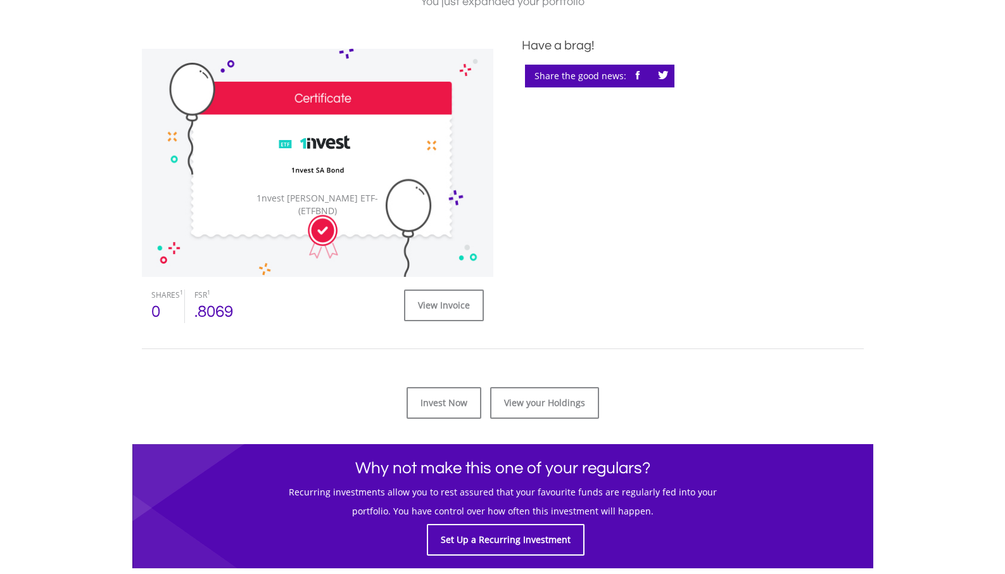
scroll to position [474, 0]
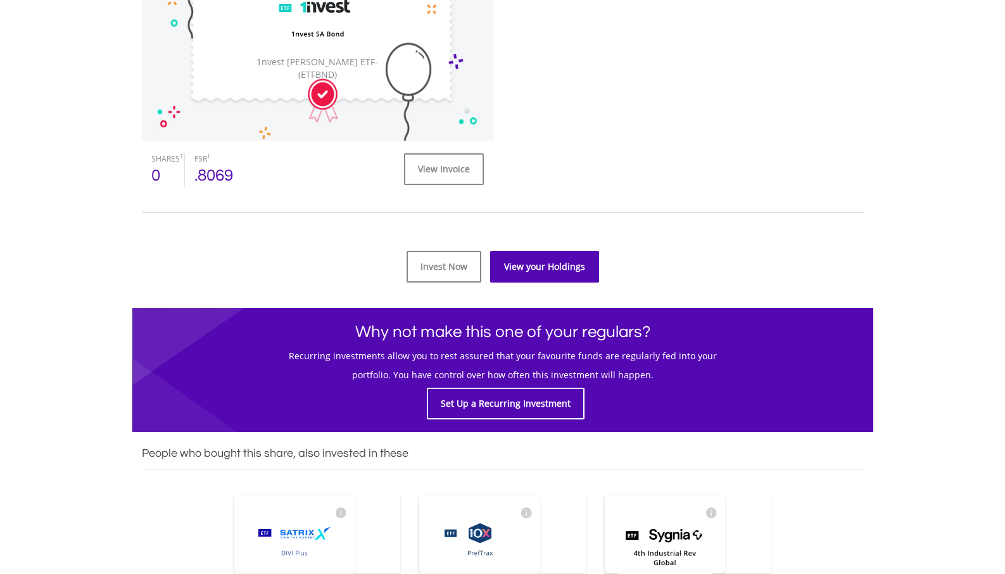
click at [543, 272] on link "View your Holdings" at bounding box center [544, 267] width 109 height 32
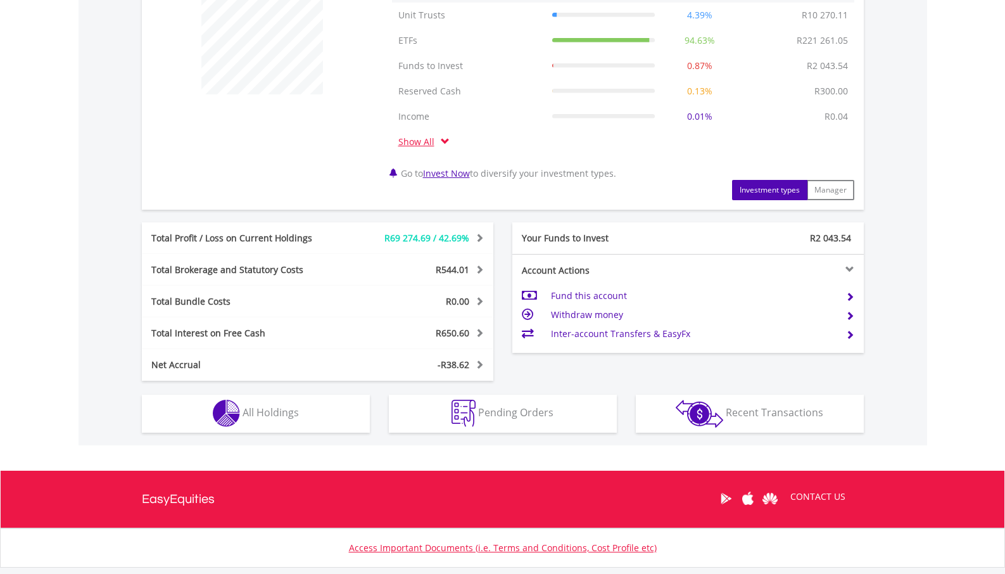
scroll to position [598, 0]
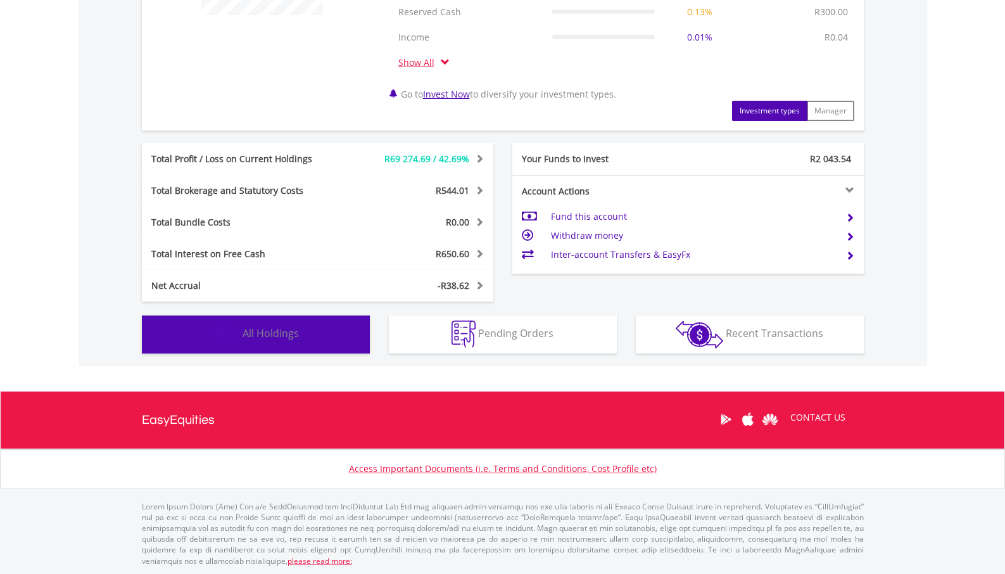
click at [265, 335] on span "All Holdings" at bounding box center [270, 333] width 56 height 14
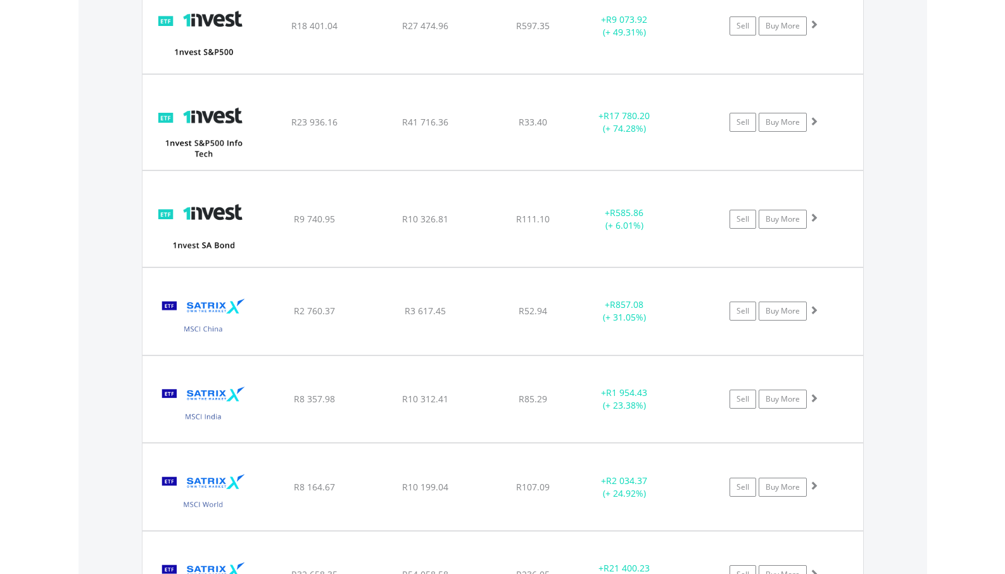
scroll to position [1172, 0]
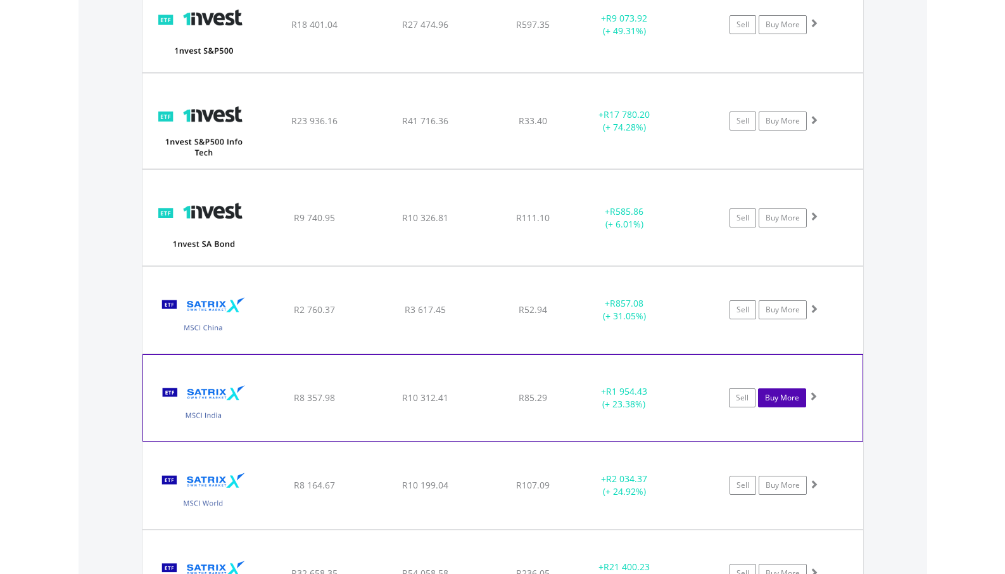
click at [779, 403] on link "Buy More" at bounding box center [782, 397] width 48 height 19
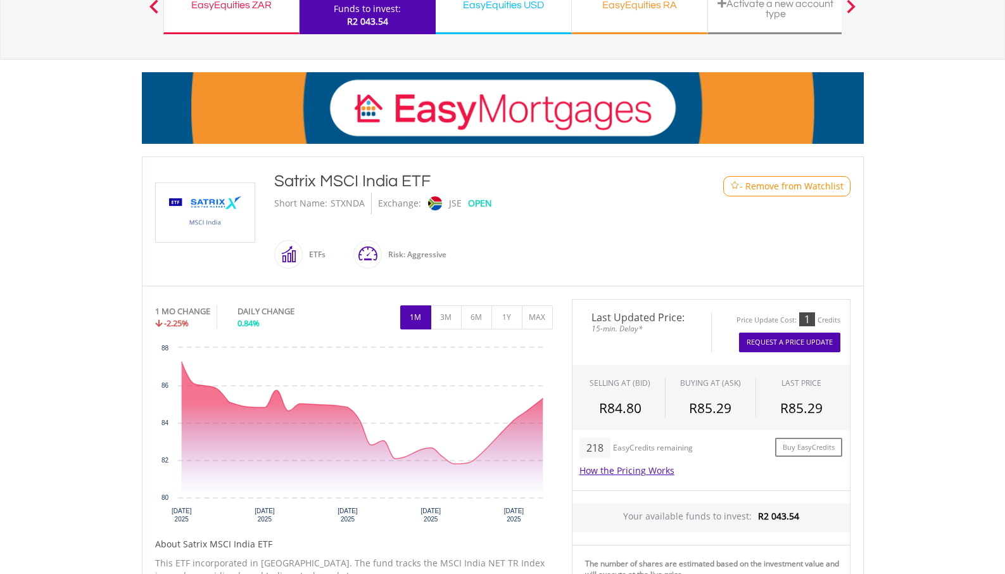
scroll to position [127, 0]
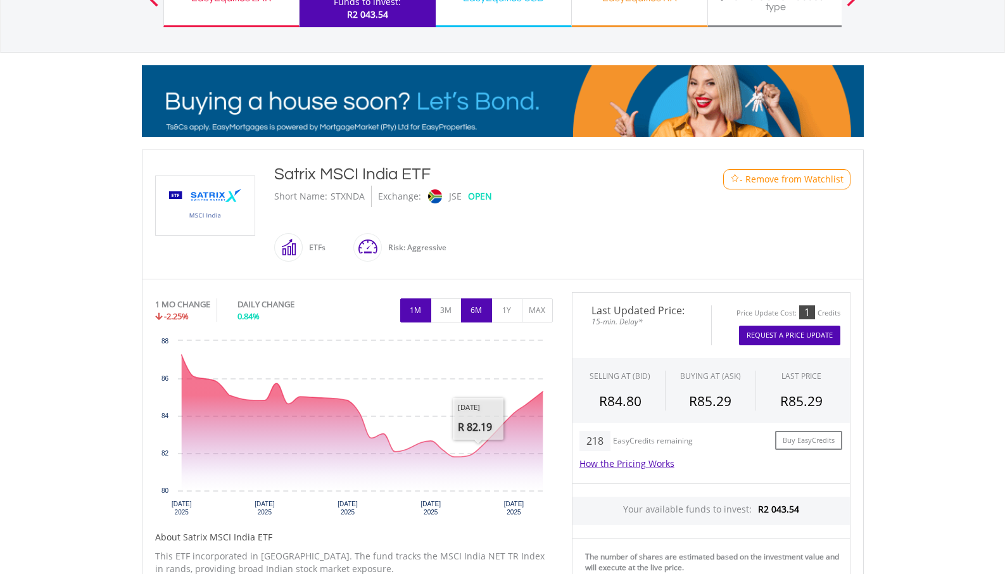
click at [475, 320] on button "6M" at bounding box center [476, 310] width 31 height 24
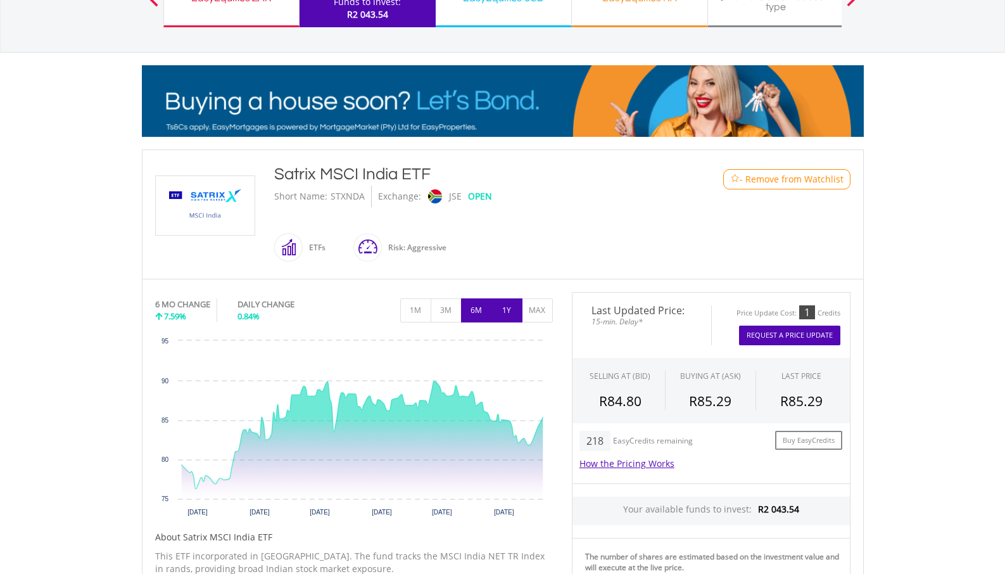
click at [502, 317] on button "1Y" at bounding box center [506, 310] width 31 height 24
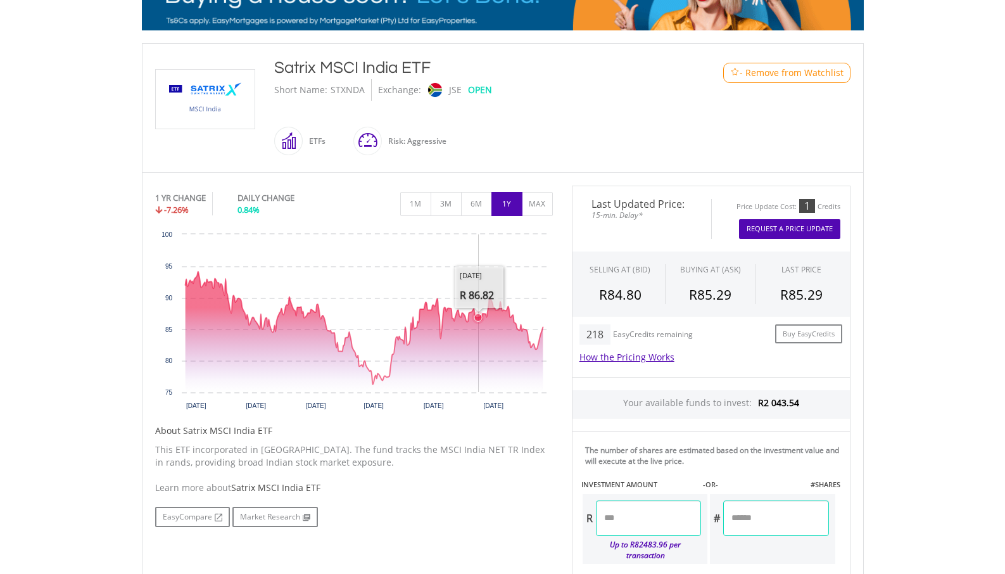
scroll to position [265, 0]
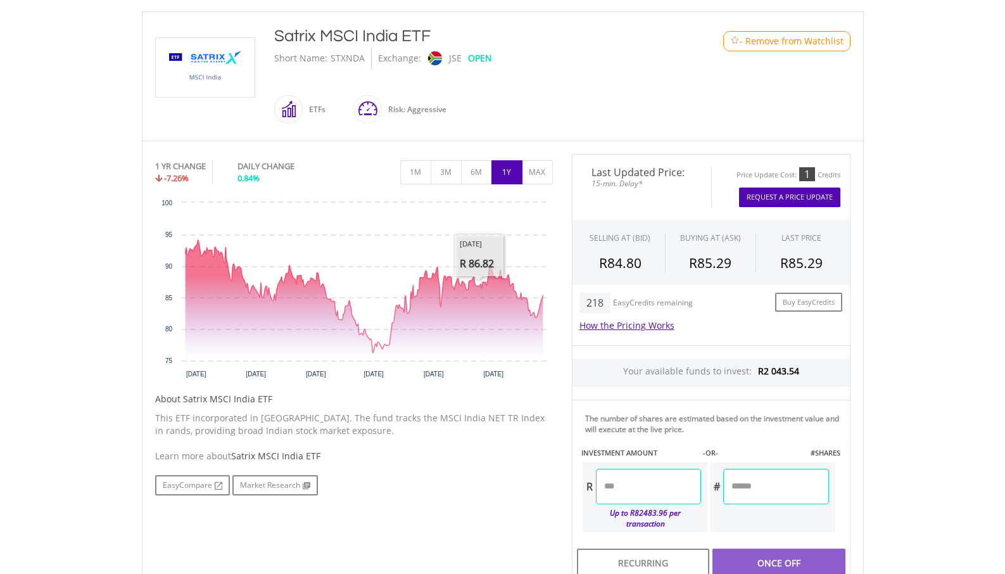
click at [618, 484] on input "number" at bounding box center [648, 486] width 105 height 35
type input "*"
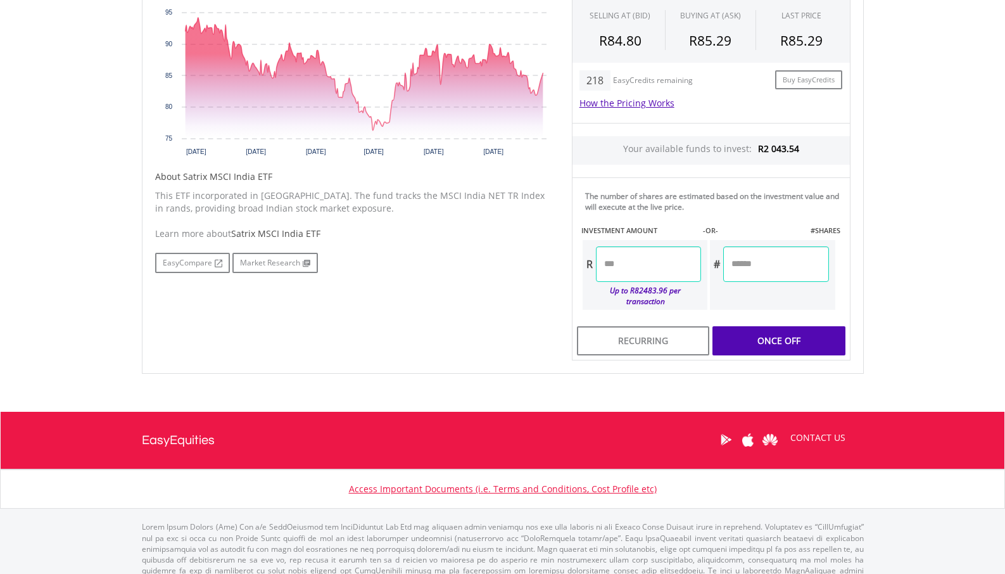
scroll to position [497, 0]
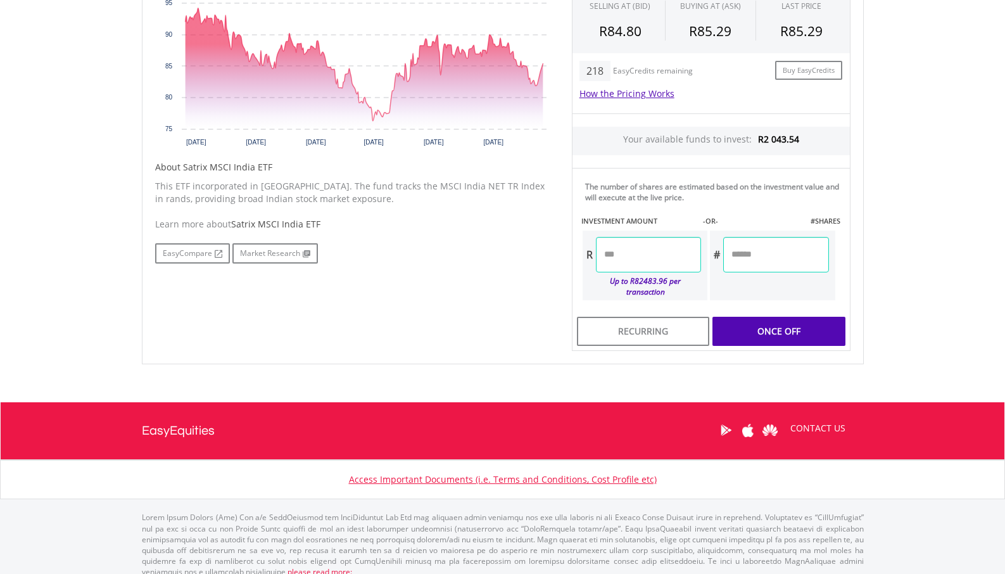
click at [769, 317] on div "Last Updated Price: 15-min. Delay* Price Update Cost: 1 Credits Request A Price…" at bounding box center [711, 136] width 298 height 429
type input "******"
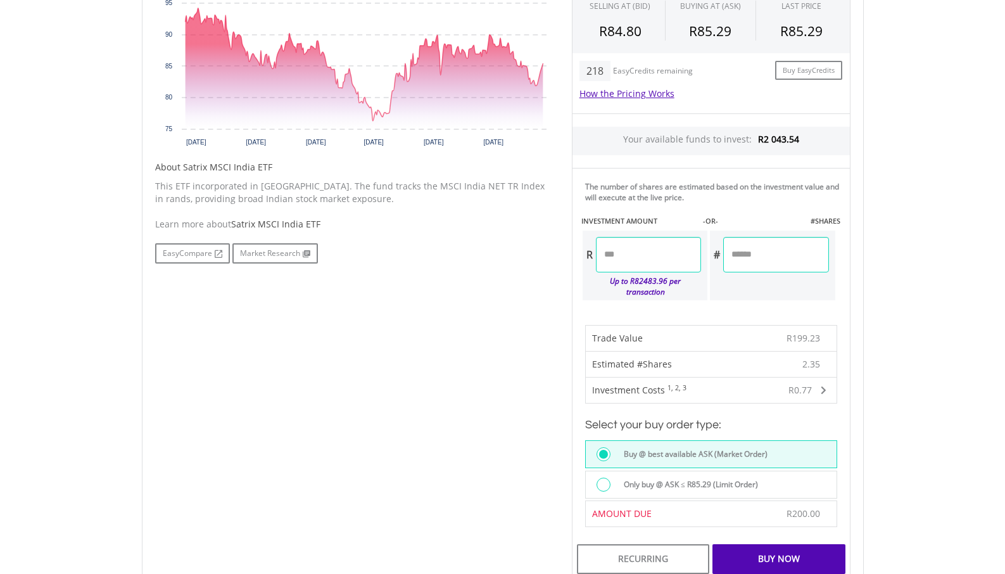
click at [788, 544] on div "Buy Now" at bounding box center [778, 558] width 132 height 29
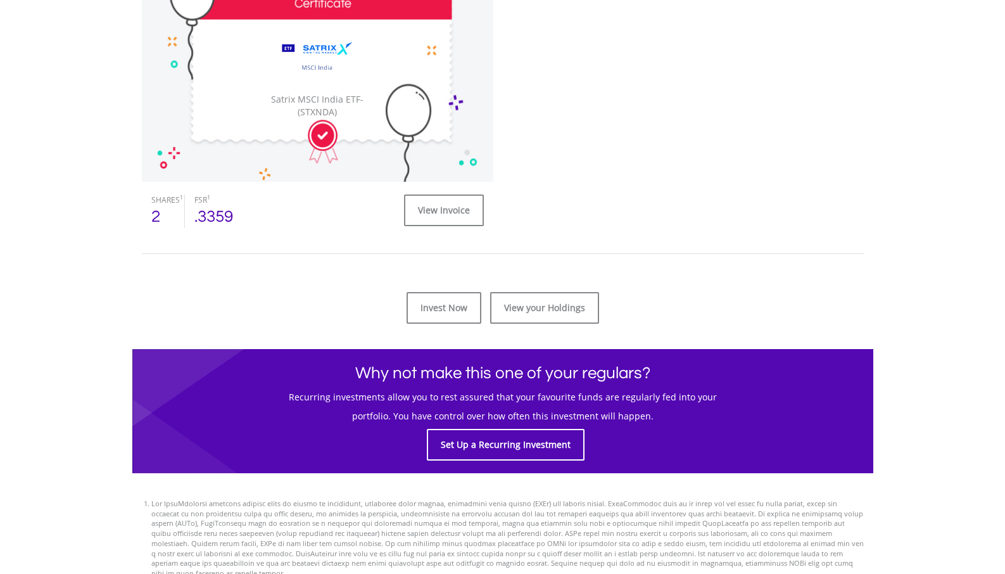
scroll to position [431, 0]
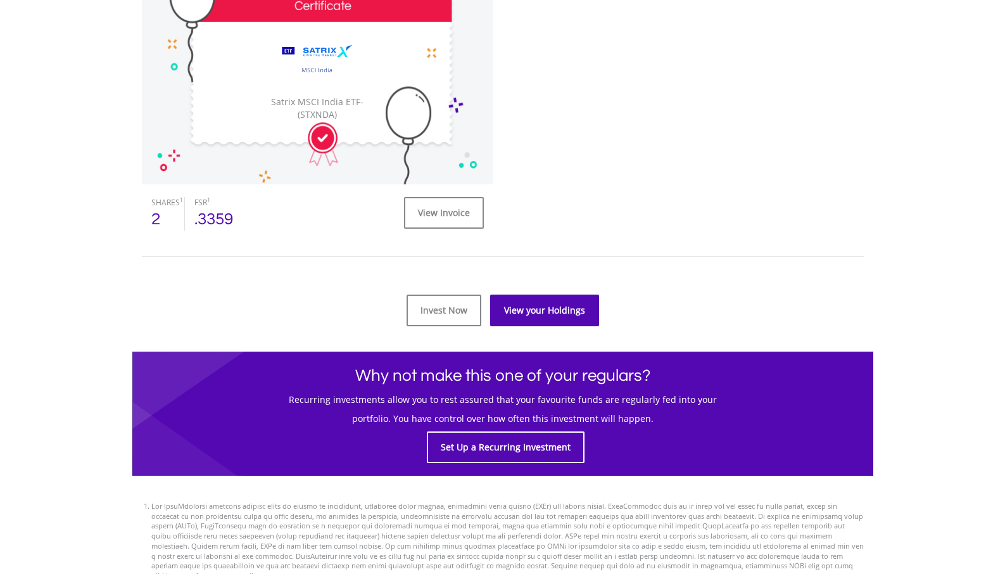
click at [530, 307] on link "View your Holdings" at bounding box center [544, 310] width 109 height 32
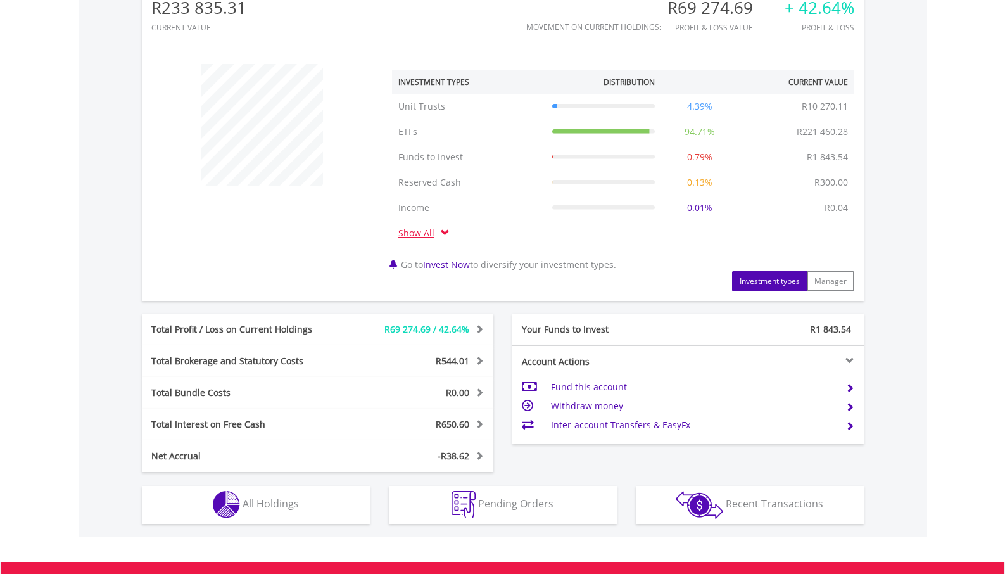
scroll to position [598, 0]
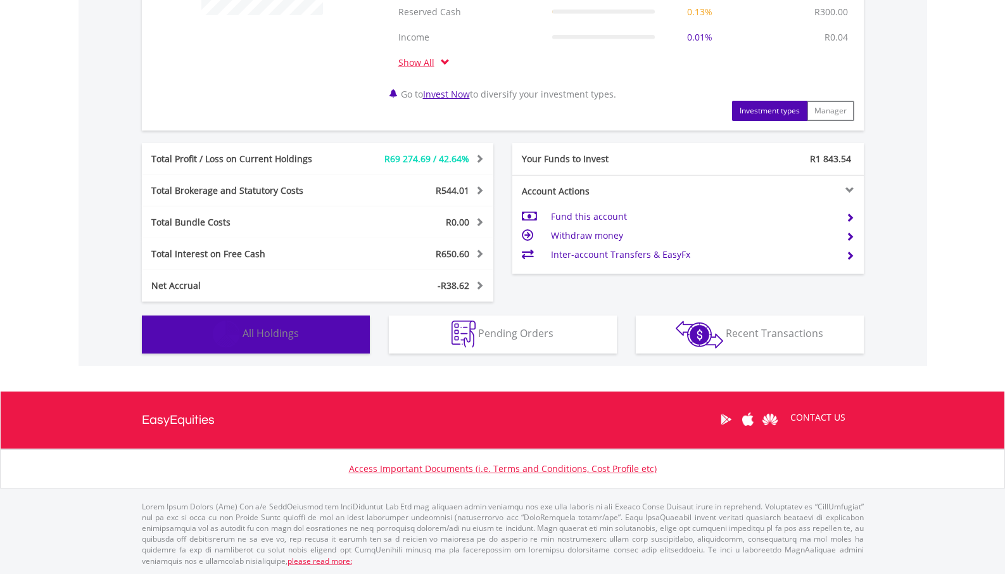
click at [292, 338] on span "All Holdings" at bounding box center [270, 333] width 56 height 14
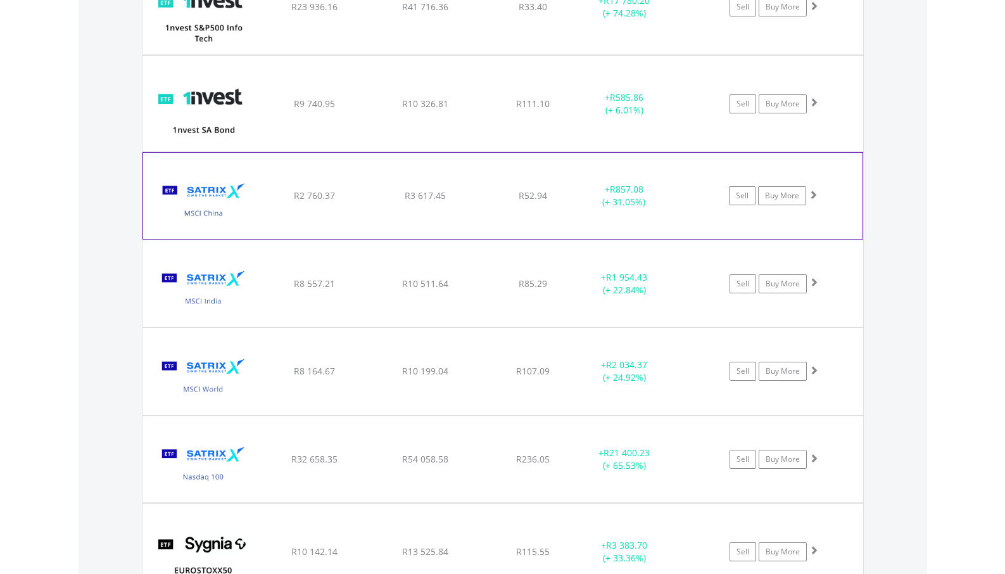
scroll to position [1264, 0]
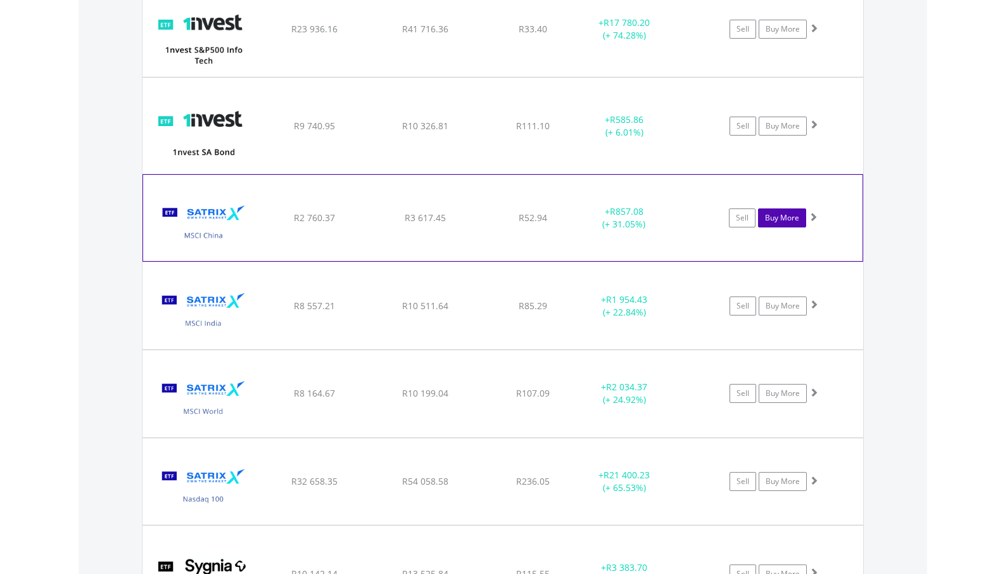
click at [790, 217] on link "Buy More" at bounding box center [782, 217] width 48 height 19
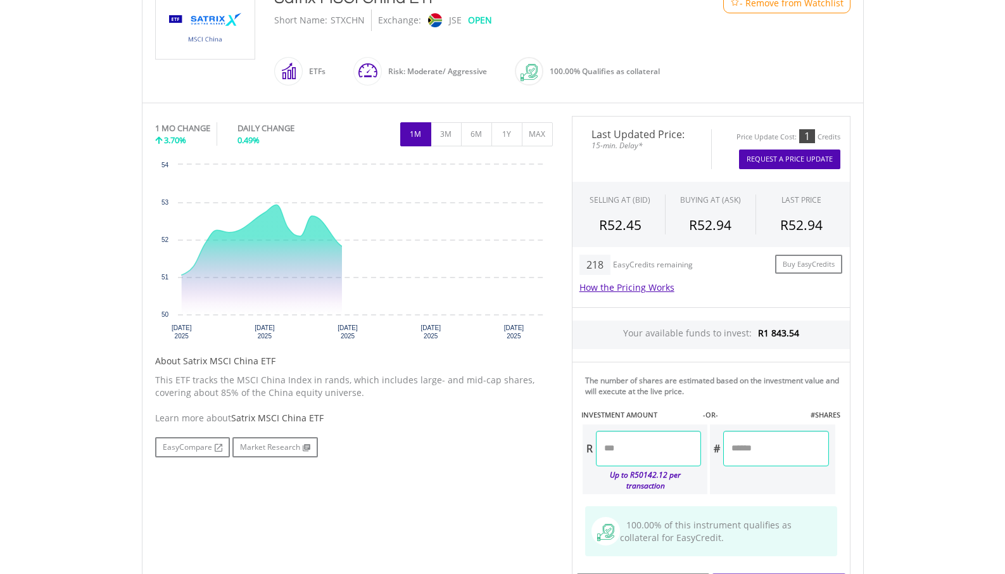
scroll to position [310, 0]
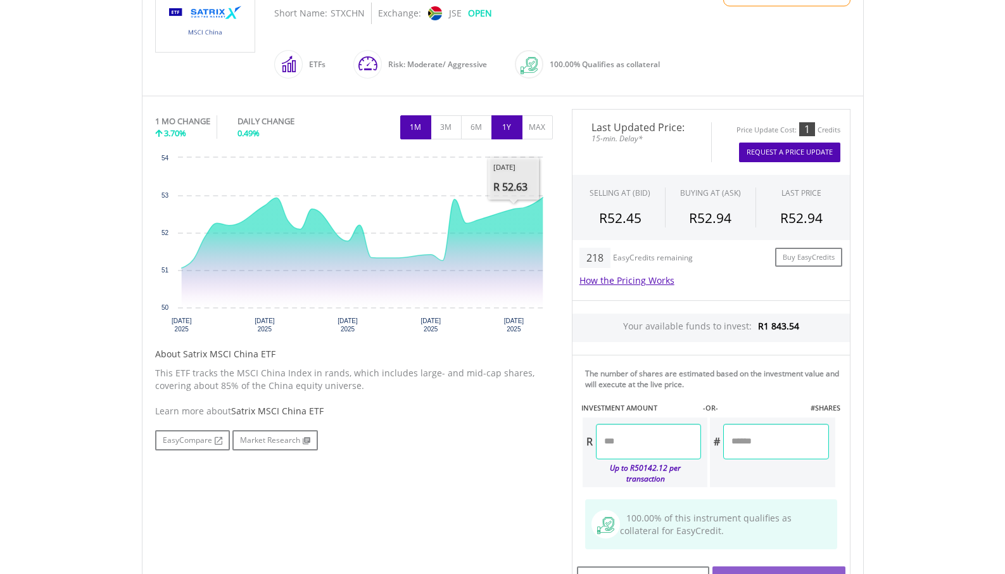
click at [505, 127] on button "1Y" at bounding box center [506, 127] width 31 height 24
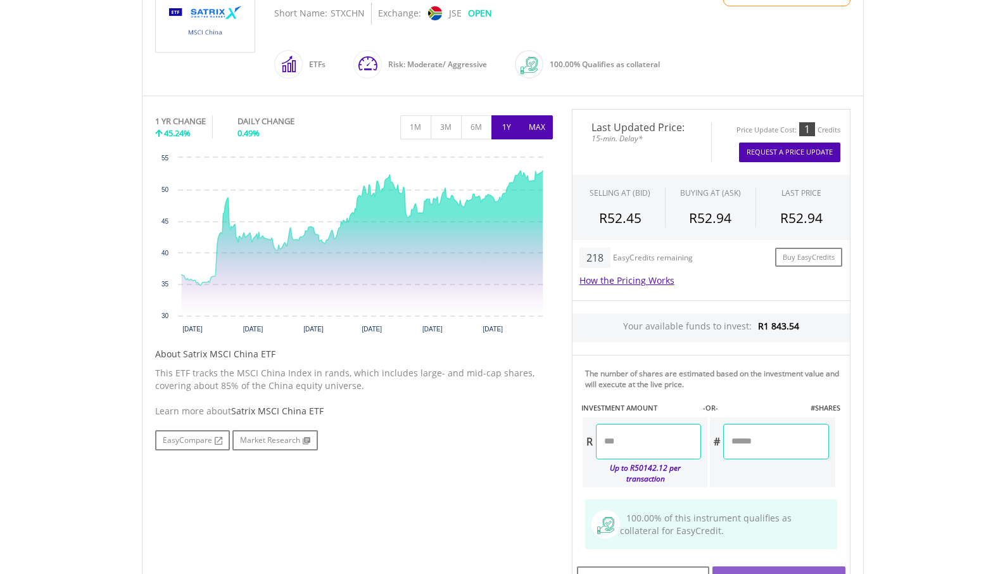
click at [529, 127] on button "MAX" at bounding box center [537, 127] width 31 height 24
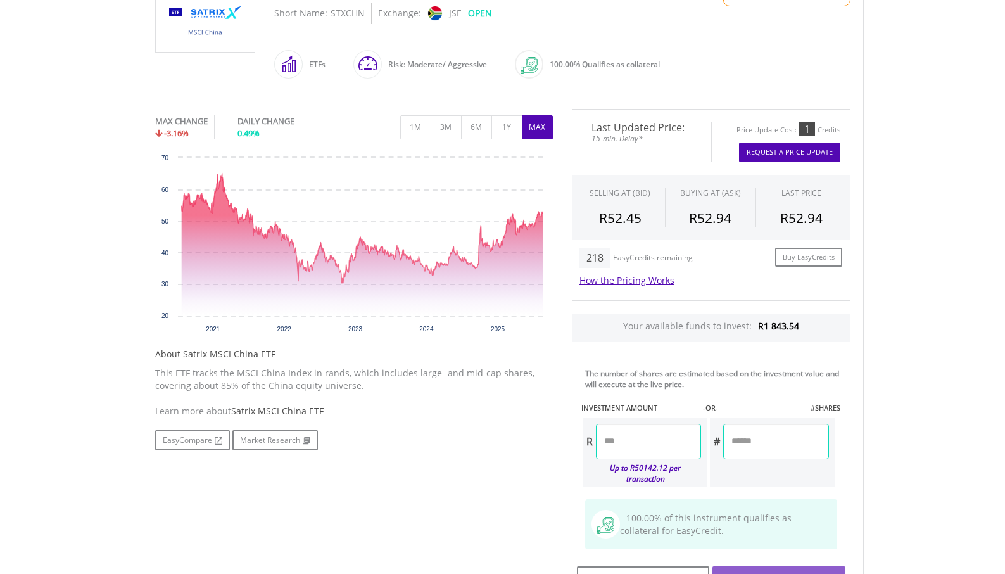
click at [636, 451] on input "number" at bounding box center [648, 441] width 105 height 35
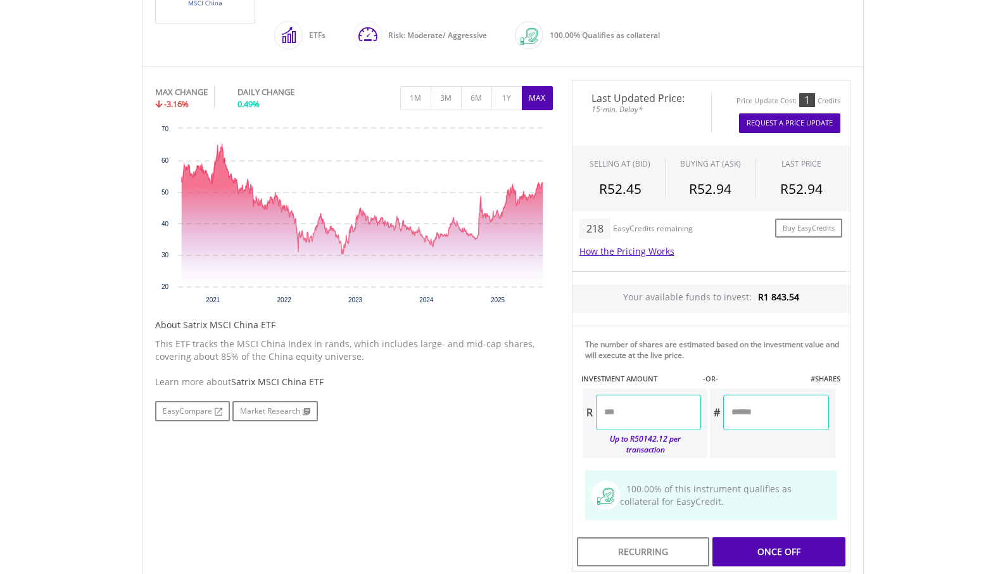
type input "******"
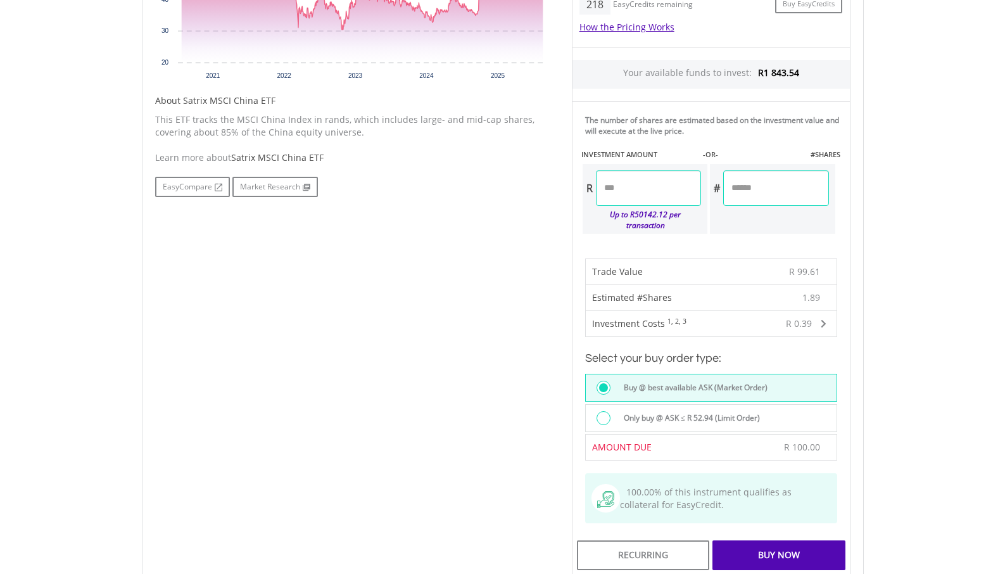
scroll to position [619, 0]
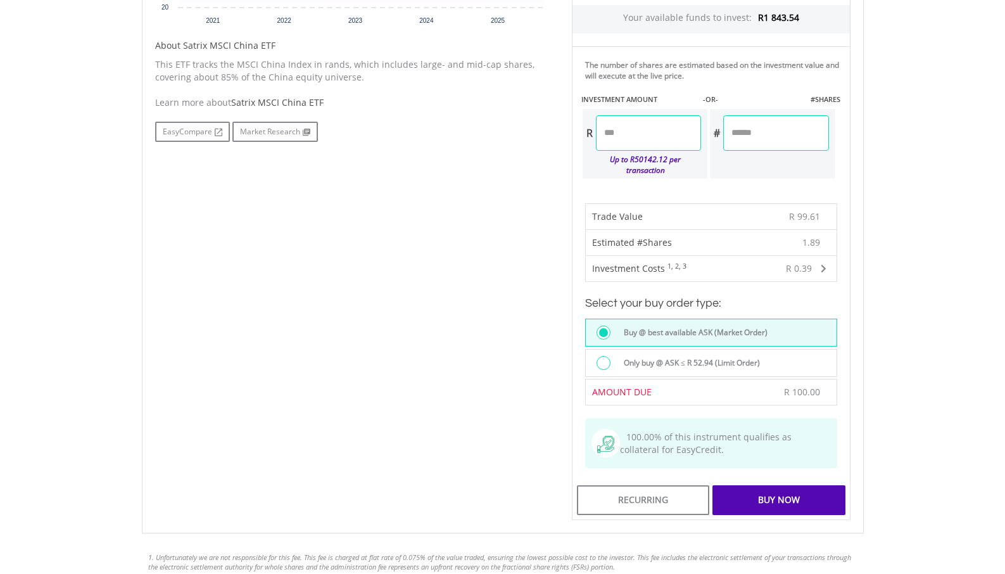
click at [769, 486] on div "Buy Now" at bounding box center [778, 499] width 132 height 29
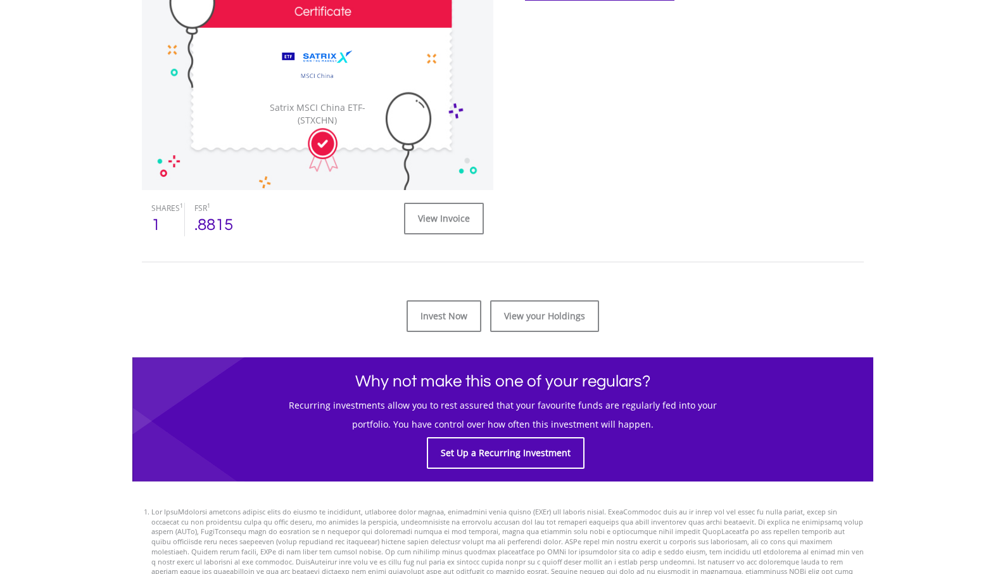
scroll to position [432, 0]
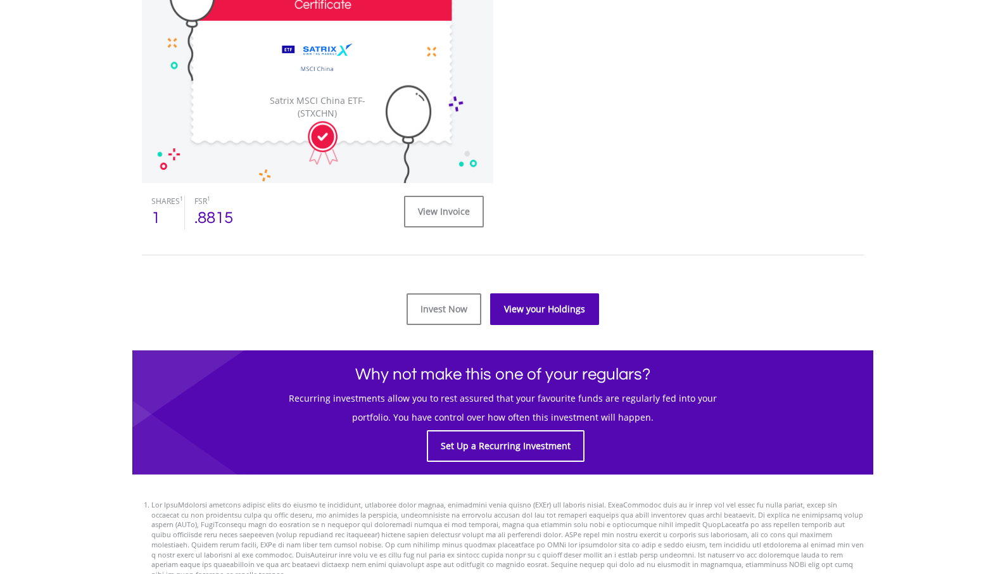
click at [557, 306] on link "View your Holdings" at bounding box center [544, 309] width 109 height 32
